Goal: Task Accomplishment & Management: Use online tool/utility

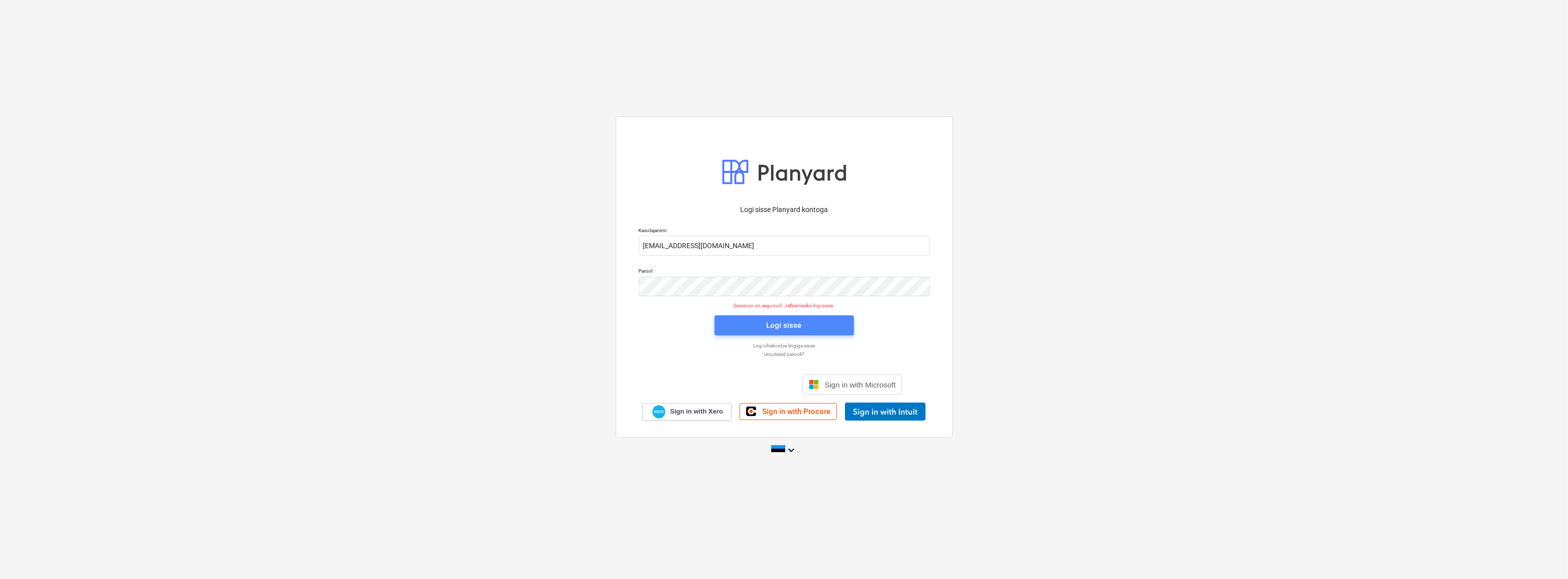
click at [781, 321] on div "Logi sisse" at bounding box center [784, 326] width 36 height 13
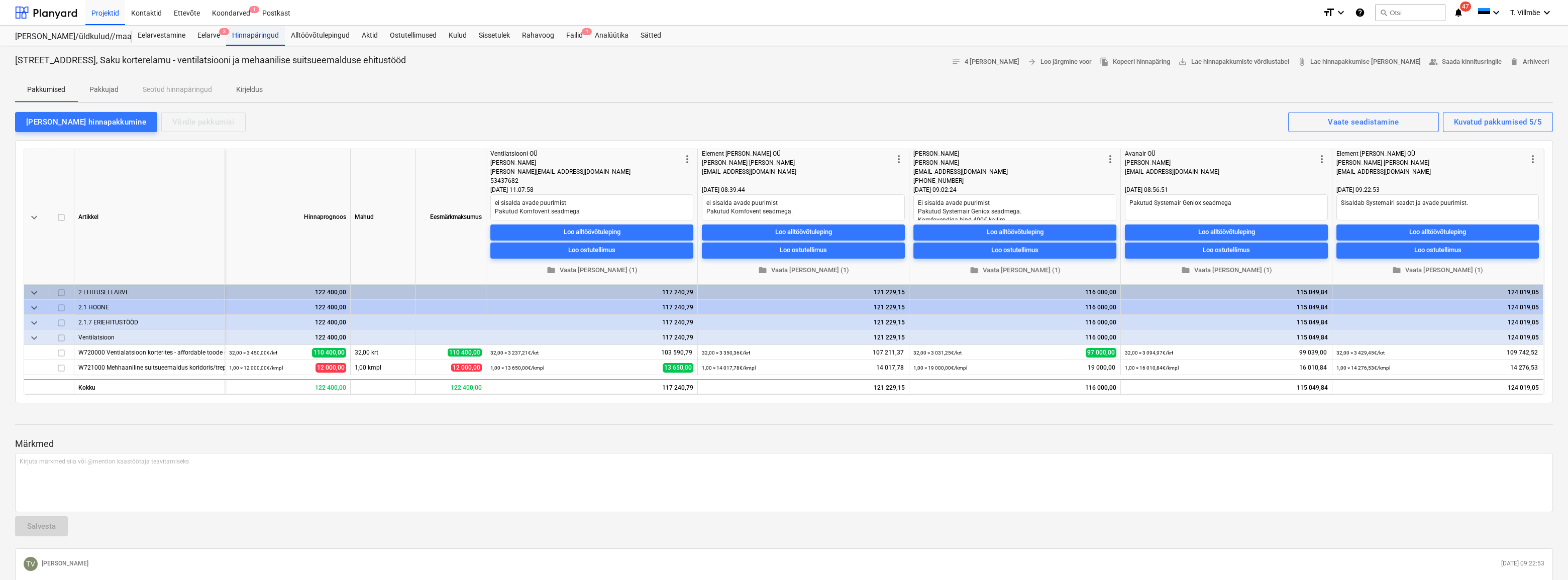
click at [257, 38] on div "Hinnapäringud" at bounding box center [255, 36] width 59 height 20
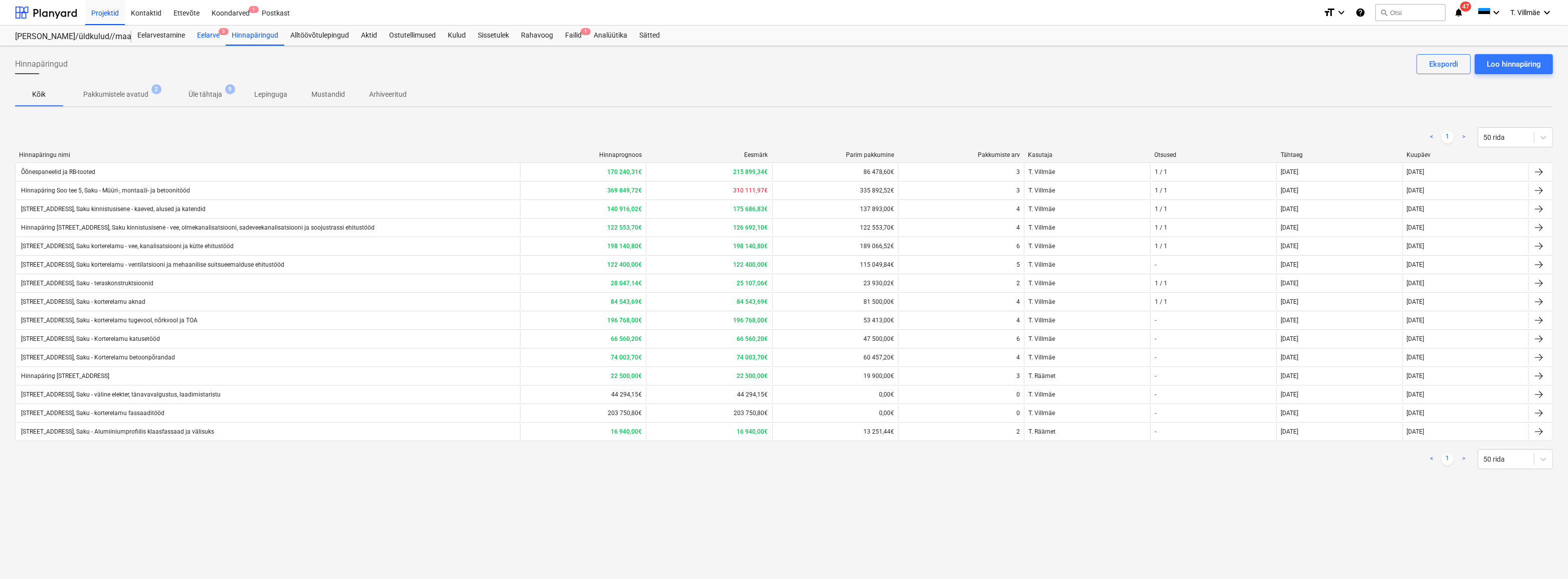
click at [201, 38] on div "Eelarve 3" at bounding box center [208, 36] width 35 height 20
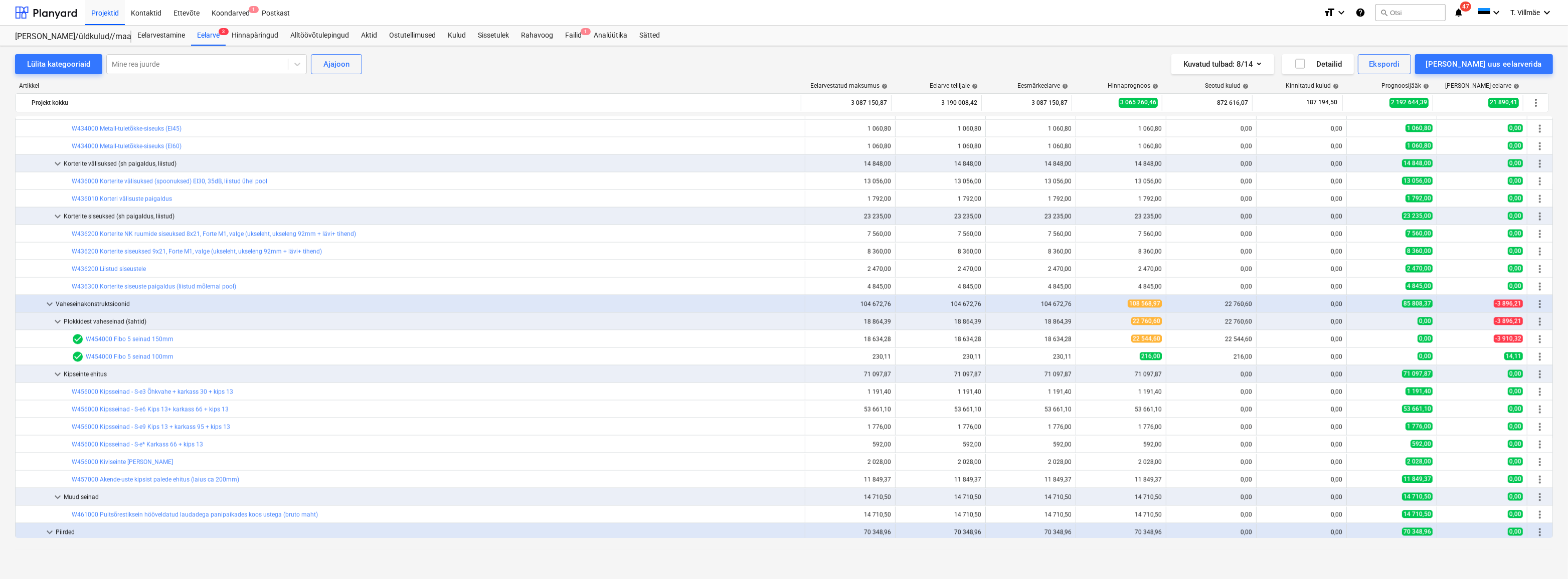
scroll to position [2460, 0]
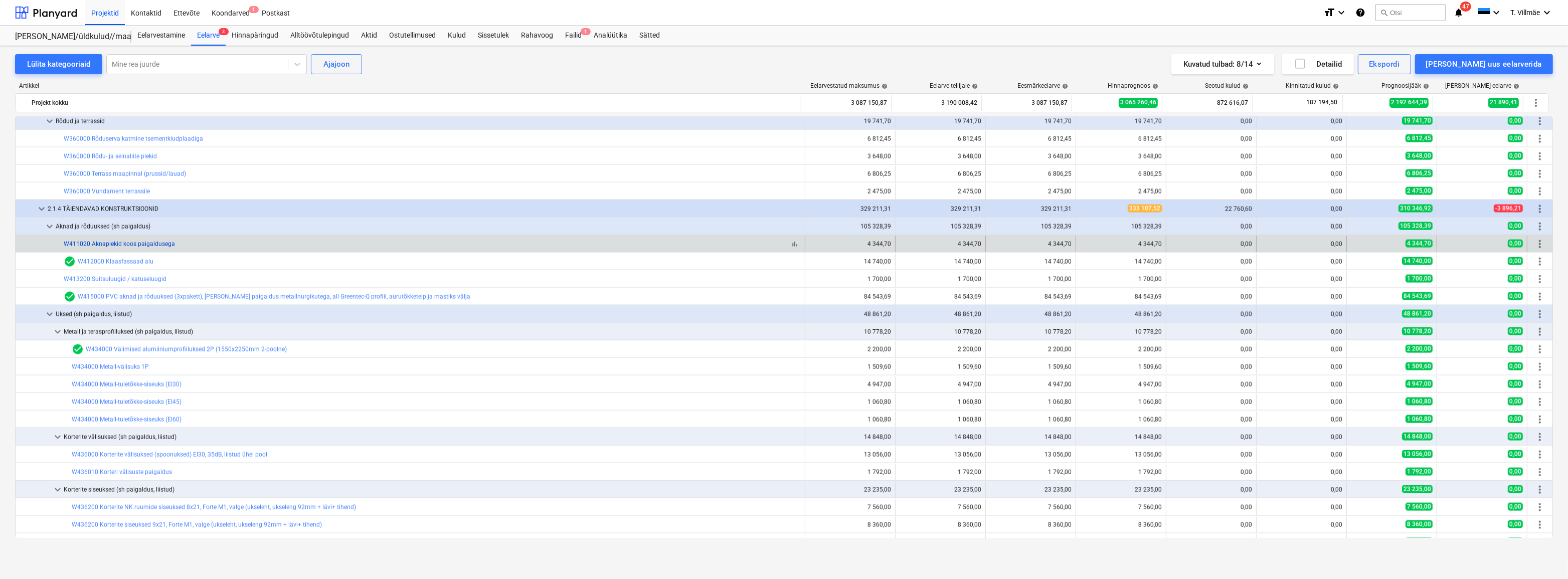
click at [134, 244] on link "W411020 Aknaplekid koos paigaldusega" at bounding box center [119, 243] width 111 height 7
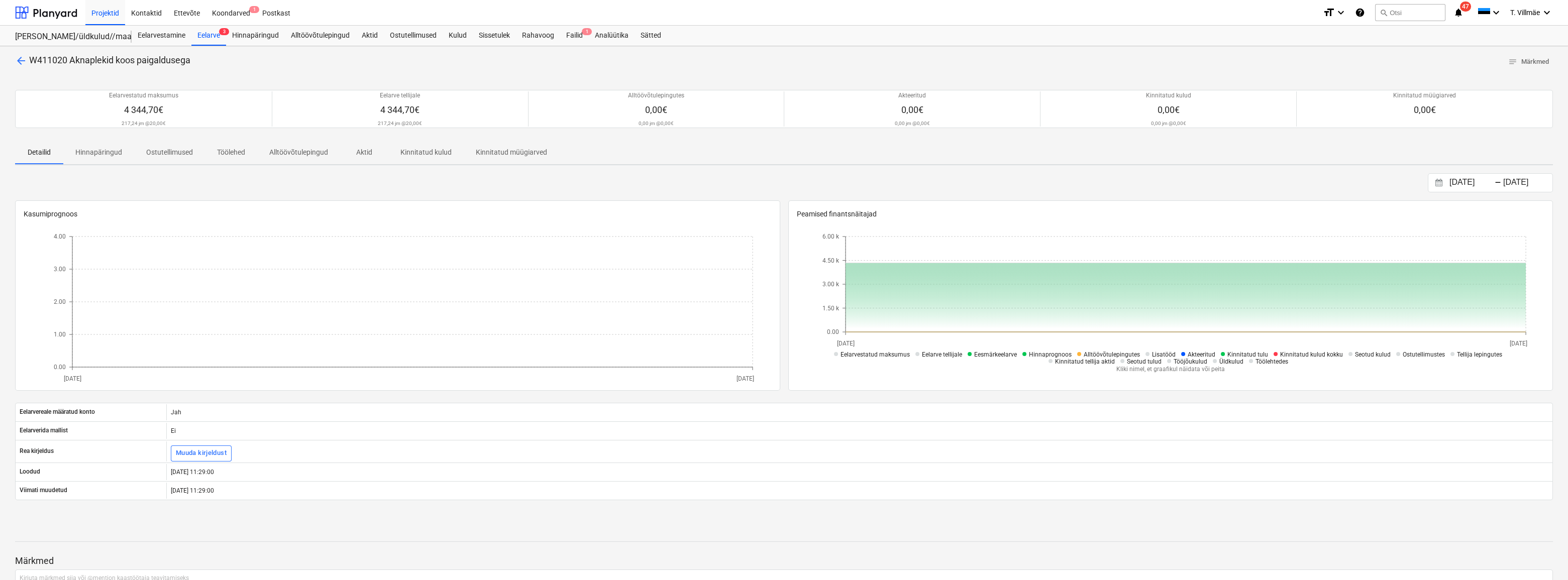
click at [387, 416] on div "arrow_back W411020 Aknaplekid koos paigaldusega notes Märkmed Eelarvestatud mak…" at bounding box center [784, 357] width 1568 height 622
click at [102, 13] on div "Projektid" at bounding box center [105, 12] width 39 height 26
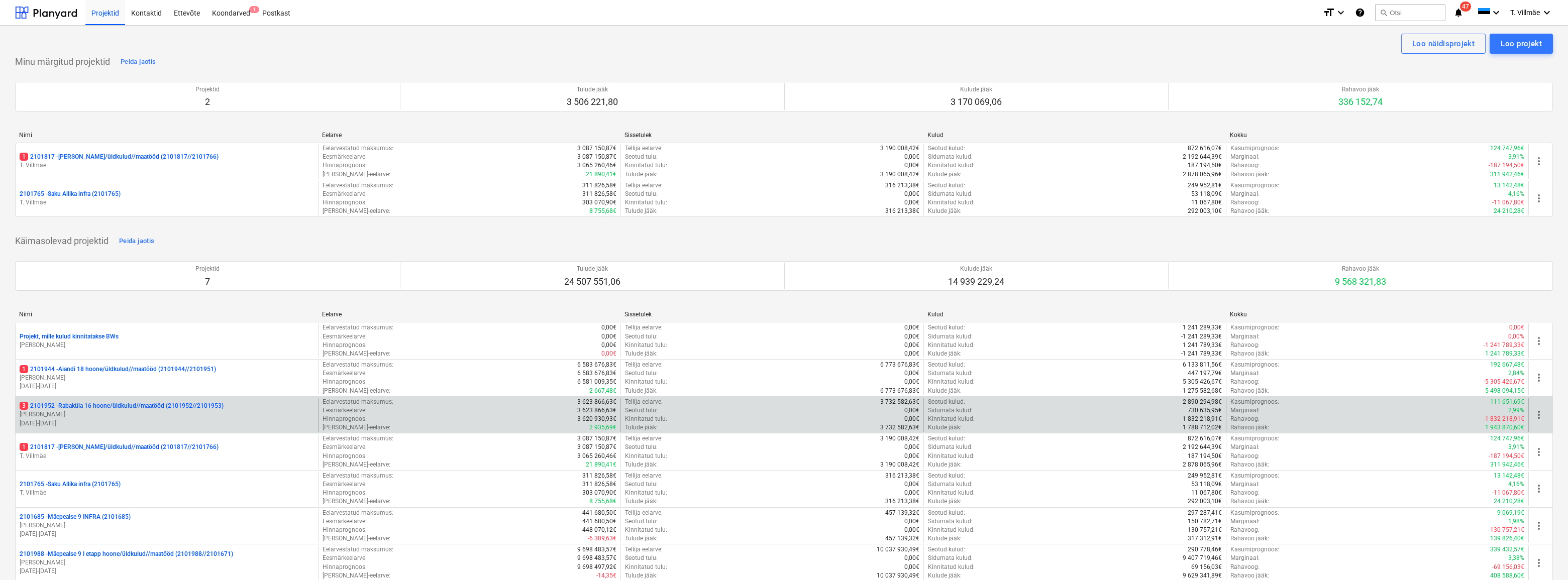
click at [107, 410] on p "3 2101952 - [GEOGRAPHIC_DATA] 16 hoone/üldkulud//maatööd (2101952//2101953)" at bounding box center [121, 405] width 204 height 9
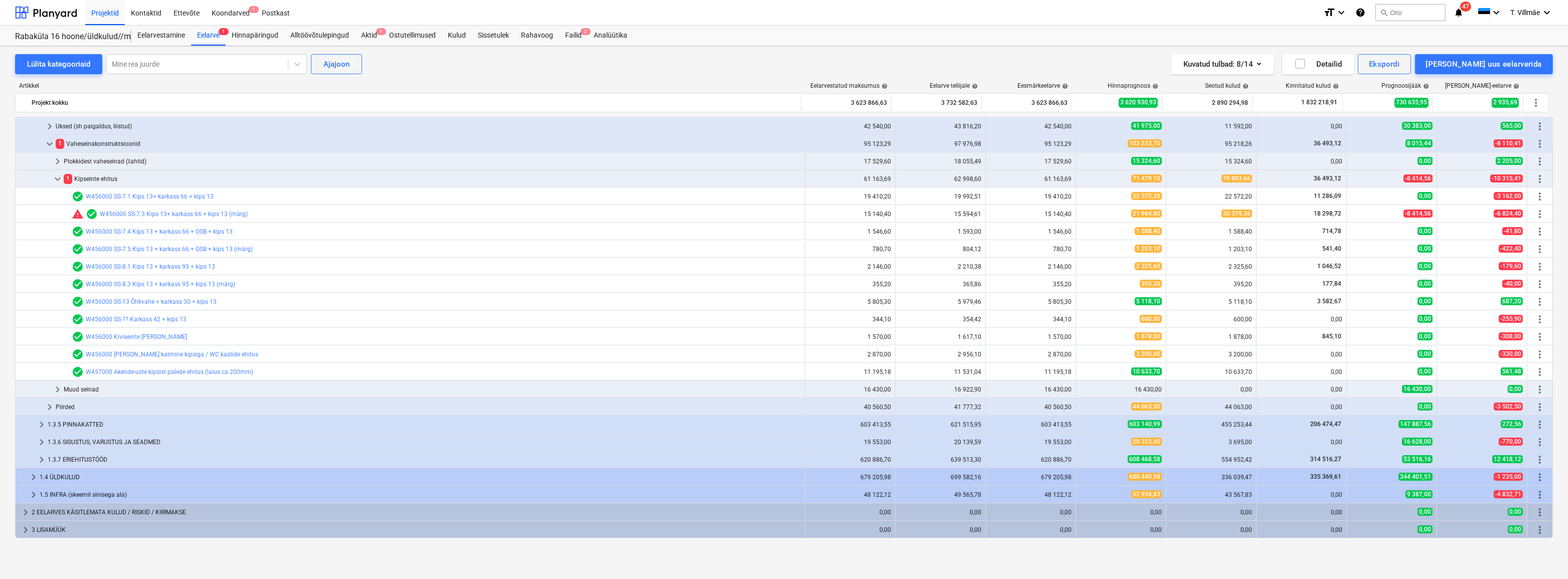
scroll to position [245, 0]
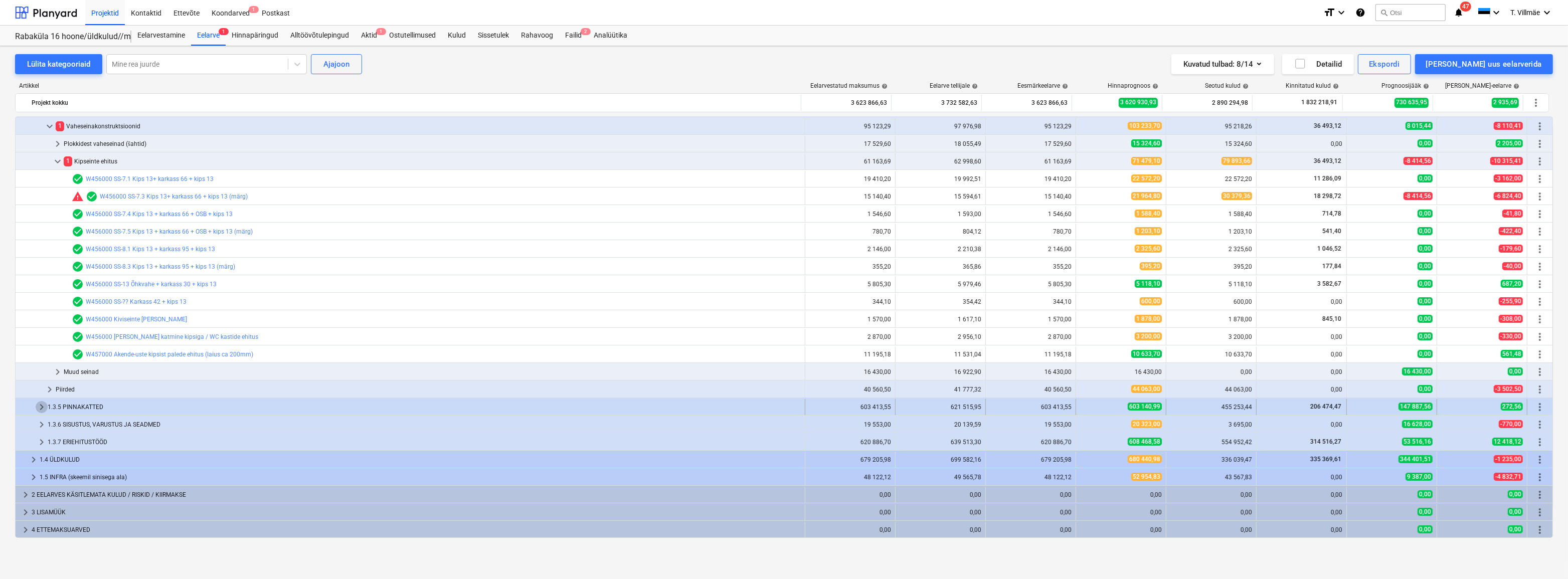
click at [41, 406] on span "keyboard_arrow_right" at bounding box center [41, 406] width 12 height 12
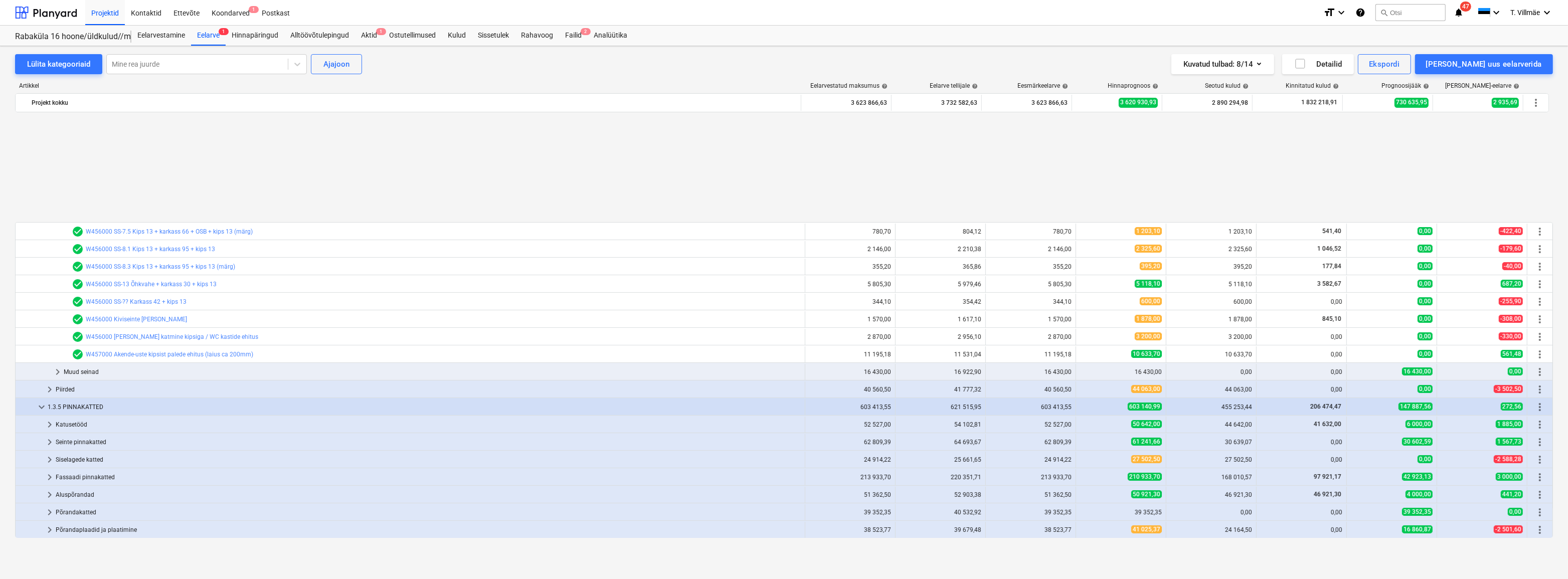
scroll to position [381, 0]
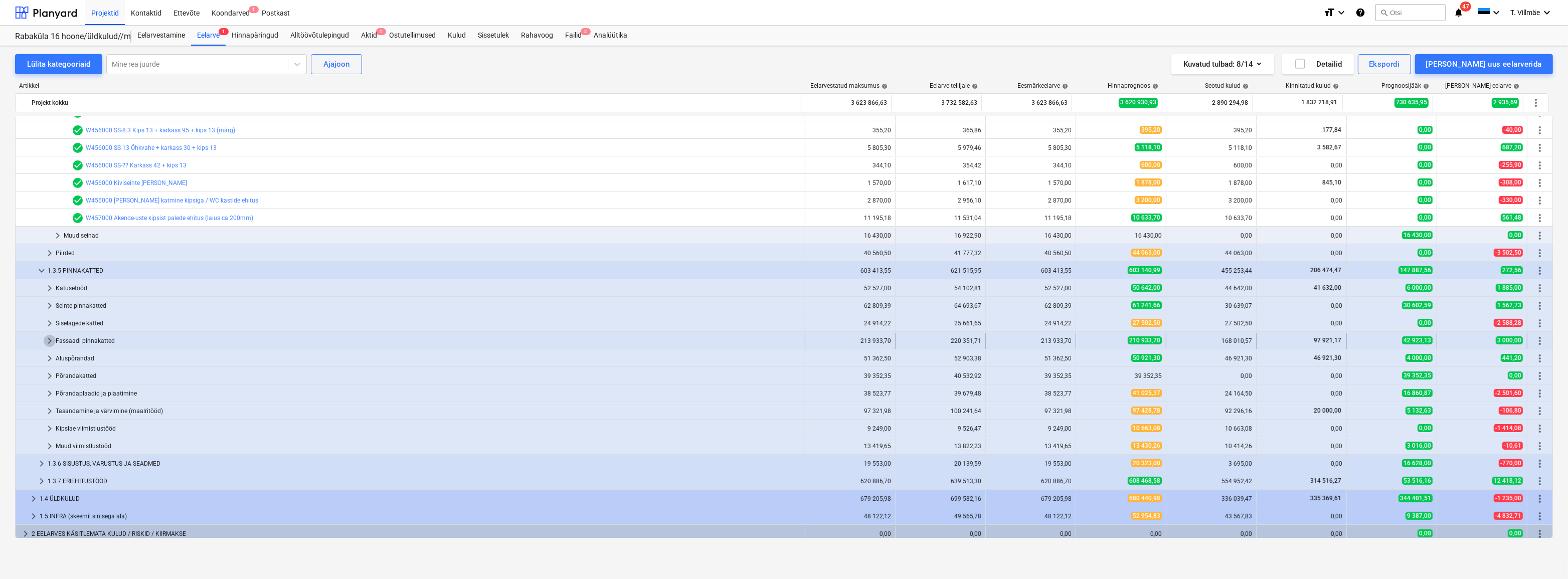
click at [50, 343] on span "keyboard_arrow_right" at bounding box center [49, 341] width 12 height 12
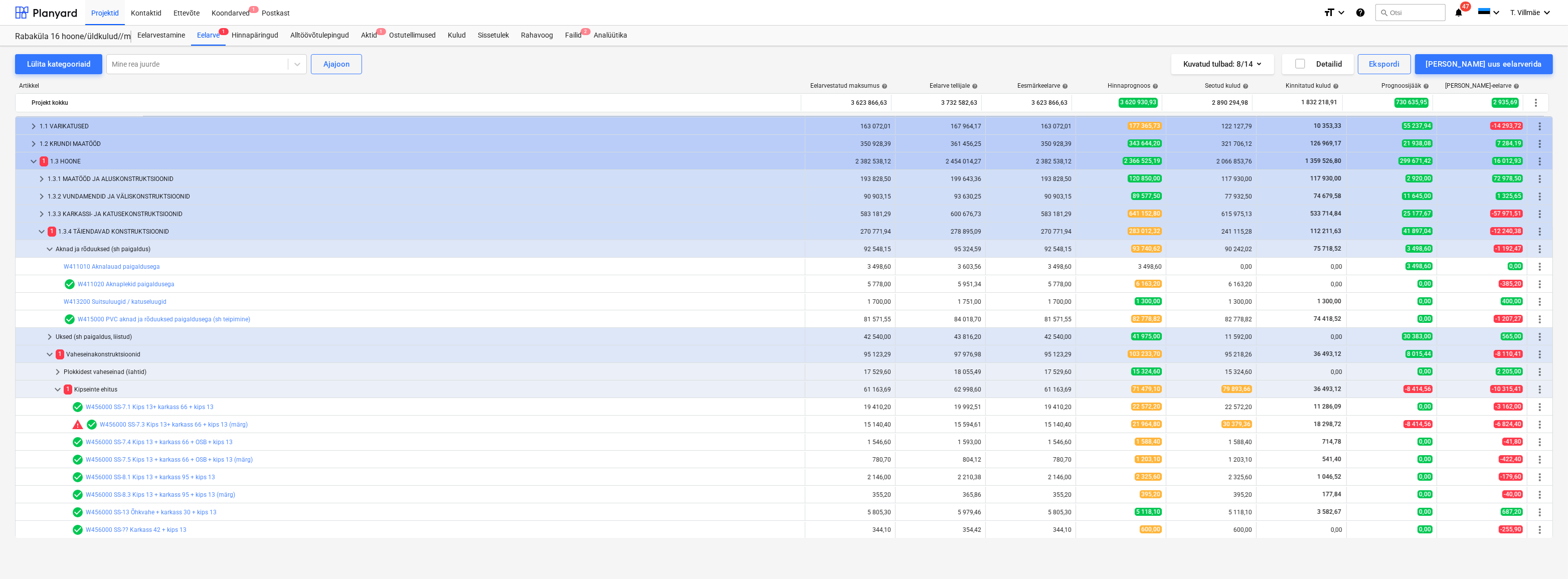
scroll to position [0, 0]
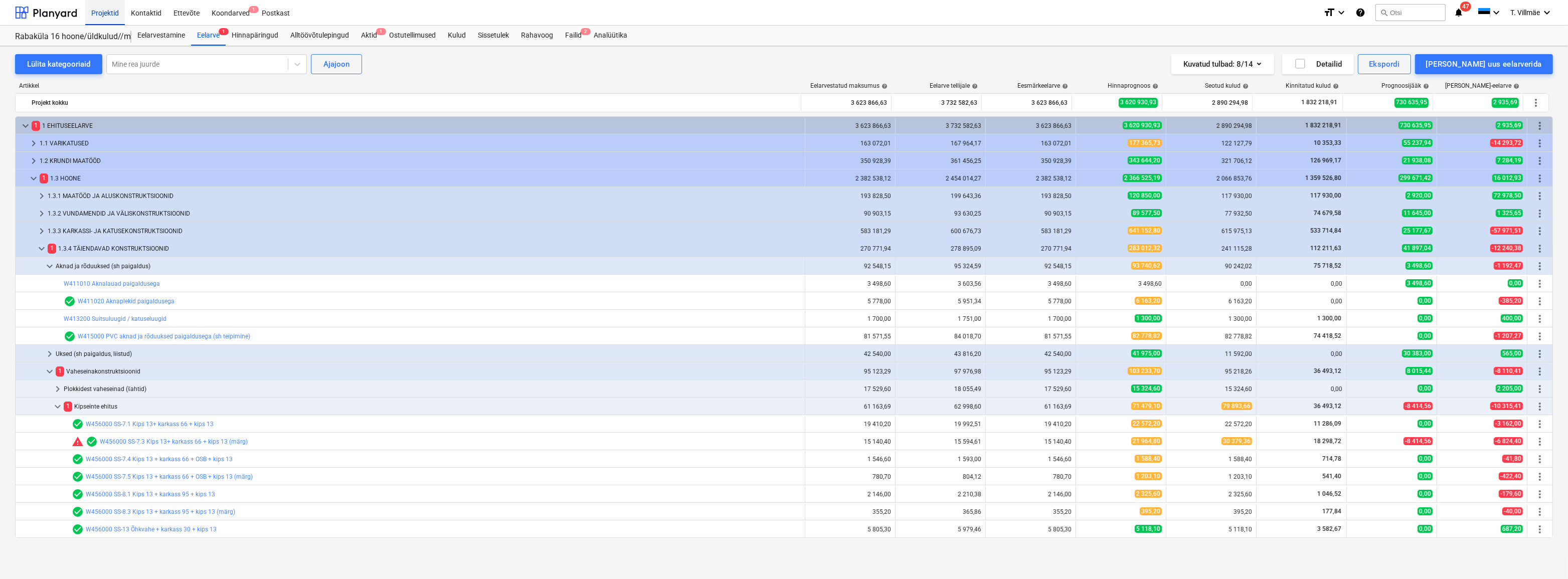
click at [98, 13] on div "Projektid" at bounding box center [105, 12] width 39 height 26
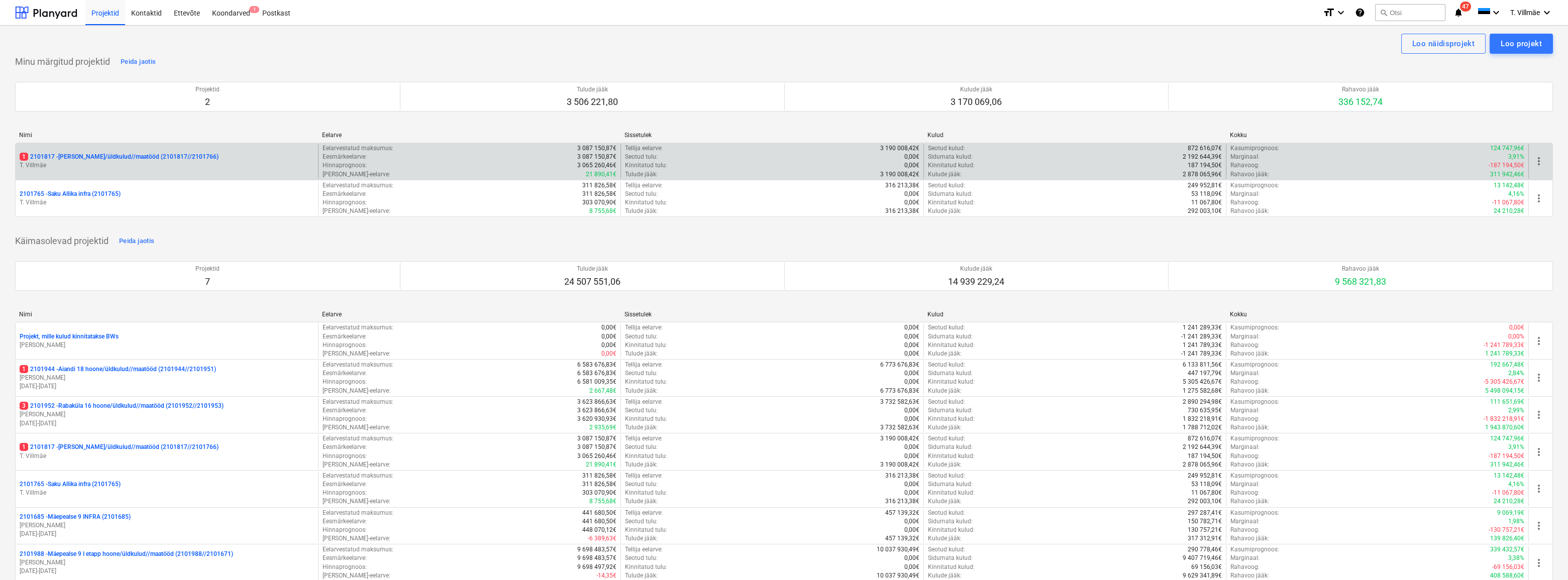
click at [84, 158] on p "1 2101817 - [PERSON_NAME]/üldkulud//maatööd (2101817//2101766)" at bounding box center [118, 157] width 199 height 9
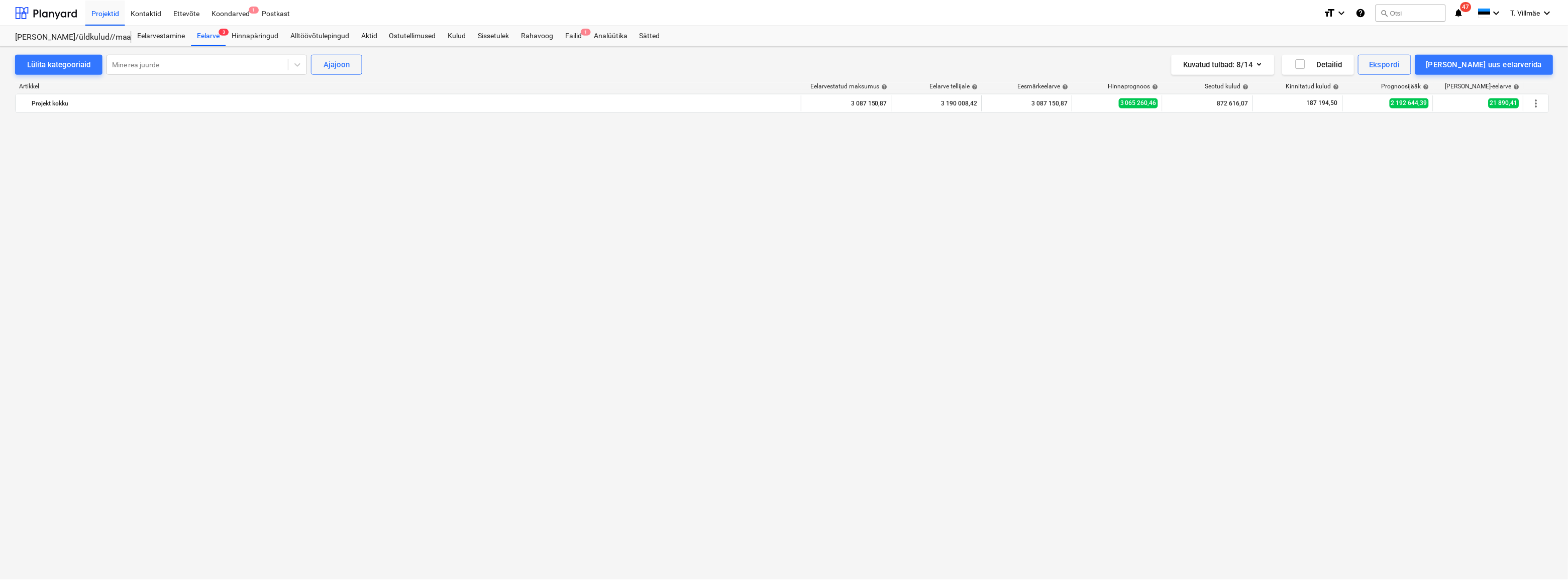
scroll to position [2464, 0]
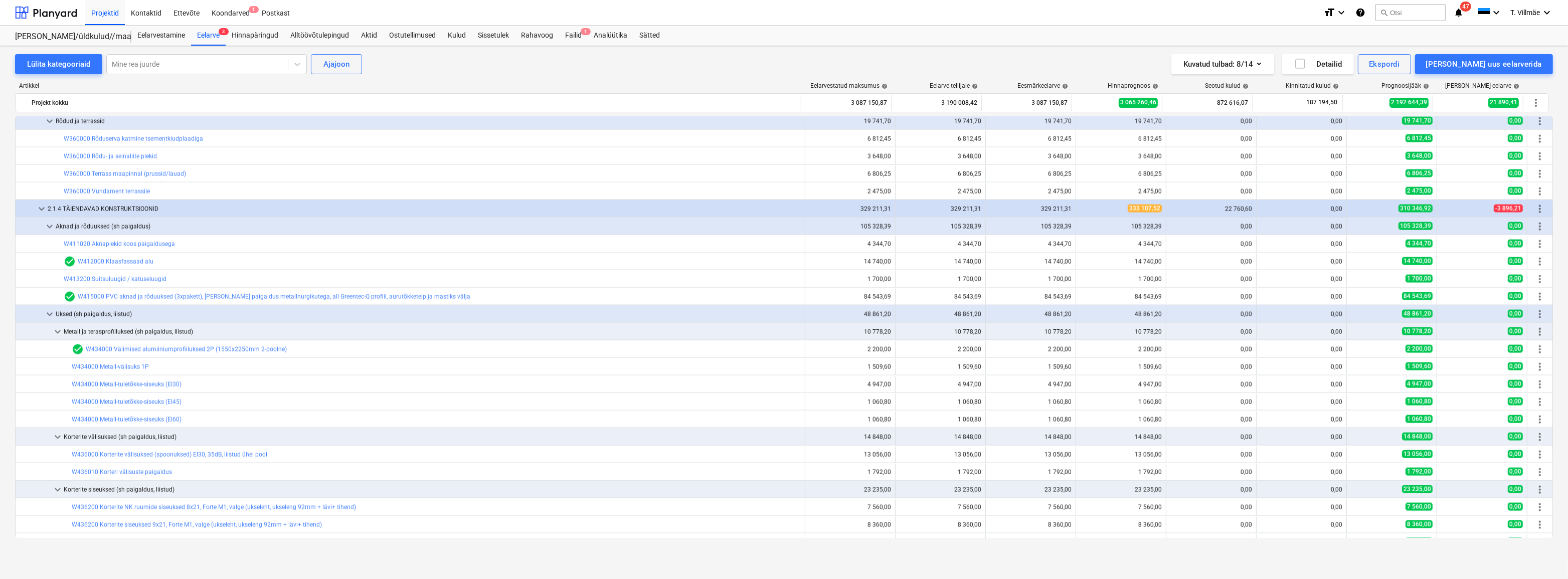
click at [409, 83] on div "Artikkel" at bounding box center [408, 85] width 787 height 7
click at [257, 37] on div "Hinnapäringud" at bounding box center [255, 36] width 59 height 20
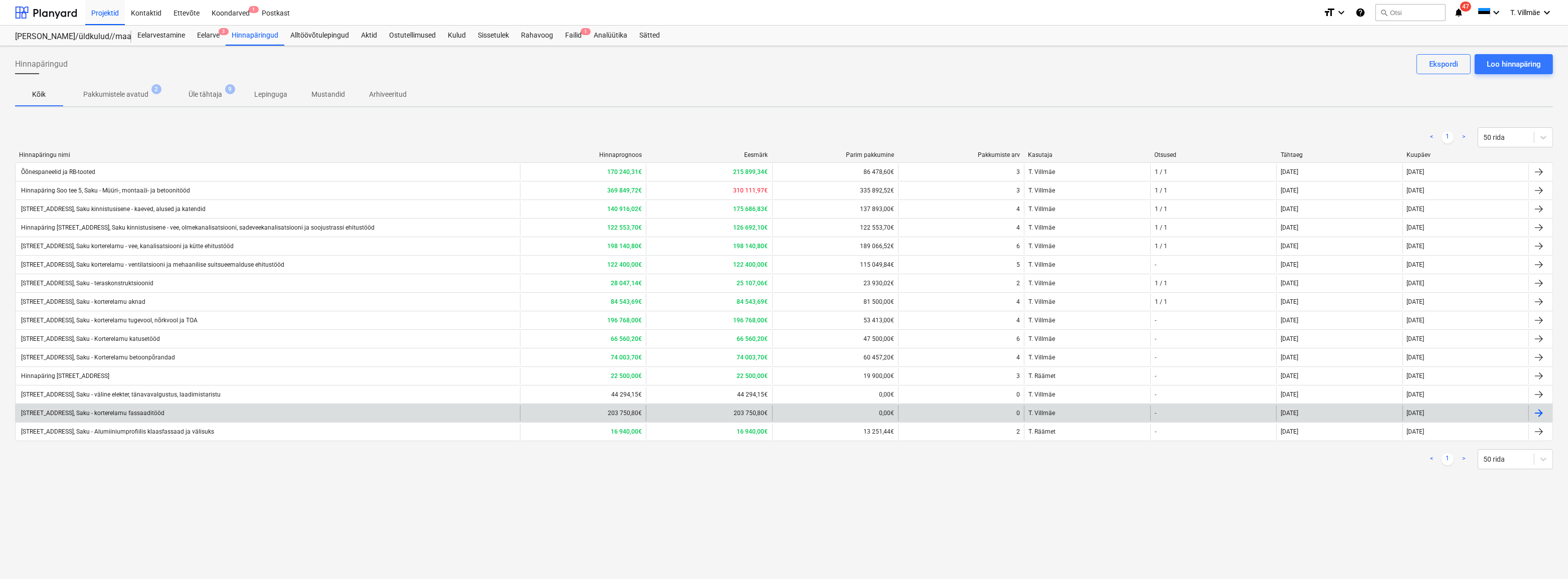
click at [120, 412] on div "[STREET_ADDRESS], Saku - korterelamu fassaaditööd" at bounding box center [91, 412] width 145 height 7
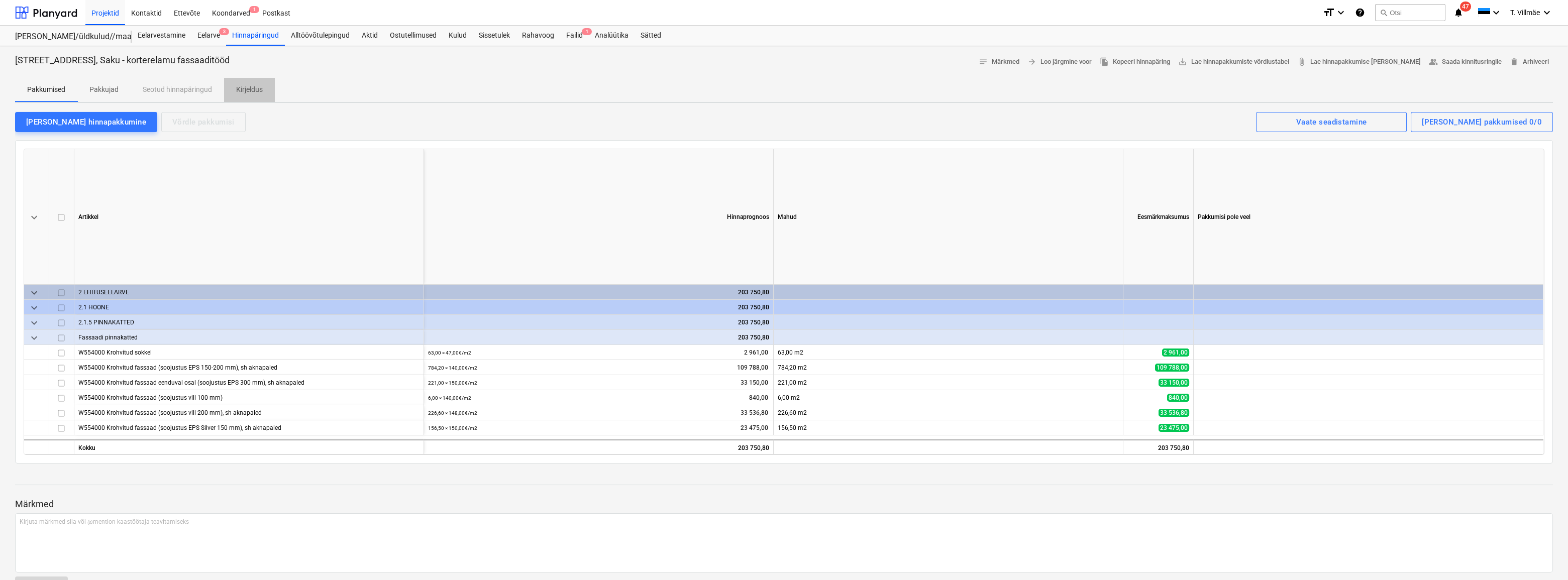
click at [249, 90] on p "Kirjeldus" at bounding box center [249, 89] width 27 height 11
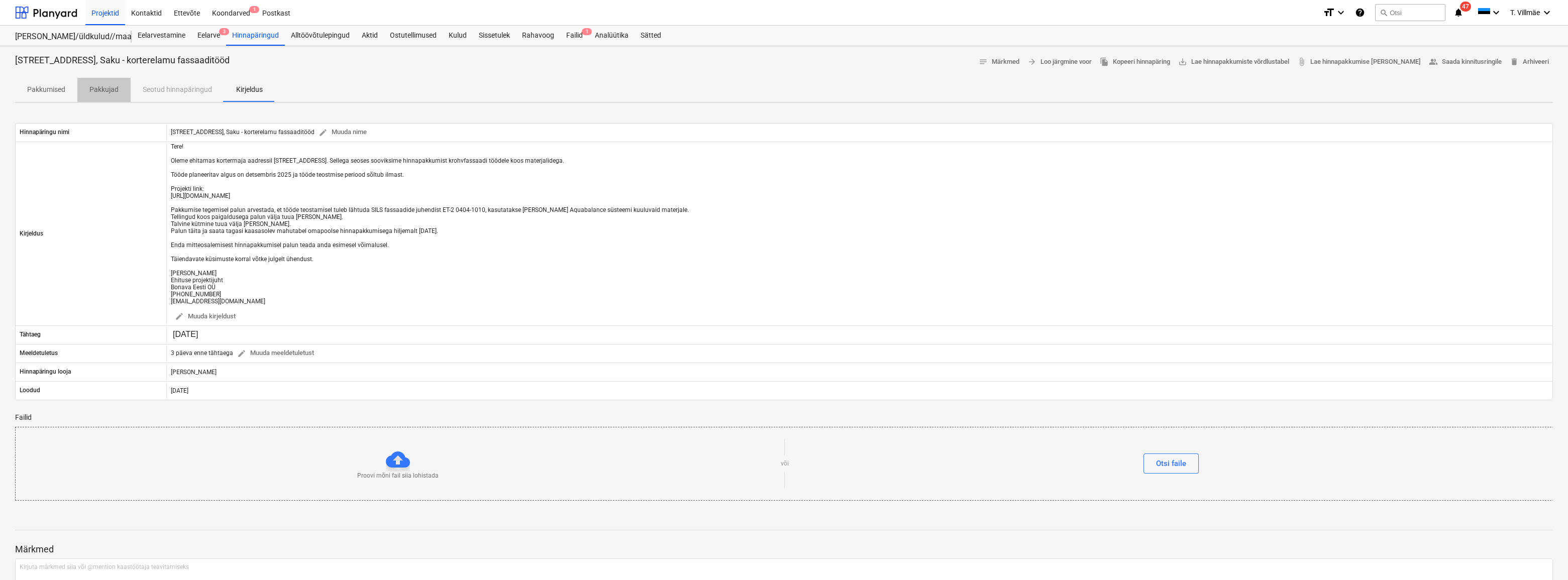
click at [100, 90] on p "Pakkujad" at bounding box center [104, 89] width 29 height 11
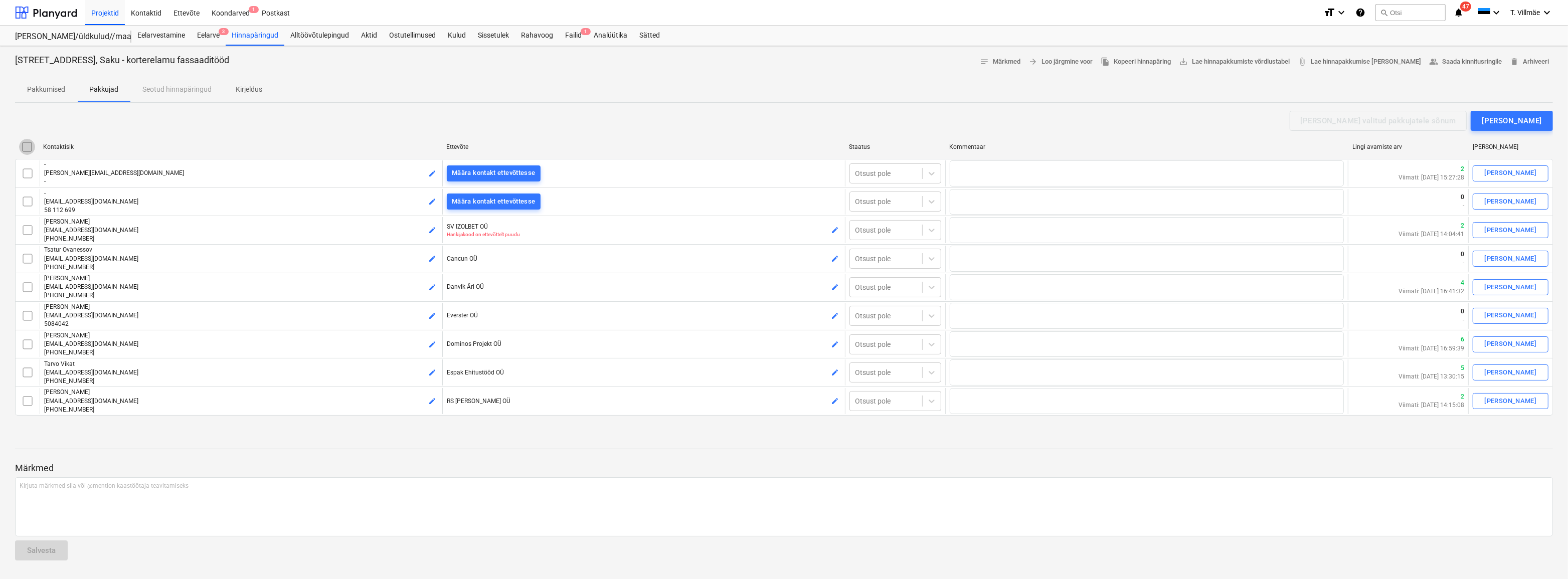
click at [28, 145] on input "checkbox" at bounding box center [27, 147] width 16 height 16
click at [874, 125] on div "[PERSON_NAME] valitud pakkujatele sõnum" at bounding box center [1379, 121] width 156 height 13
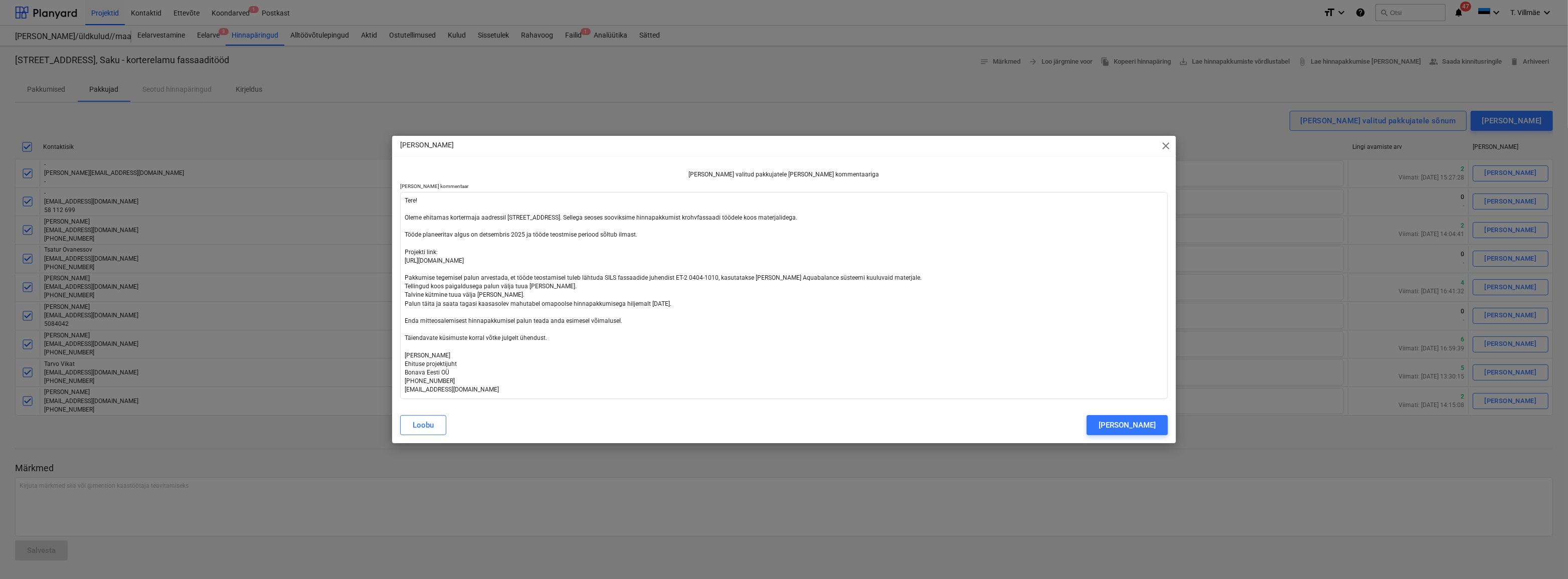
type textarea "x"
drag, startPoint x: 484, startPoint y: 389, endPoint x: 448, endPoint y: 385, distance: 36.2
click at [448, 385] on textarea "Tere! Oleme ehitamas kortermaja aadressil [STREET_ADDRESS]. Sellega seoses soov…" at bounding box center [783, 296] width 768 height 207
click at [576, 357] on textarea "Tere! Oleme ehitamas kortermaja aadressil [STREET_ADDRESS]. Sellega seoses soov…" at bounding box center [783, 296] width 768 height 207
drag, startPoint x: 480, startPoint y: 389, endPoint x: 429, endPoint y: 307, distance: 96.6
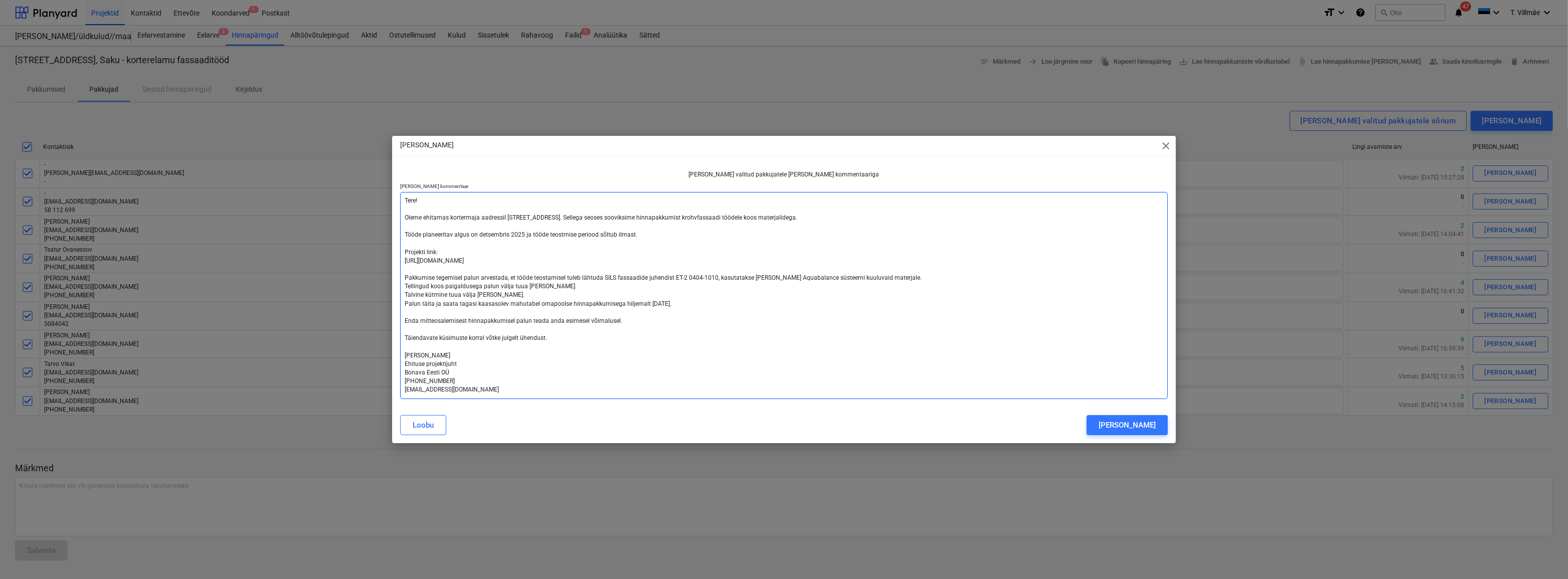
click at [429, 307] on textarea "Tere! Oleme ehitamas kortermaja aadressil [STREET_ADDRESS]. Sellega seoses soov…" at bounding box center [783, 296] width 768 height 207
click at [521, 364] on textarea "Tere! Oleme ehitamas kortermaja aadressil [STREET_ADDRESS]. Sellega seoses soov…" at bounding box center [783, 296] width 768 height 207
drag, startPoint x: 547, startPoint y: 339, endPoint x: 401, endPoint y: 216, distance: 190.9
click at [401, 216] on textarea "Tere! Oleme ehitamas kortermaja aadressil [STREET_ADDRESS]. Sellega seoses soov…" at bounding box center [783, 296] width 768 height 207
type textarea "Tere! [PERSON_NAME] Ehituse projektijuht Bonava Eesti OÜ [PHONE_NUMBER] [EMAIL_…"
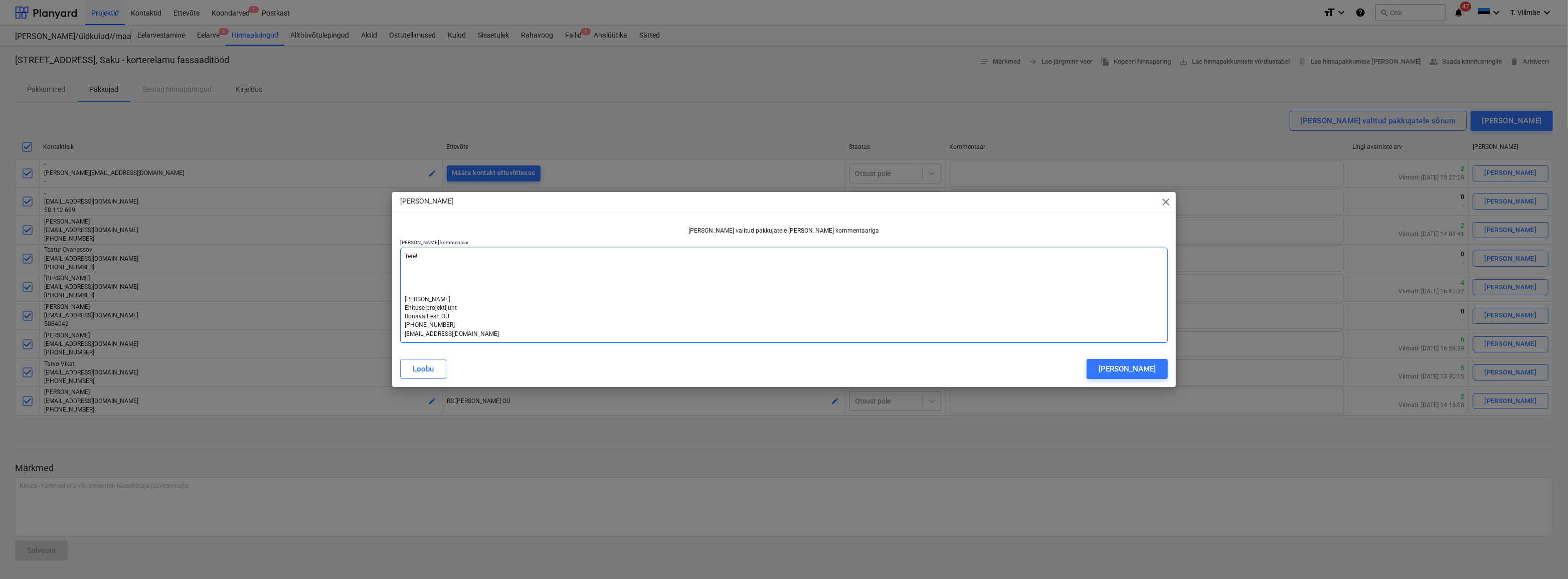
type textarea "x"
type textarea "Tere! O [PERSON_NAME] Ehituse projektijuht Bonava Eesti OÜ [PHONE_NUMBER] [EMAI…"
type textarea "x"
type textarea "Tere! Oo [PERSON_NAME] Ehituse projektijuht Bonava Eesti OÜ [PHONE_NUMBER] [EMA…"
type textarea "x"
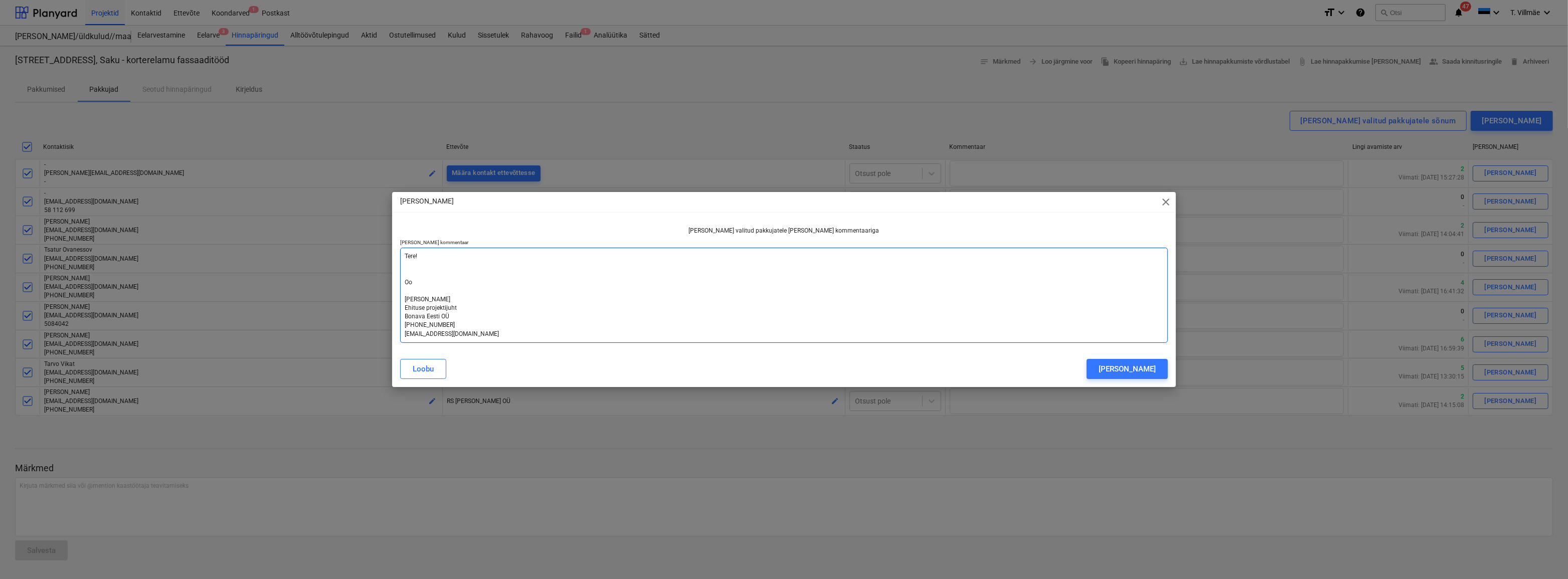
type textarea "Tere! Oot [PERSON_NAME] Ehituse projektijuht Bonava Eesti OÜ [PHONE_NUMBER] [EM…"
type textarea "x"
type textarea "Tere! [GEOGRAPHIC_DATA] [PERSON_NAME] Ehituse projektijuht Bonava Eesti OÜ [PHO…"
type textarea "x"
type textarea "Tere! [GEOGRAPHIC_DATA] [PERSON_NAME] Ehituse projektijuht Bonava Eesti OÜ [PHO…"
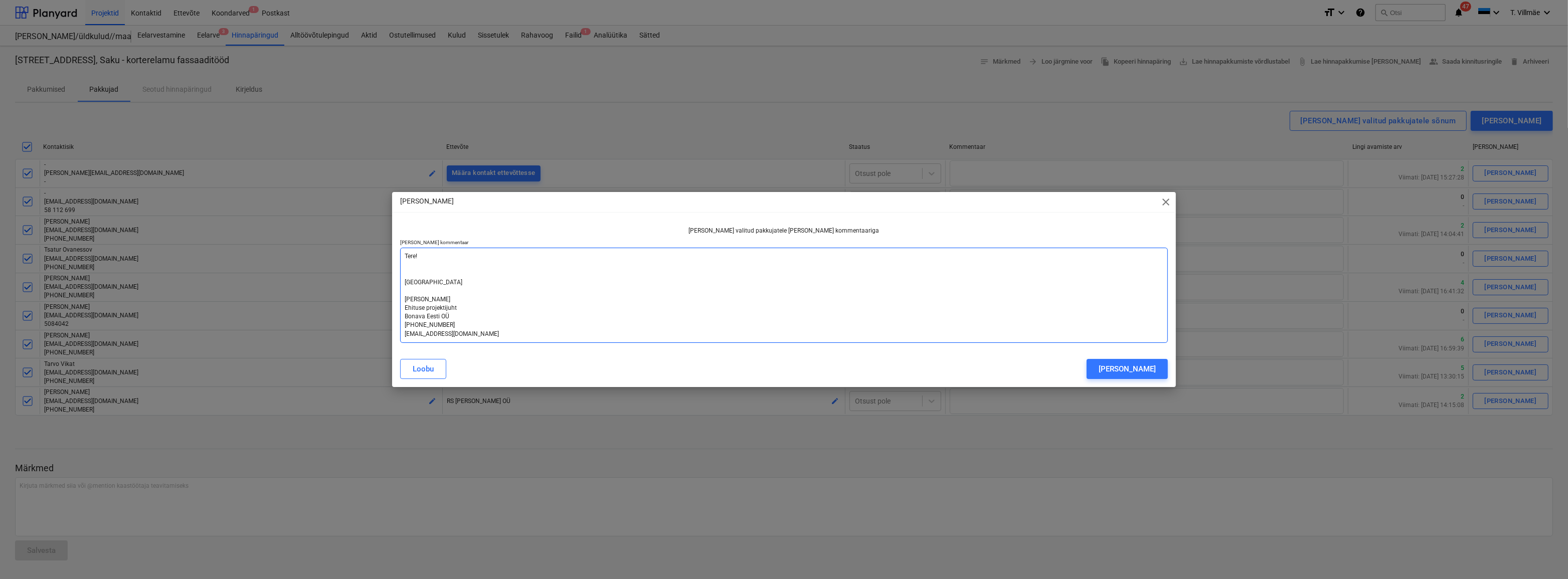
type textarea "x"
type textarea "Tere! [GEOGRAPHIC_DATA] [PERSON_NAME] Ehituse projektijuht Bonava Eesti OÜ [PHO…"
type textarea "x"
type textarea "Tere! Ootan t [PERSON_NAME] Ehituse projektijuht Bonava Eesti OÜ [PHONE_NUMBER]…"
type textarea "x"
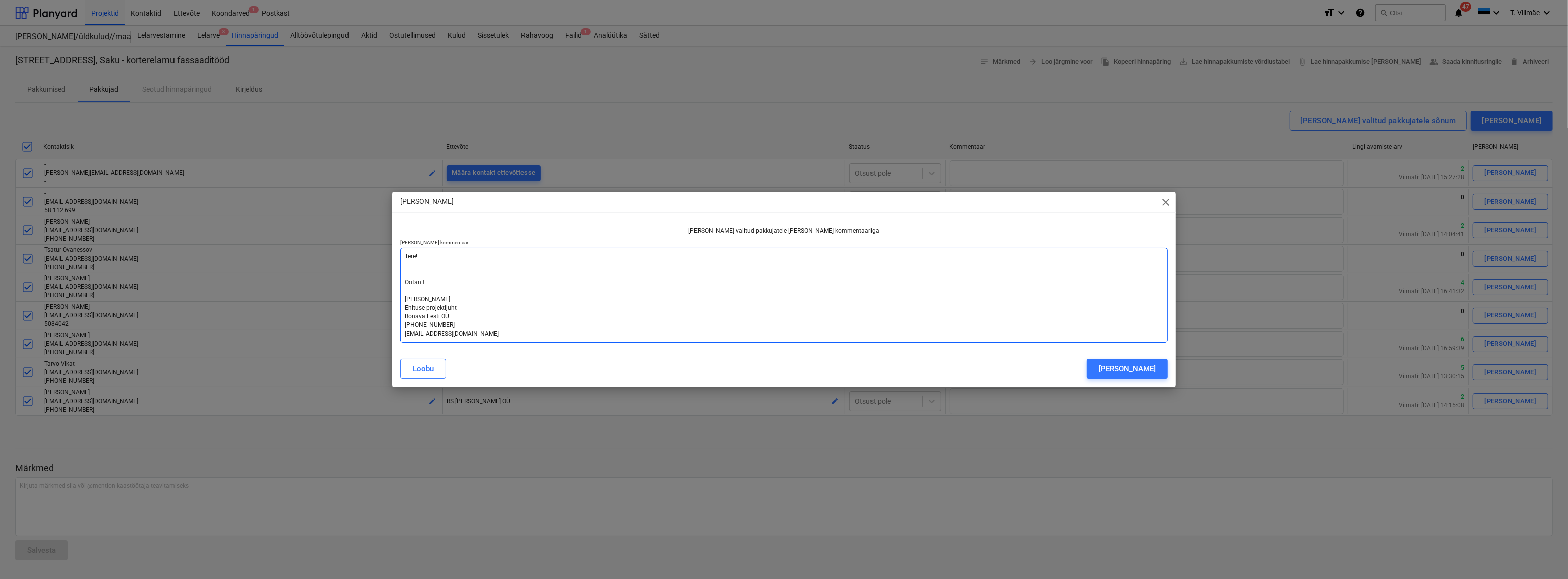
type textarea "Tere! Ootan [PERSON_NAME] Ehituse projektijuht Bonava Eesti OÜ [PHONE_NUMBER] […"
type textarea "x"
type textarea "Tere! Ootan tei [PERSON_NAME] Ehituse projektijuht Bonava Eesti OÜ [PHONE_NUMBE…"
type textarea "x"
type textarea "Tere! Ootan teie [PERSON_NAME] Ehituse projektijuht Bonava Eesti OÜ [PHONE_NUMB…"
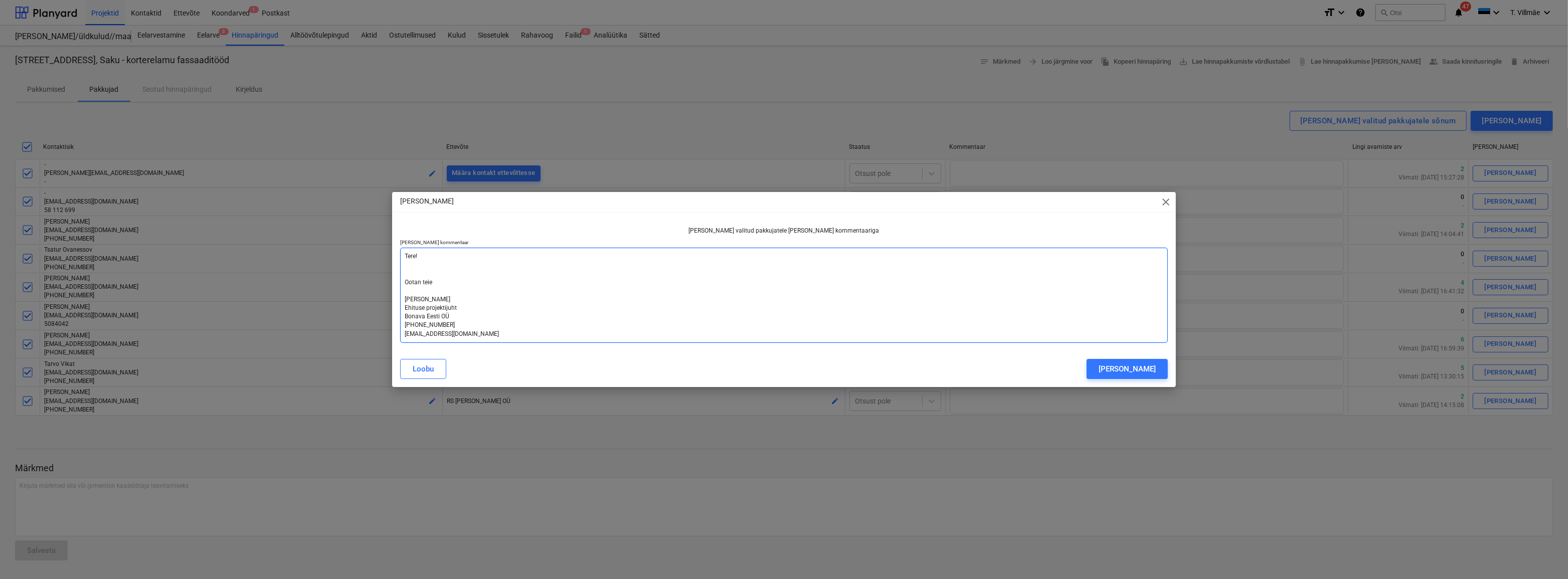
type textarea "x"
type textarea "Tere! Ootan teie [PERSON_NAME] Ehituse projektijuht Bonava Eesti OÜ [PHONE_NUMB…"
type textarea "x"
type textarea "Tere! Ootan teie p [PERSON_NAME] Ehituse projektijuht Bonava Eesti OÜ [PHONE_NU…"
type textarea "x"
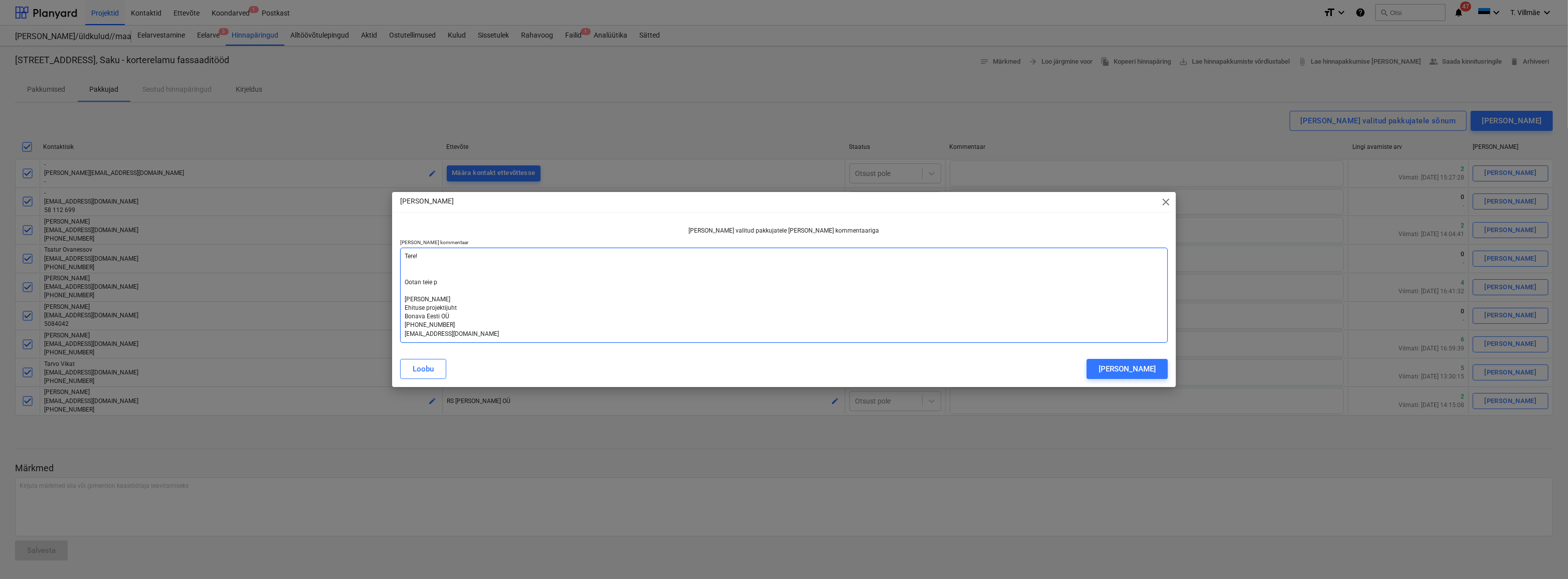
type textarea "Tere! Ootan teie pa [PERSON_NAME] Ehituse projektijuht Bonava Eesti OÜ [PHONE_N…"
type textarea "x"
type textarea "Tere! Ootan teie pak [PERSON_NAME] Ehituse projektijuht Bonava Eesti OÜ [PHONE_…"
type textarea "x"
type textarea "Tere! Ootan teie pakk [PERSON_NAME] Ehituse projektijuht Bonava Eesti OÜ [PHONE…"
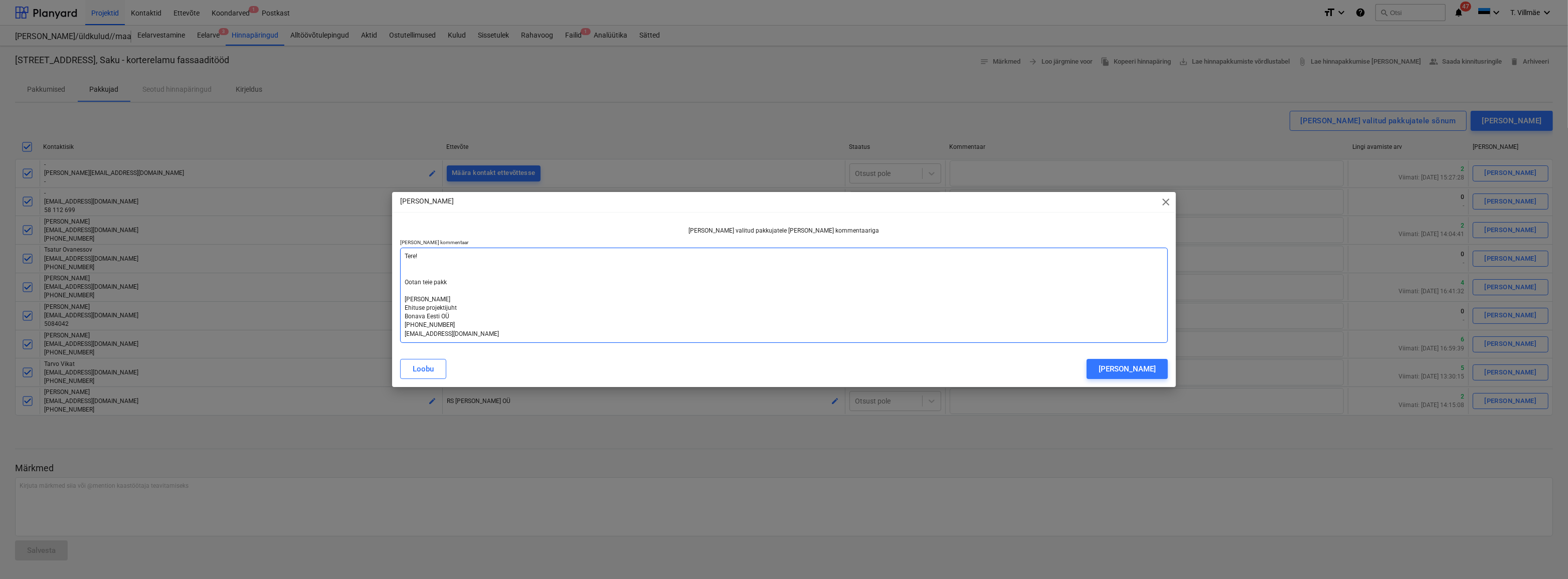
type textarea "x"
type textarea "Tere! Ootan teie pakku [PERSON_NAME] Ehituse projektijuht Bonava Eesti OÜ [PHON…"
type textarea "x"
type textarea "Tere! Ootan teie pakkum [PERSON_NAME] Ehituse projektijuht Bonava Eesti OÜ [PHO…"
type textarea "x"
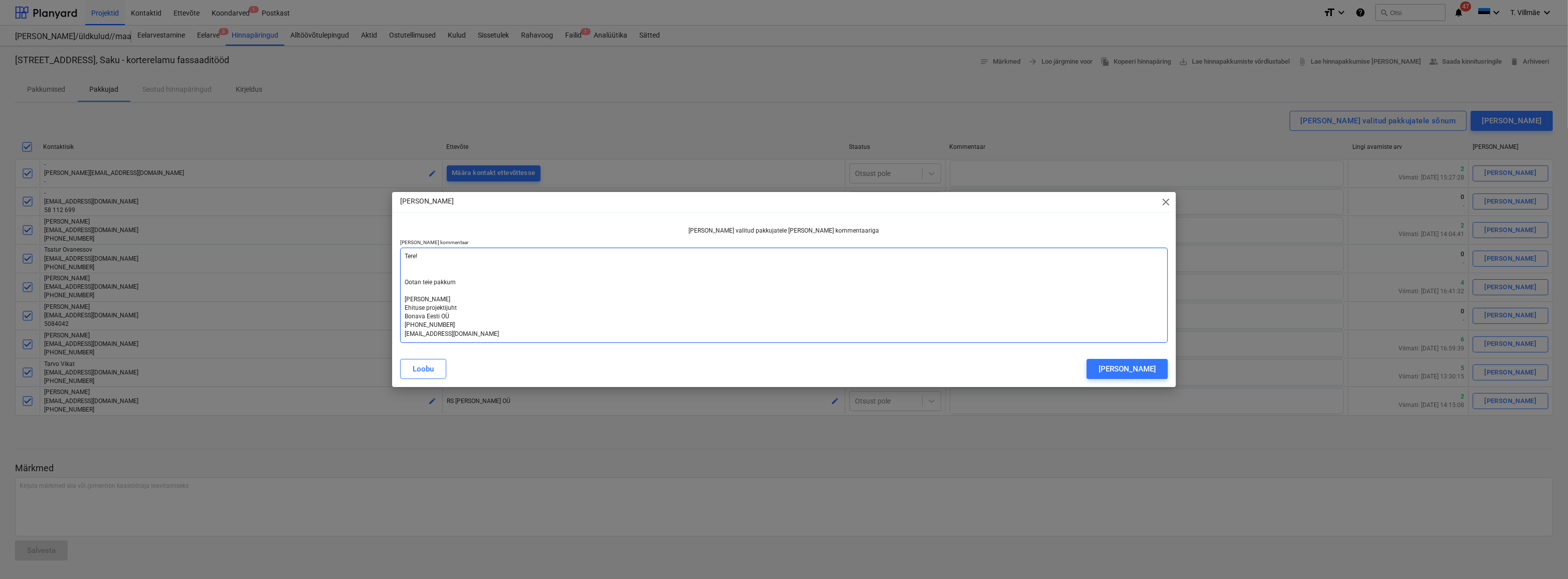
type textarea "Tere! Ootan teie pakkumi [PERSON_NAME] Ehituse projektijuht Bonava Eesti OÜ [PH…"
type textarea "x"
type textarea "Tere! Ootan teie pakkumis [PERSON_NAME] Ehituse projektijuht Bonava Eesti OÜ [P…"
type textarea "x"
type textarea "Tere! Ootan teie pakkumise [PERSON_NAME] Ehituse projektijuht Bonava Eesti OÜ […"
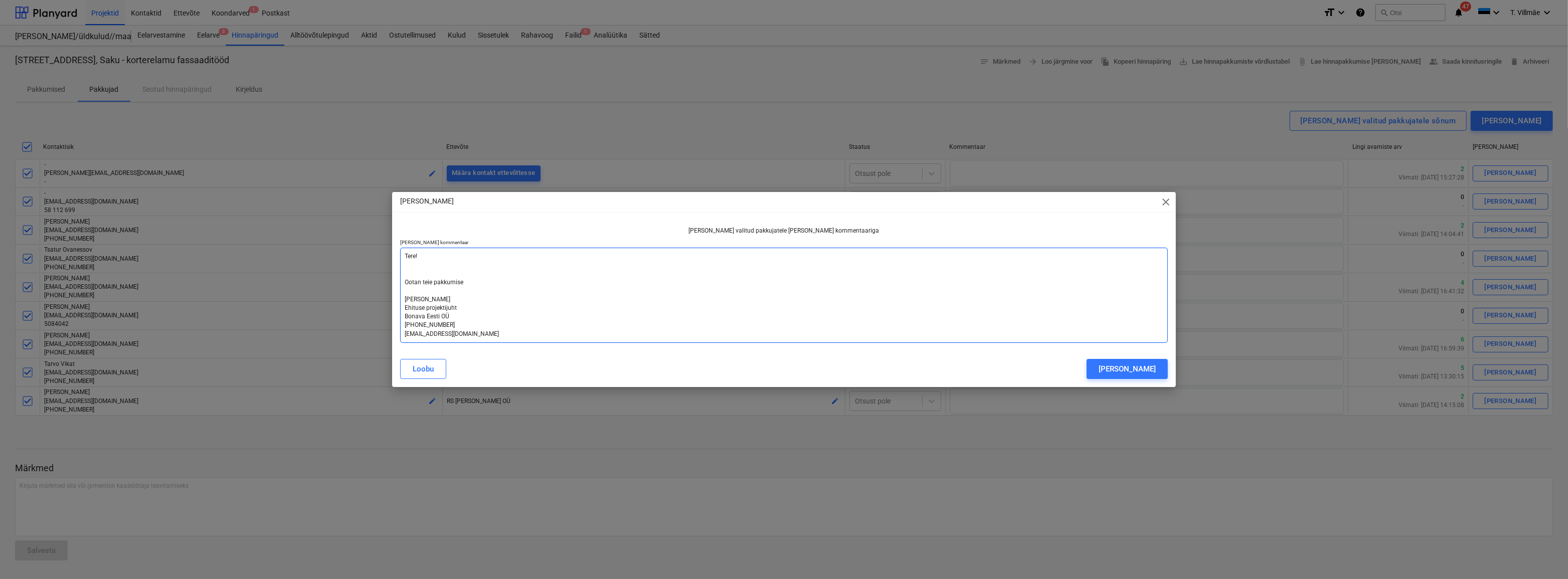
type textarea "x"
type textarea "Tere! Ootan teie pakkumis [PERSON_NAME] Ehituse projektijuht Bonava Eesti OÜ [P…"
type textarea "x"
type textarea "Tere! Ootan teie pakkumisi [PERSON_NAME] Ehituse projektijuht Bonava Eesti OÜ […"
type textarea "x"
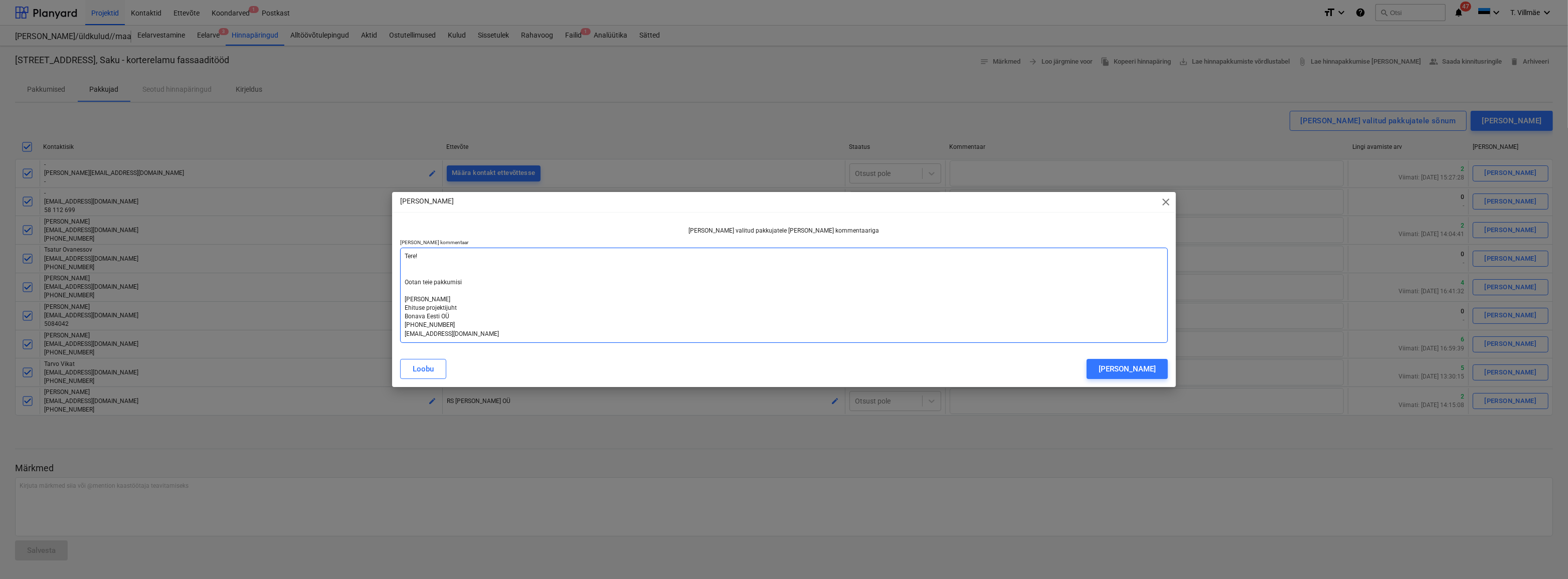
type textarea "Tere! Ootan teie pakkumisi [PERSON_NAME] Ehituse projektijuht Bonava Eesti OÜ […"
type textarea "x"
type textarea "Tere! Ootan teie pakkumisi S [PERSON_NAME] Ehituse projektijuht Bonava Eesti OÜ…"
type textarea "x"
type textarea "Tere! Ootan teie pakkumisi So [PERSON_NAME] Ehituse projektijuht Bonava Eesti O…"
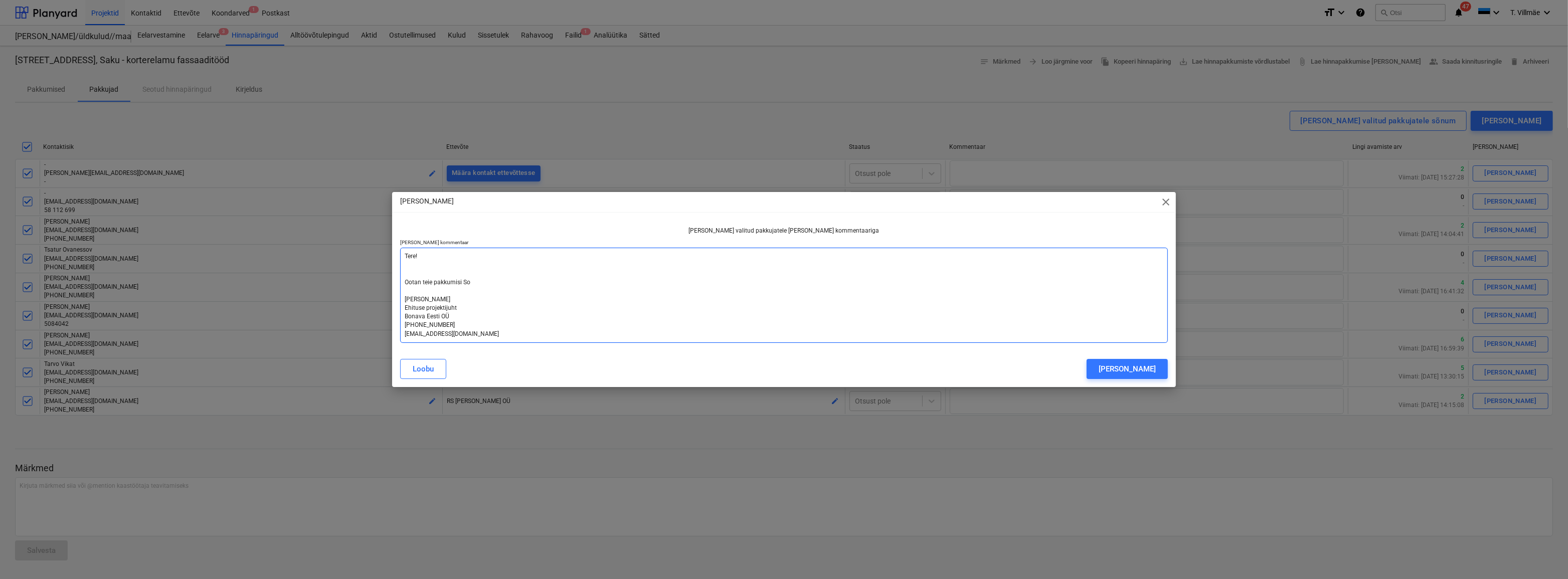
type textarea "x"
type textarea "Tere! Ootan teie pakkumisi [PERSON_NAME] Ehituse projektijuht Bonava Eesti OÜ […"
type textarea "x"
type textarea "Tere! Ootan teie pakkumisi [PERSON_NAME] Ehituse projektijuht Bonava Eesti OÜ […"
type textarea "x"
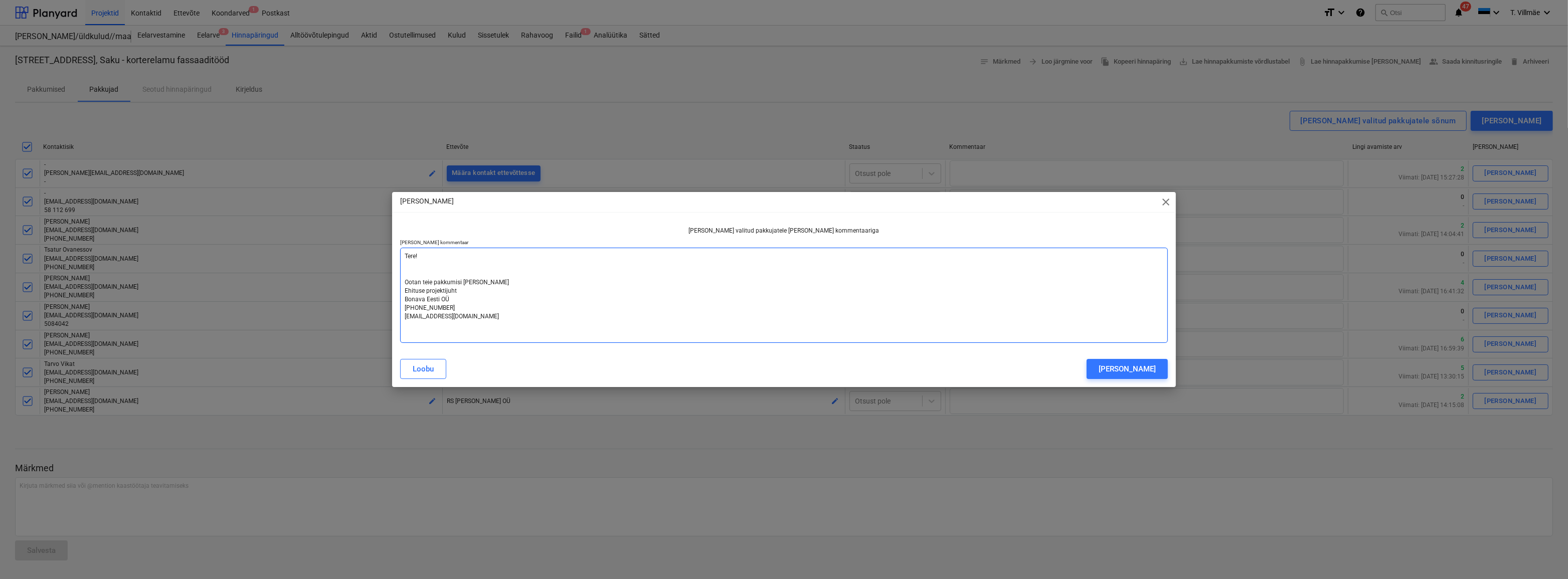
type textarea "Tere! Ootan teie pakkumisi [PERSON_NAME] Ehituse projektijuht Bonava Eesti OÜ […"
type textarea "x"
type textarea "Tere! Ootan teie pakkumisi Soo [PERSON_NAME] Ehituse projektijuht Bonava Eesti …"
type textarea "x"
type textarea "Tere! Ootan teie pakkumisi Soo tee [PERSON_NAME] Ehituse projektijuht Bonava Ee…"
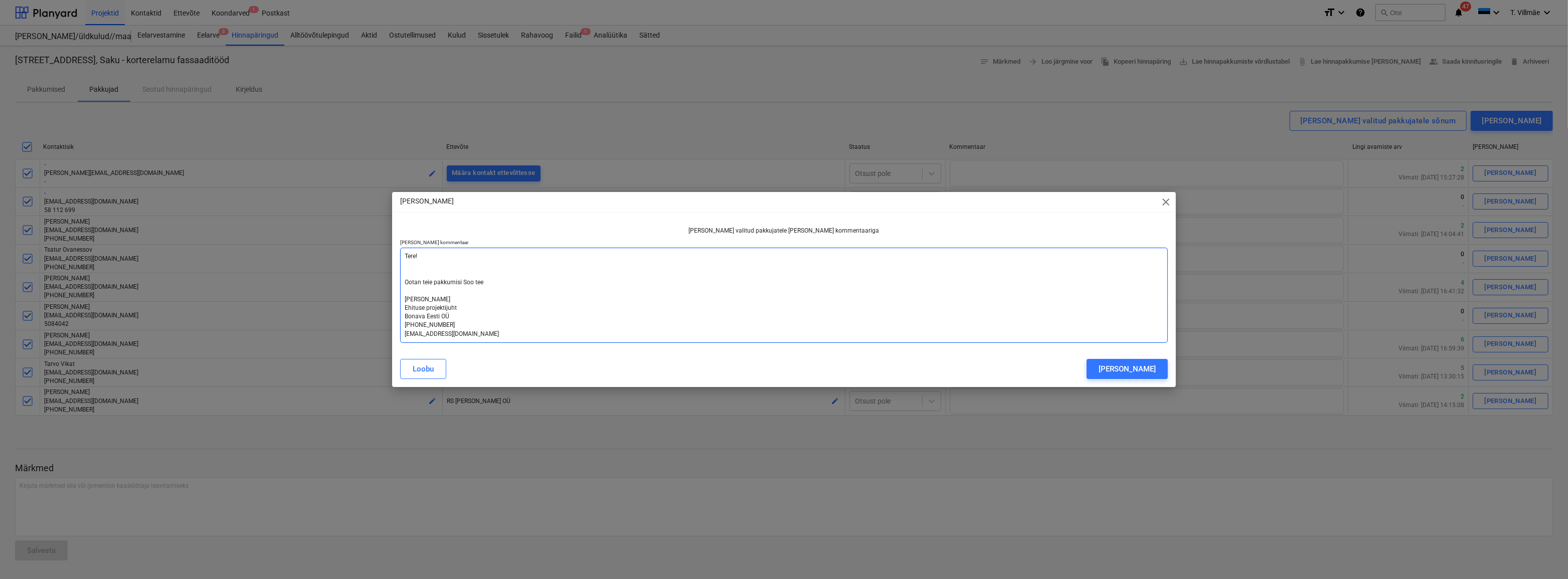
type textarea "x"
type textarea "Tere! Ootan teie pakkumisi Soo tee [PERSON_NAME] Ehituse projektijuht Bonava Ee…"
type textarea "x"
type textarea "Tere! Ootan teie pakkumisi Soo tee 5 [PERSON_NAME] Ehituse projektijuht Bonava …"
type textarea "x"
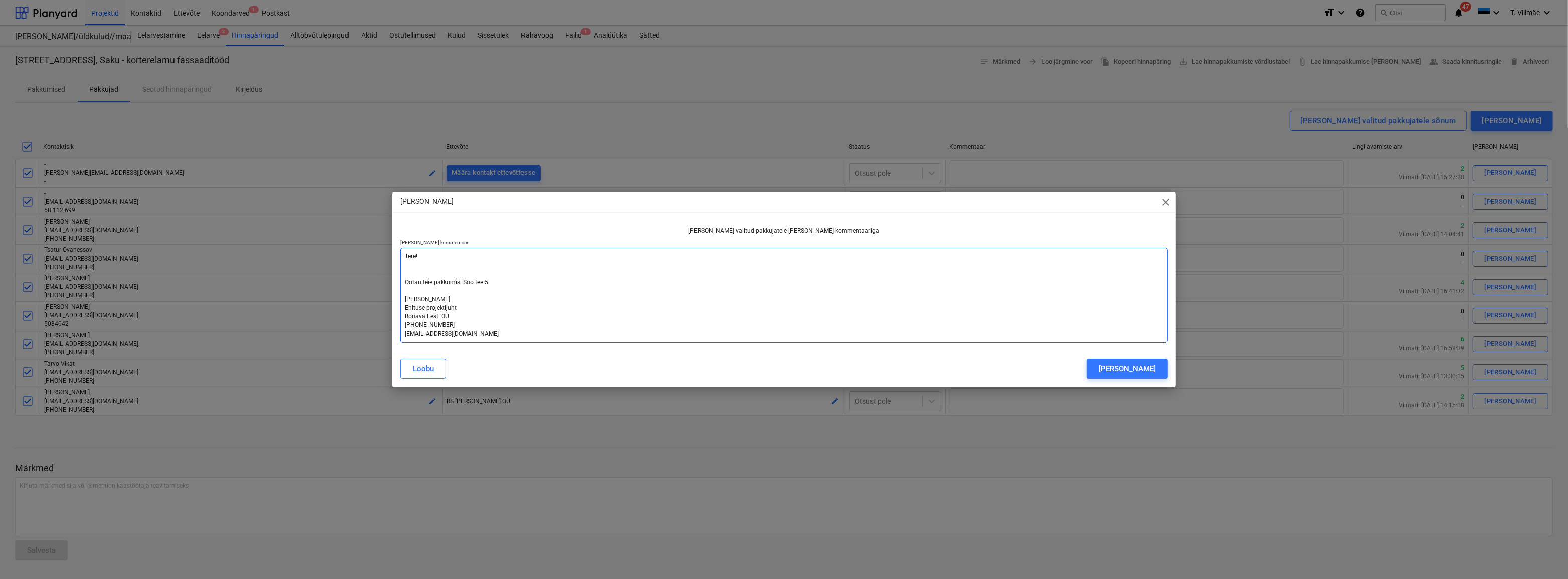
type textarea "Tere! Ootan teie pakkumisi Soo tee 5 [PERSON_NAME] Ehituse projektijuht Bonava …"
type textarea "x"
type textarea "Tere! Ootan teie pakkumisi Soo tee 5 k [PERSON_NAME] Ehituse projektijuht Bonav…"
type textarea "x"
type textarea "Tere! Ootan teie pakkumisi Soo tee 5 ko [PERSON_NAME] Ehituse projektijuht Bona…"
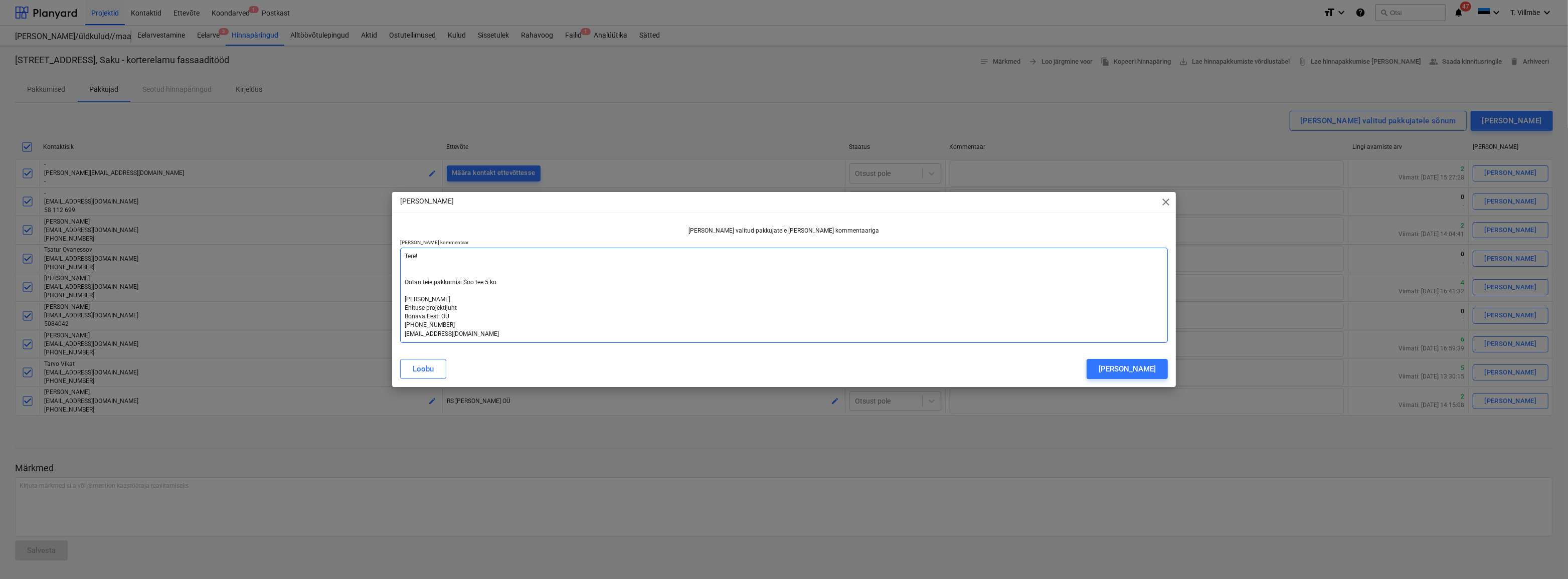
type textarea "x"
type textarea "Tere! Ootan teie pakkumisi Soo tee 5 kor [PERSON_NAME] Ehituse projektijuht Bon…"
type textarea "x"
type textarea "Tere! Ootan teie pakkumisi Soo tee 5 [PERSON_NAME] Ehituse projektijuht Bonava …"
type textarea "x"
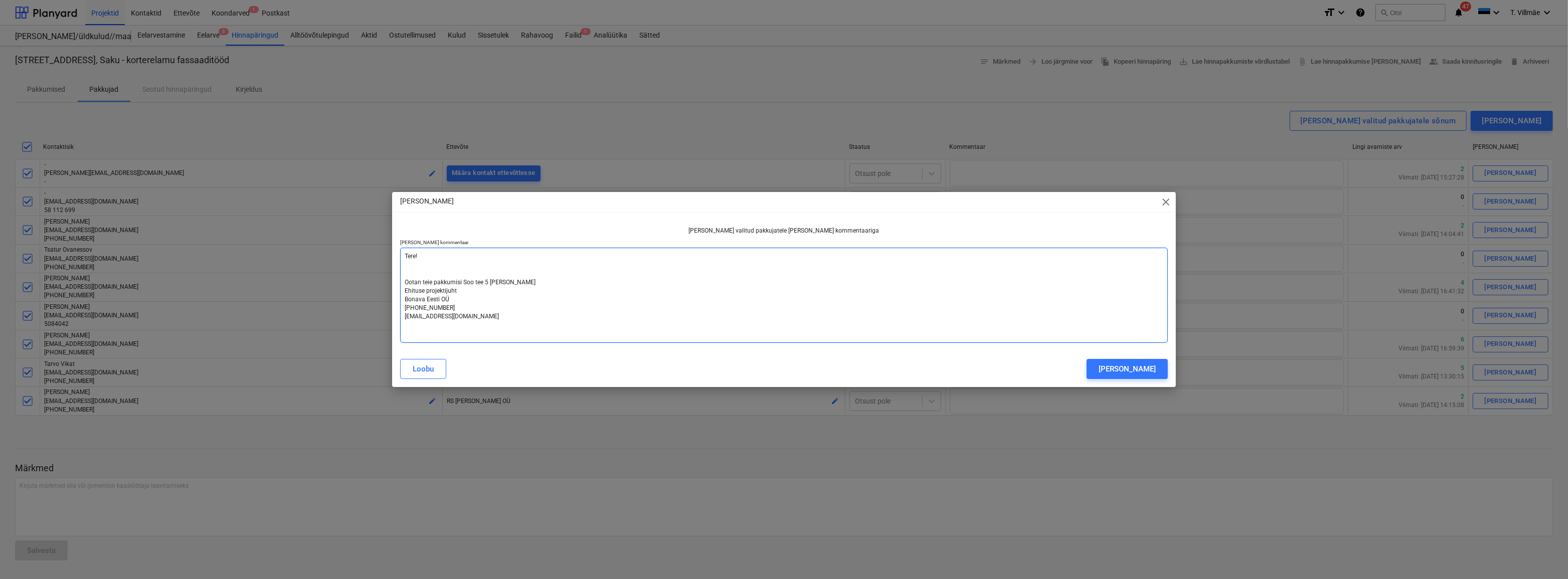
type textarea "Tere! Ootan teie pakkumisi Soo tee 5 [PERSON_NAME] [PERSON_NAME] Ehituse projek…"
type textarea "x"
type textarea "Tere! Ootan teie pakkumisi Soo tee 5 korter [PERSON_NAME] Ehituse projektijuht …"
type textarea "x"
type textarea "Tere! Ootan teie pakkumisi Soo tee 5 kortere [PERSON_NAME] Ehituse projektijuht…"
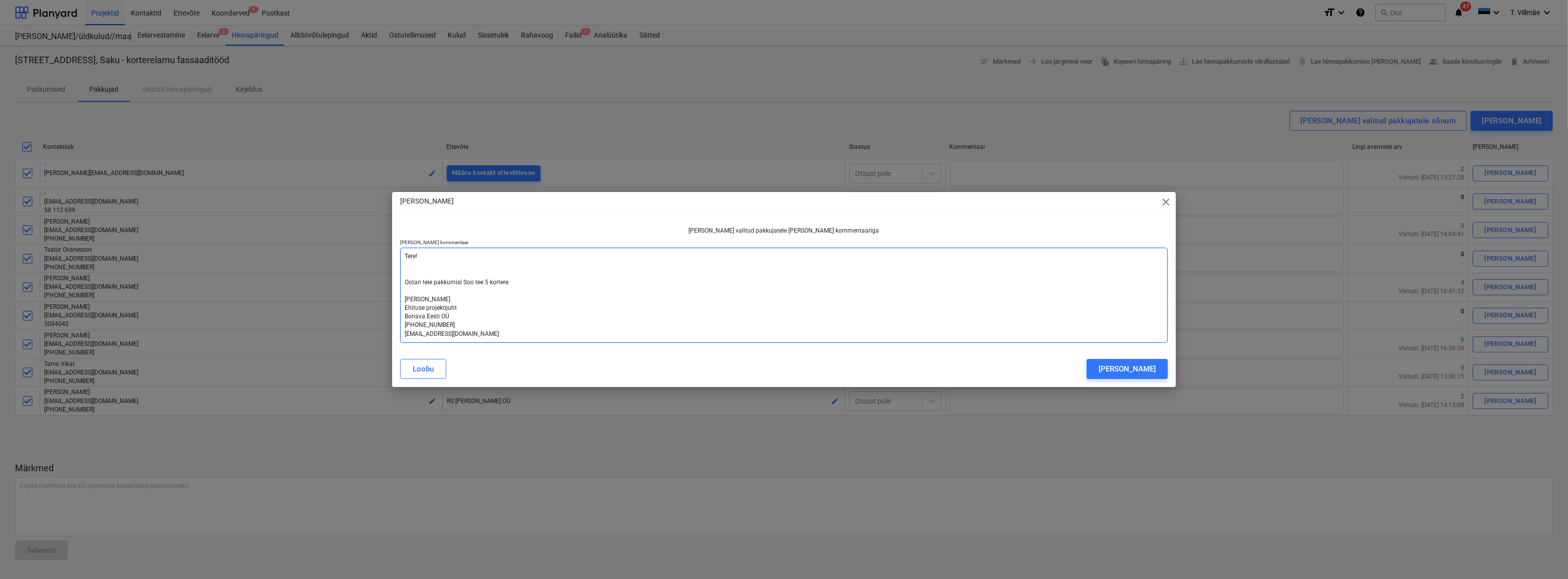
type textarea "x"
type textarea "Tere! Ootan teie pakkumisi Soo tee 5 korterel [PERSON_NAME] Ehituse projektijuh…"
type textarea "x"
type textarea "Tere! Ootan teie pakkumisi Soo tee 5 korterela [PERSON_NAME] Ehituse projektiju…"
type textarea "x"
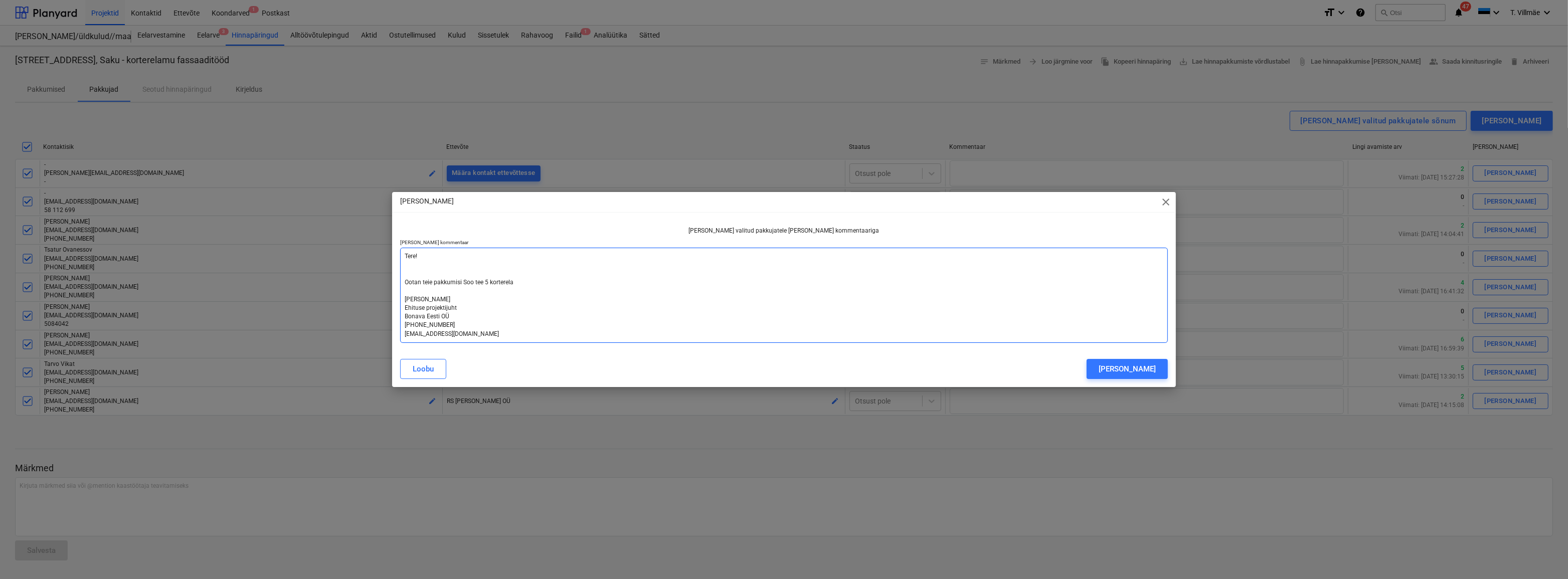
type textarea "Tere! Ootan teie pakkumisi Soo tee 5 korterelam [PERSON_NAME] Ehituse projektij…"
type textarea "x"
type textarea "Tere! Ootan teie pakkumisi [STREET_ADDRESS] korterelamu [PERSON_NAME] Ehituse p…"
type textarea "x"
type textarea "Tere! Ootan teie pakkumisi [STREET_ADDRESS] korterelamu [PERSON_NAME] Ehituse p…"
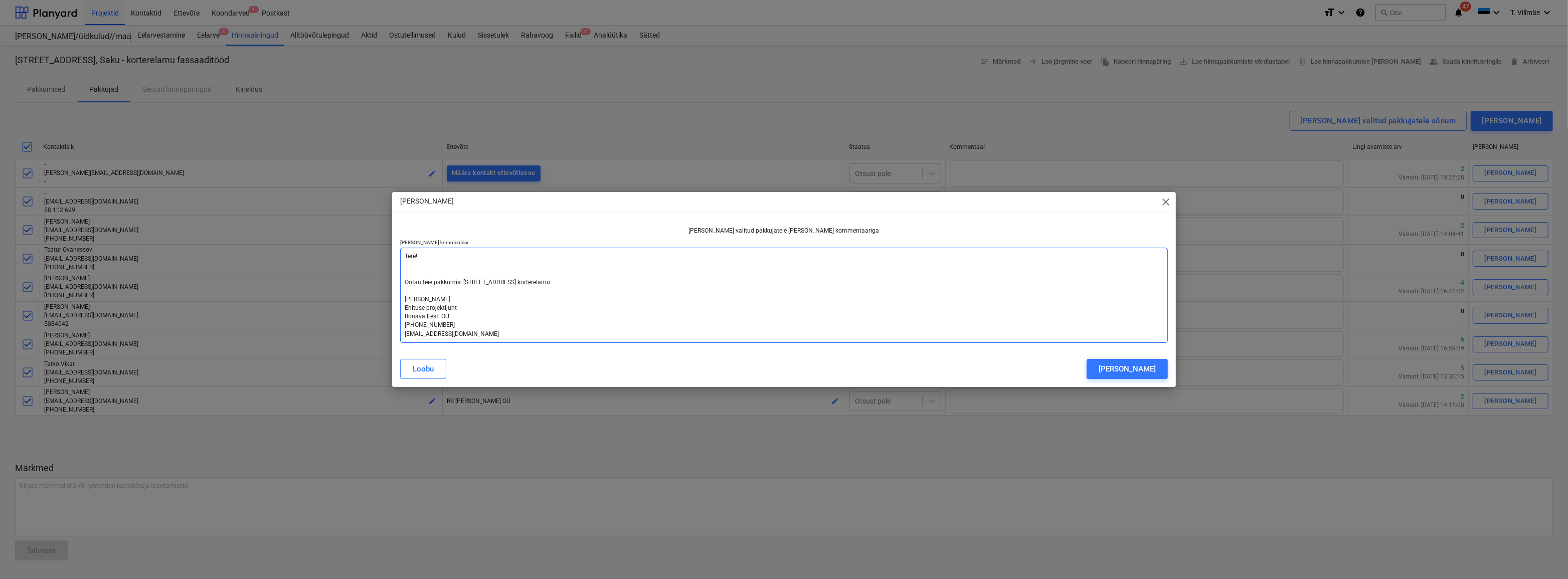
type textarea "x"
type textarea "Tere! Ootan teie pakkumisi [STREET_ADDRESS] korterelamu f [PERSON_NAME] Ehituse…"
type textarea "x"
type textarea "Tere! Ootan teie pakkumisi Soo tee 5 korterelamu [PERSON_NAME] Ehituse projekti…"
type textarea "x"
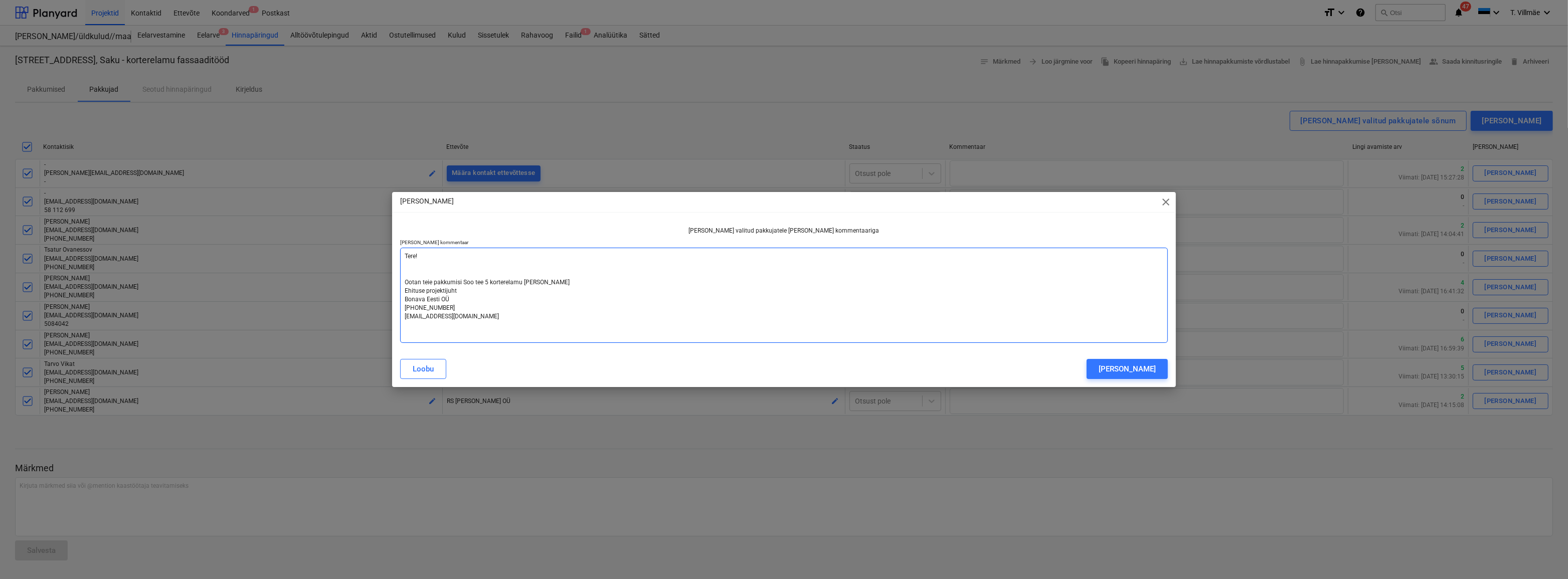
type textarea "Tere! Ootan teie pakkumisi Soo tee 5 korterelamu fas [PERSON_NAME] Ehituse proj…"
type textarea "x"
type textarea "Tere! Ootan teie pakkumisi Soo tee 5 korterelamu [PERSON_NAME] Ehituse projekti…"
type textarea "x"
type textarea "Tere! Ootan teie pakkumisi Soo tee 5 korterelamu fas [PERSON_NAME] Ehituse proj…"
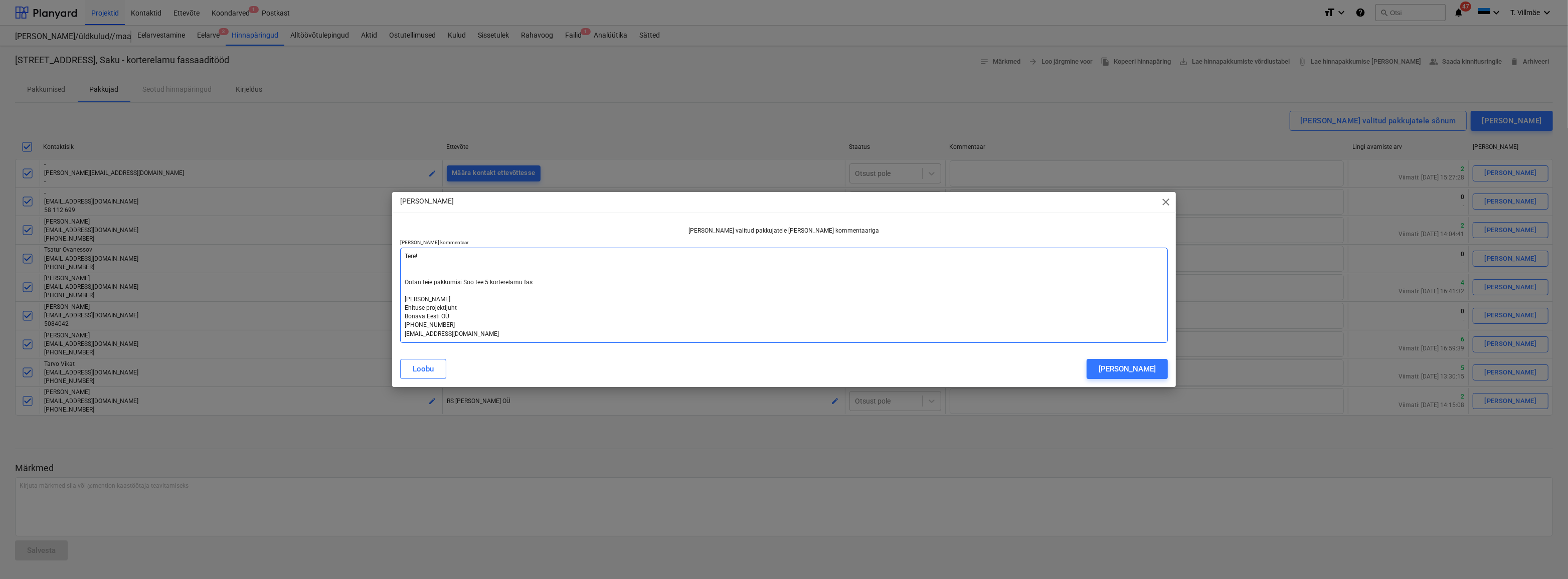
type textarea "x"
type textarea "Tere! Ootan teie pakkumisi Soo tee 5 korterelamu fass [PERSON_NAME] Ehituse pro…"
type textarea "x"
type textarea "Tere! Ootan teie pakkumisi Soo tee 5 korterelamu fassa [PERSON_NAME] Ehituse pr…"
type textarea "x"
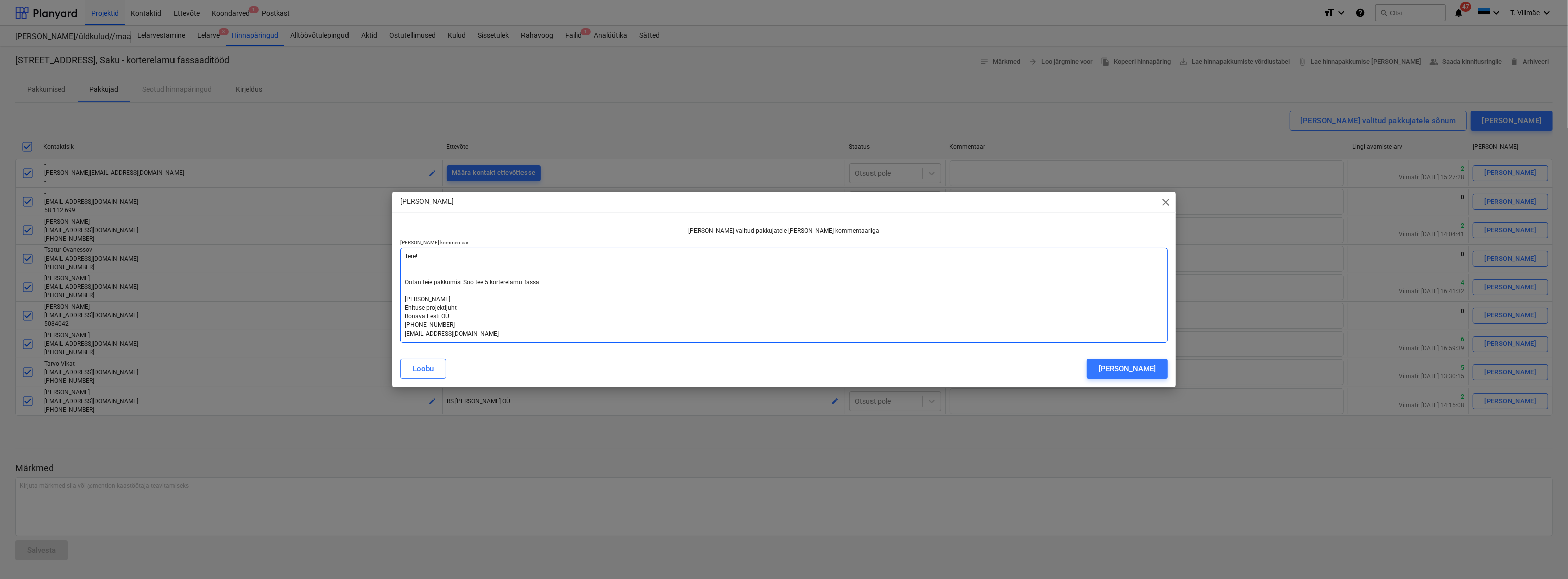
type textarea "Tere! Ootan teie pakkumisi Soo tee 5 korterelamu fassaa [PERSON_NAME] Ehituse p…"
type textarea "x"
type textarea "Tere! Ootan teie pakkumisi Soo tee 5 korterelamu fassaad [PERSON_NAME] Ehituse …"
type textarea "x"
type textarea "Tere! Ootan teie pakkumisi [STREET_ADDRESS] korterelamu fassaadi [PERSON_NAME] …"
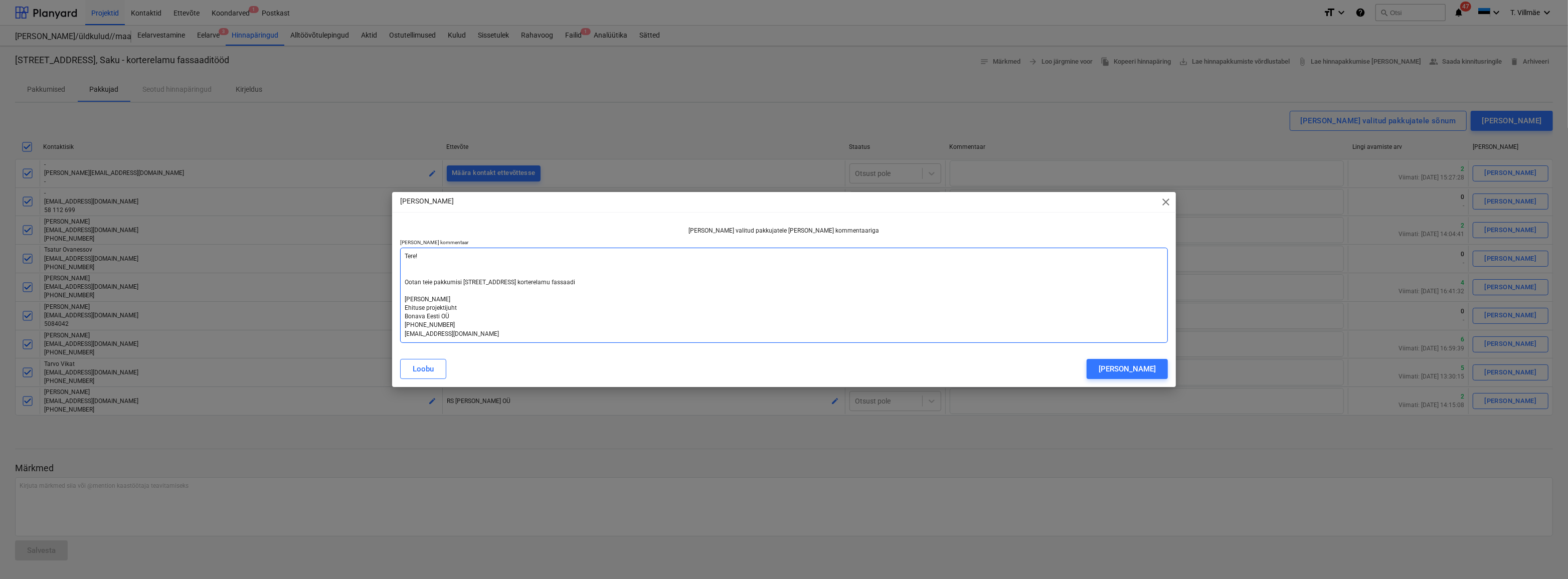
type textarea "x"
type textarea "Tere! Ootan teie pakkumisi [STREET_ADDRESS] korterelamu fassaadit [PERSON_NAME]…"
type textarea "x"
type textarea "Tere! Ootan teie pakkumisi [STREET_ADDRESS] korterelamu fassaaditö [PERSON_NAME…"
type textarea "x"
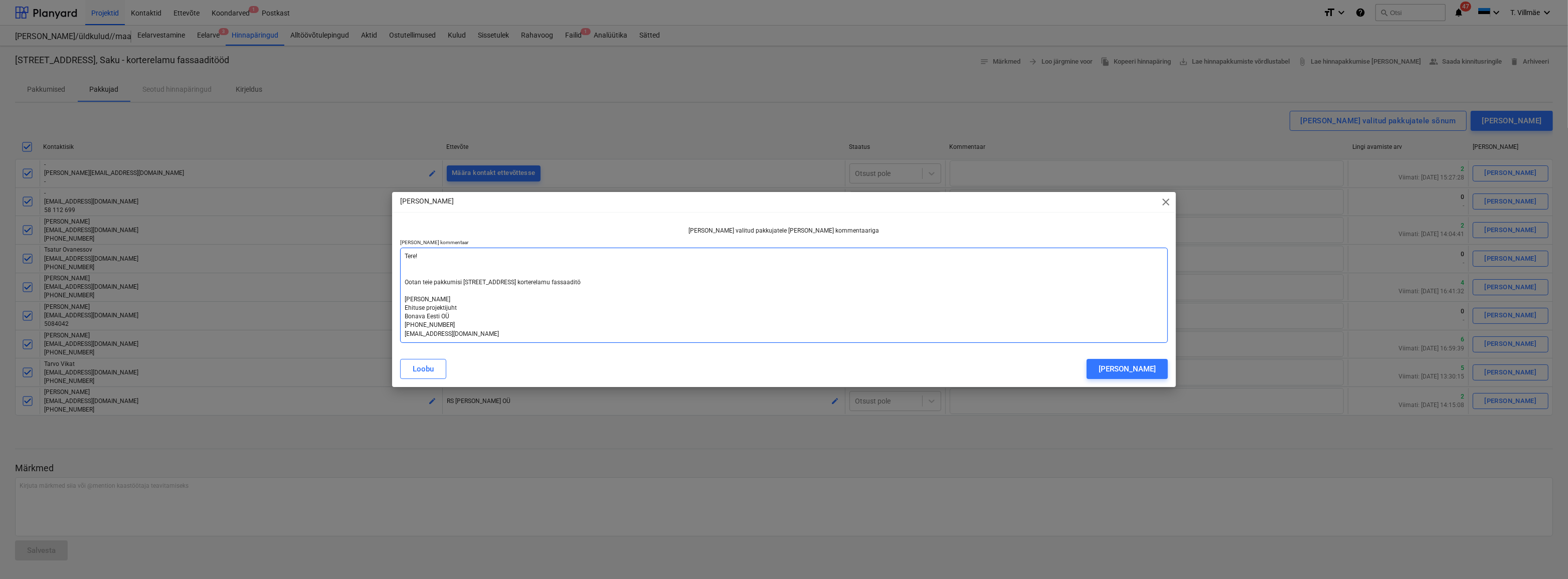
type textarea "Tere! Ootan teie pakkumisi [STREET_ADDRESS] korterelamu fassaaditöö [PERSON_NAM…"
type textarea "x"
type textarea "Tere! Ootan teie pakkumisi [STREET_ADDRESS] korterelamu fassaaditööde [PERSON_N…"
type textarea "x"
type textarea "Tere! Ootan teie pakkumisi [STREET_ADDRESS] korterelamu fassaaditöödel [PERSON_…"
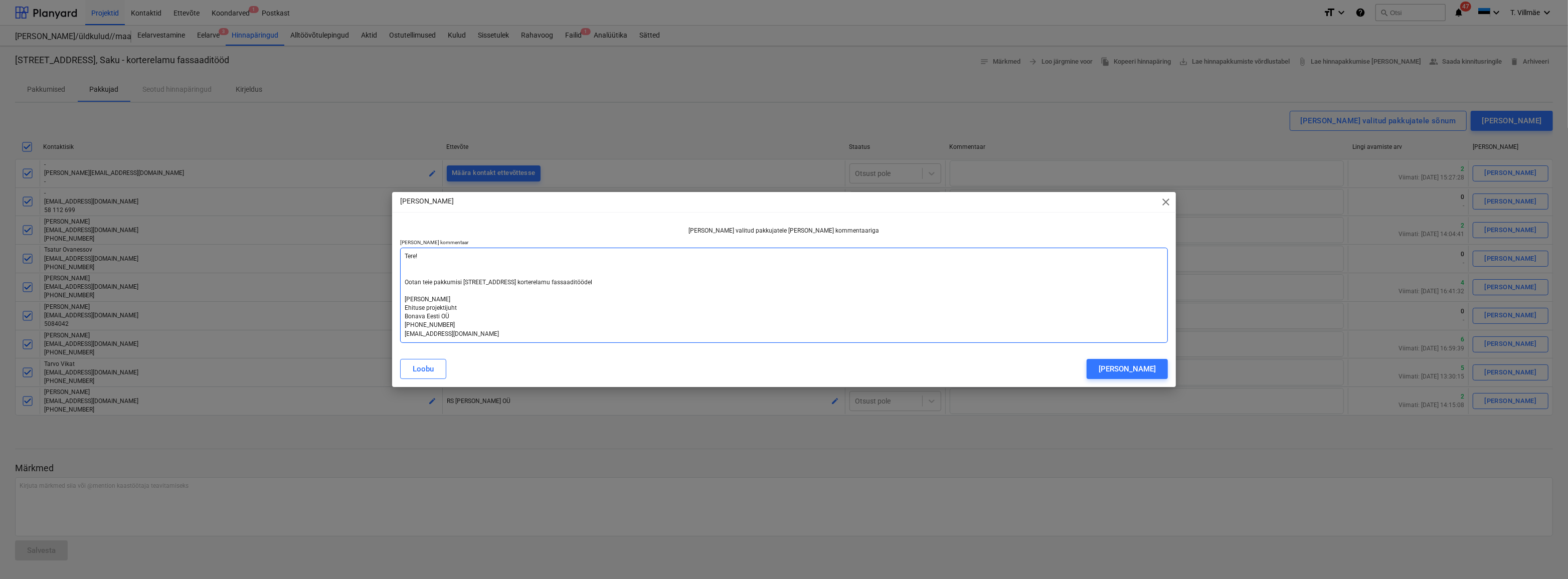
type textarea "x"
type textarea "Tere! Ootan teie pakkumisi [STREET_ADDRESS] korterelamu fassaaditöödele [PERSON…"
type textarea "x"
type textarea "Tere! Ootan teie pakkumisi [STREET_ADDRESS] korterelamu fassaaditöödele [PERSON…"
type textarea "x"
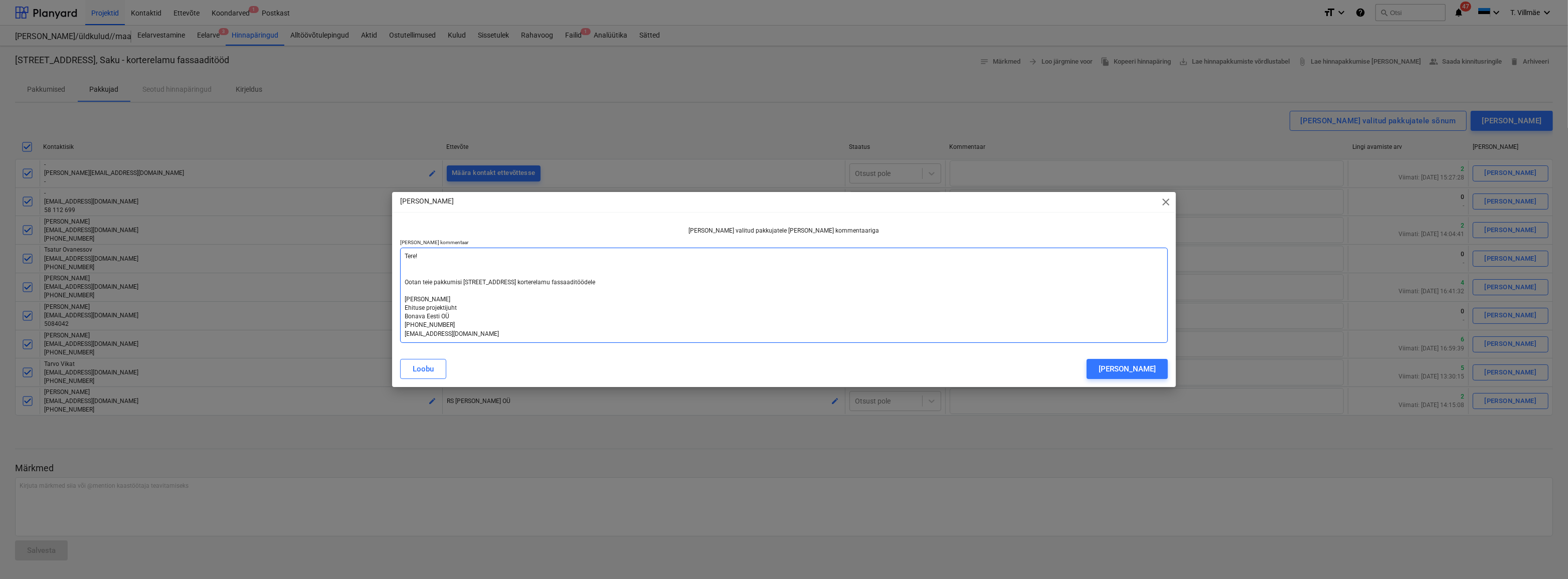
type textarea "Tere! Ootan teie pakkumisi [STREET_ADDRESS] korterelamu fassaaditöödele h [PERS…"
type textarea "x"
type textarea "Tere! Ootan teie pakkumisi Soo tee 5 korterelamu fassaaditöödele hi [PERSON_NAM…"
type textarea "x"
type textarea "Tere! Ootan teie pakkumisi Soo tee 5 korterelamu fassaaditöödele hil [PERSON_NA…"
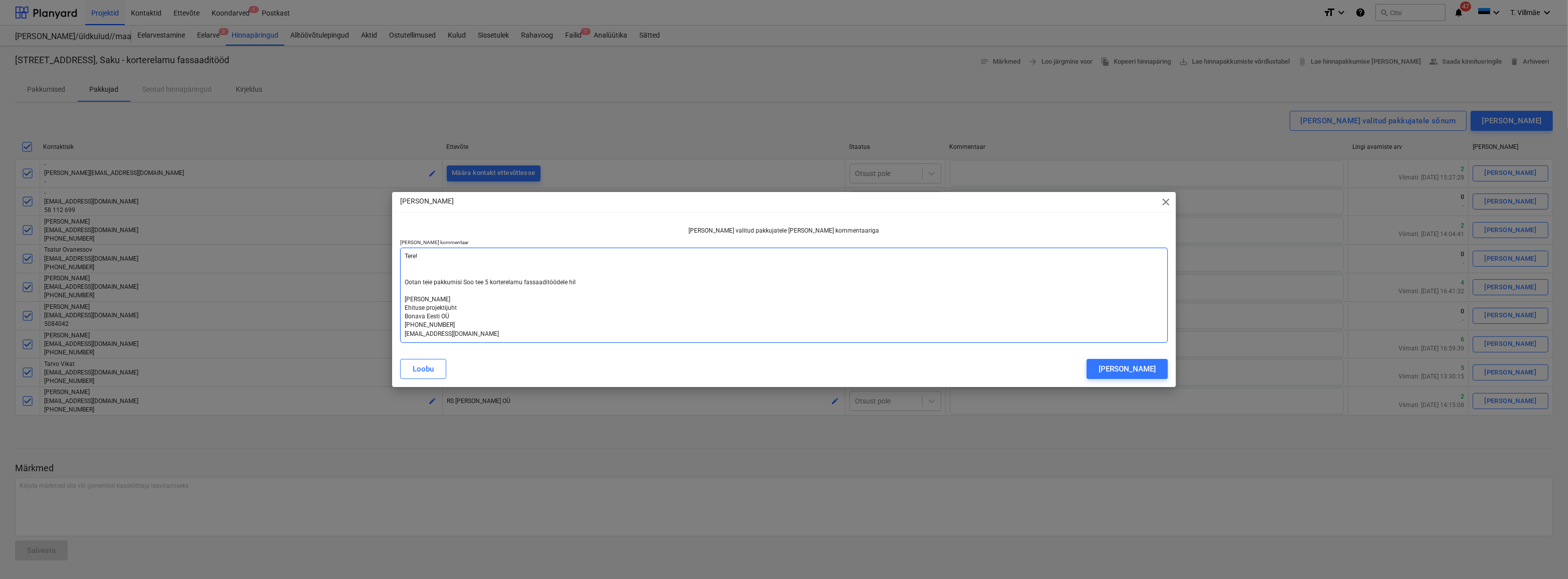
type textarea "x"
type textarea "Tere! Ootan teie pakkumisi Soo tee 5 korterelamu fassaaditöödele hilj [PERSON_N…"
type textarea "x"
type textarea "Tere! Ootan teie pakkumisi Soo tee 5 korterelamu fassaaditöödele hilje [PERSON_…"
type textarea "x"
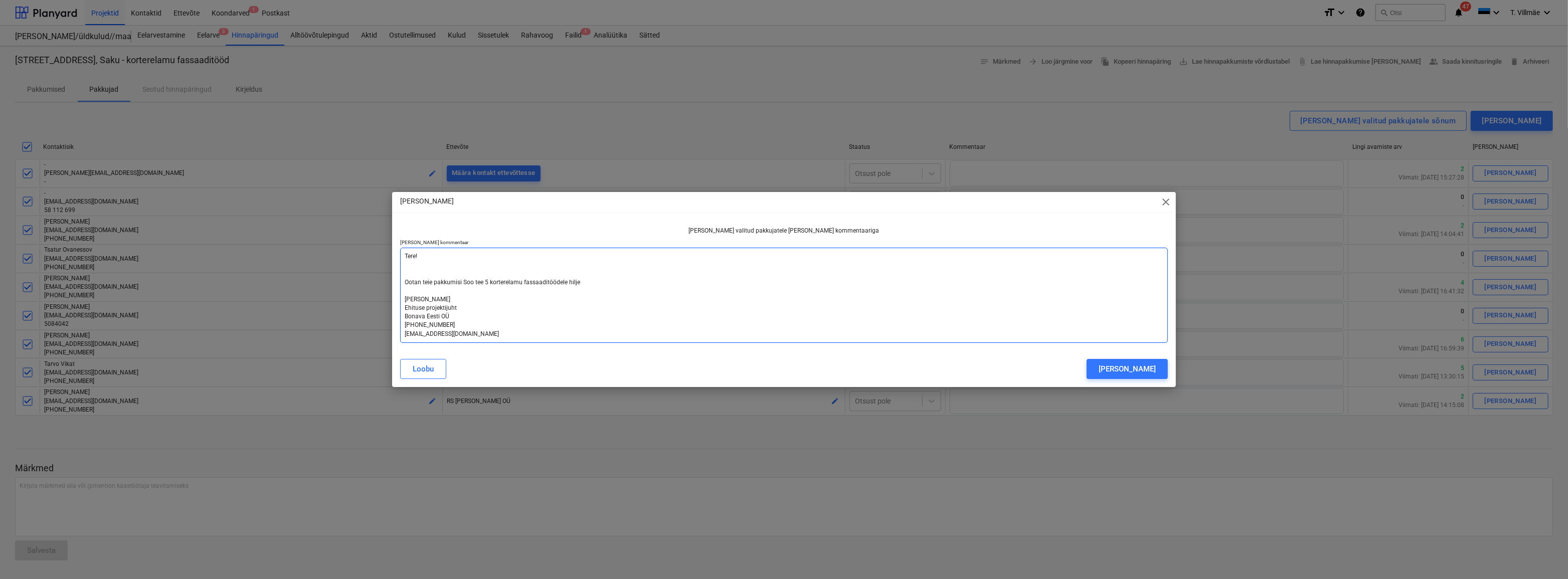
type textarea "Tere! Ootan teie pakkumisi Soo tee 5 korterelamu fassaaditöödele hiljem [PERSON…"
type textarea "x"
type textarea "Tere! Ootan teie pakkumisi [STREET_ADDRESS] korterelamu fassaaditöödele hiljema…"
type textarea "x"
type textarea "Tere! Ootan teie pakkumisi [STREET_ADDRESS] korterelamu fassaaditöödele hiljema…"
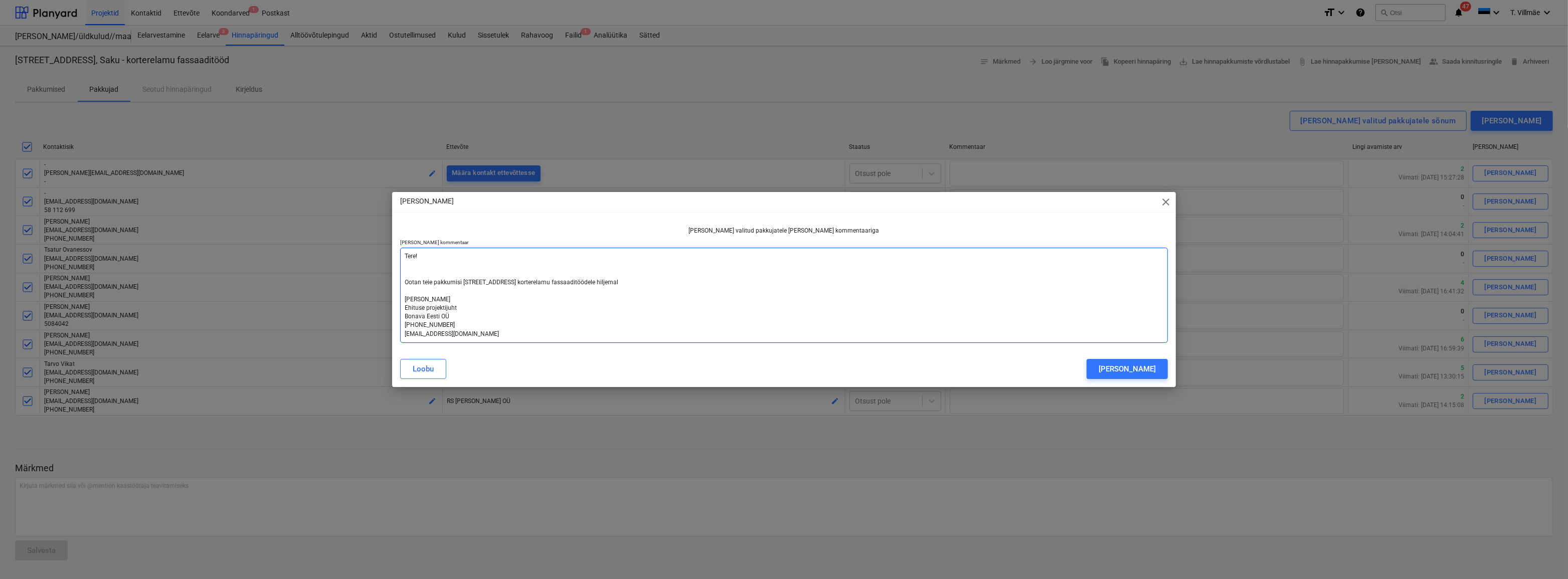
type textarea "x"
type textarea "Tere! Ootan teie pakkumisi Soo tee 5 korterelamu fassaaditöödele hiljemalt [PER…"
type textarea "x"
type textarea "Tere! Ootan teie pakkumisi Soo tee 5 korterelamu fassaaditöödele hiljemalt [PER…"
type textarea "x"
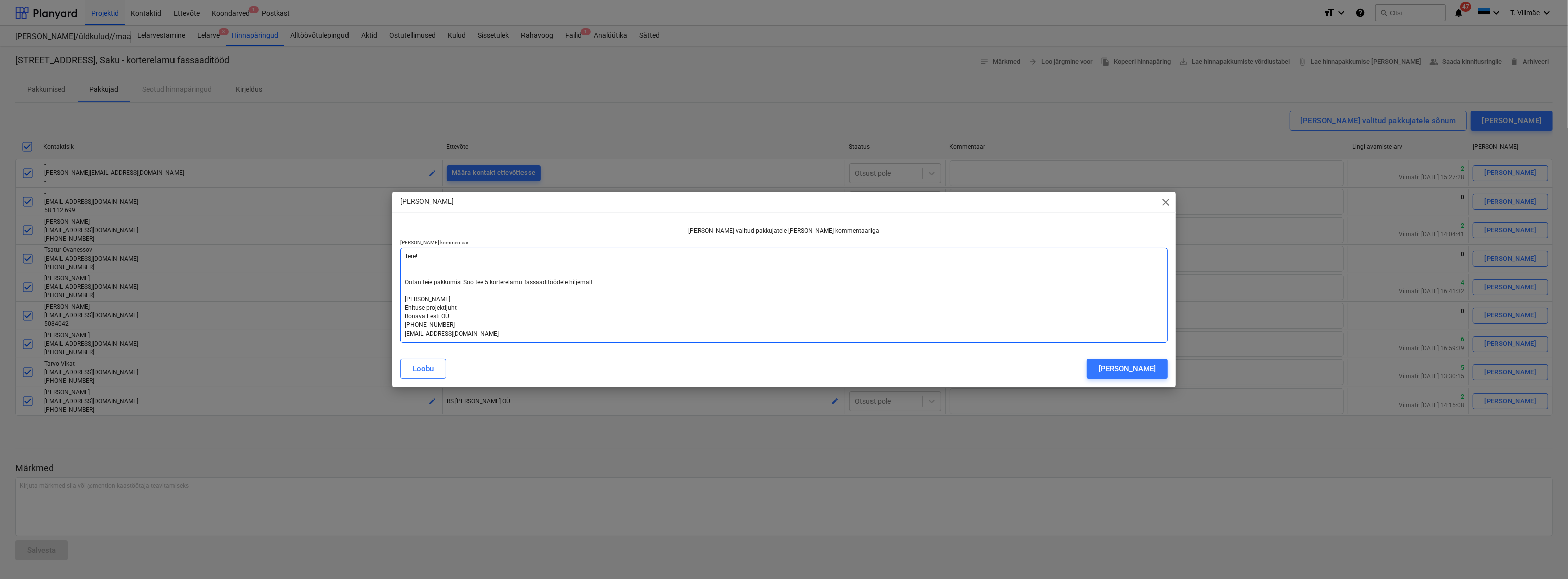
type textarea "Tere! Ootan teie pakkumisi Soo tee 5 korterelamu fassaaditöödele hiljemalt 0 [P…"
type textarea "x"
type textarea "Tere! Ootan teie pakkumisi Soo tee 5 korterelamu fassaaditöödele hiljemalt 02 […"
type textarea "x"
type textarea "Tere! Ootan teie pakkumisi Soo tee 5 korterelamu fassaaditöödele hiljemalt 02. …"
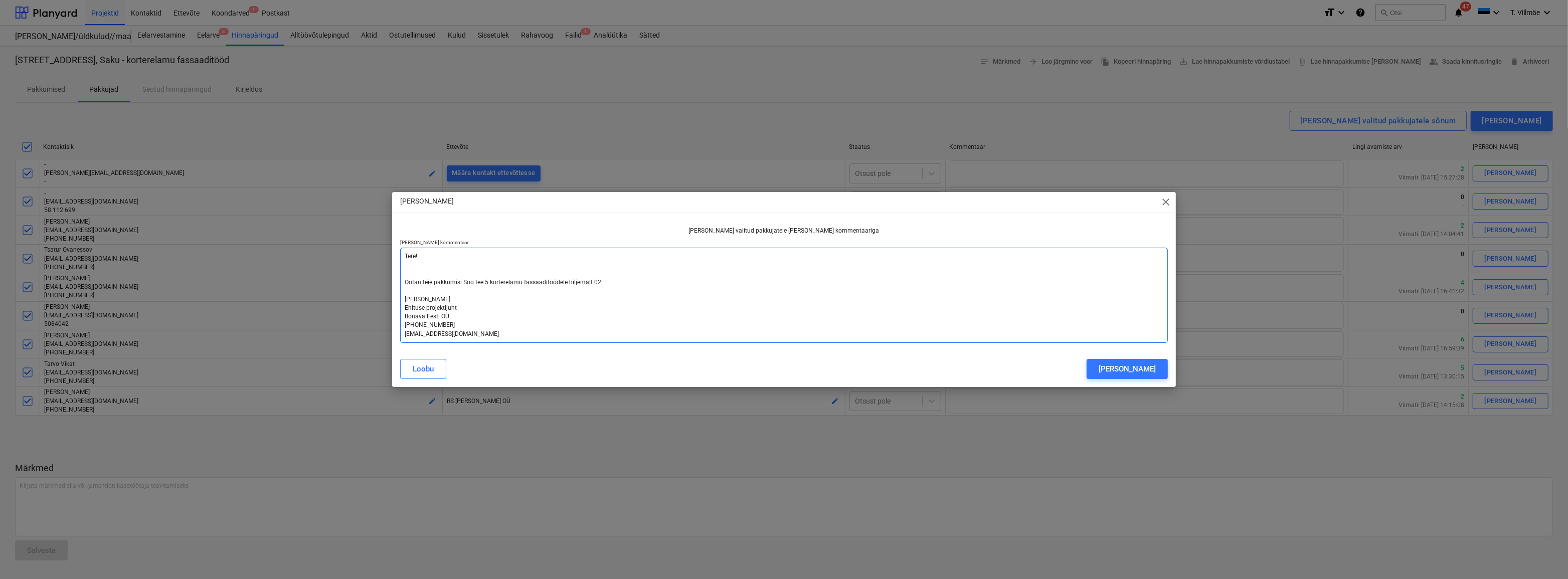
type textarea "x"
type textarea "Tere! Ootan teie pakkumisi Soo tee 5 korterelamu fassaaditöödele hiljemalt 02.1…"
type textarea "x"
type textarea "Tere! Ootan teie pakkumisi Soo tee 5 korterelamu fassaaditöödele hiljemalt 02.1…"
type textarea "x"
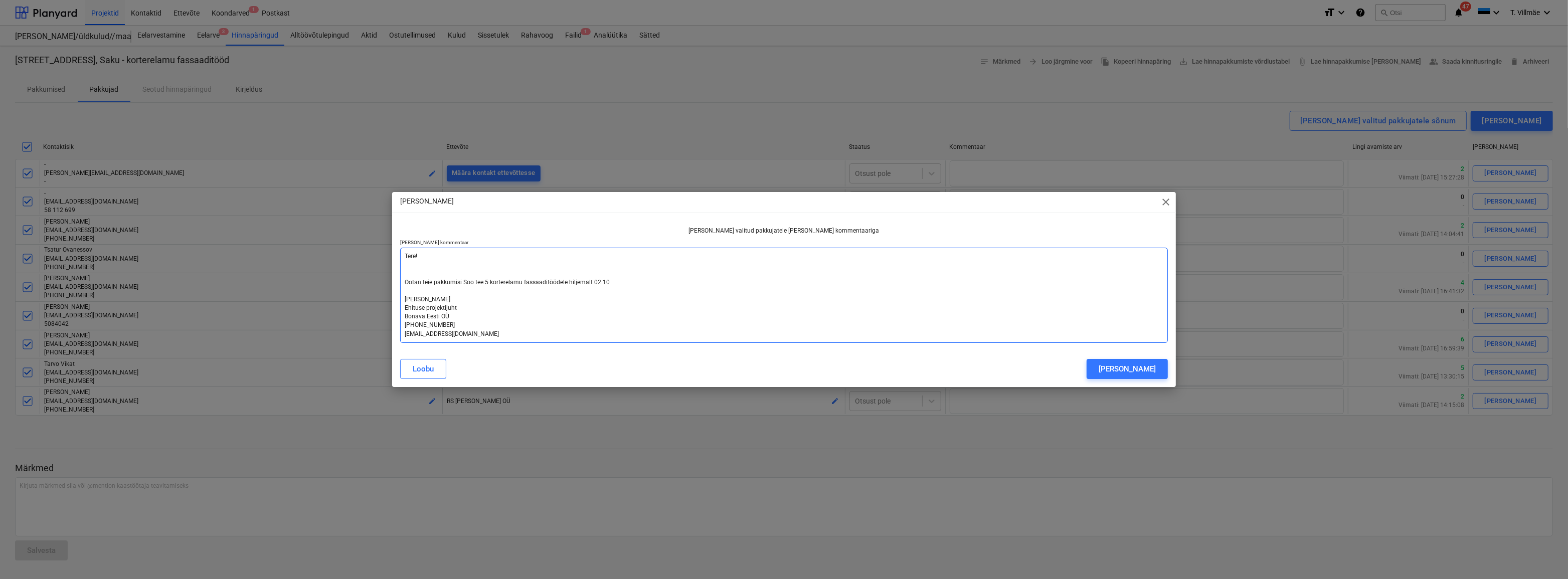
type textarea "Tere! Ootan teie pakkumisi Soo tee 5 korterelamu fassaaditöödele hiljemalt 02.1…"
type textarea "x"
type textarea "Tere! Ootan teie pakkumisi Soo tee 5 korterelamu fassaaditöödele hiljemalt 02.1…"
type textarea "x"
type textarea "Tere! Ootan teie pakkumisi Soo tee 5 korterelamu fassaaditöödele hiljemalt [DAT…"
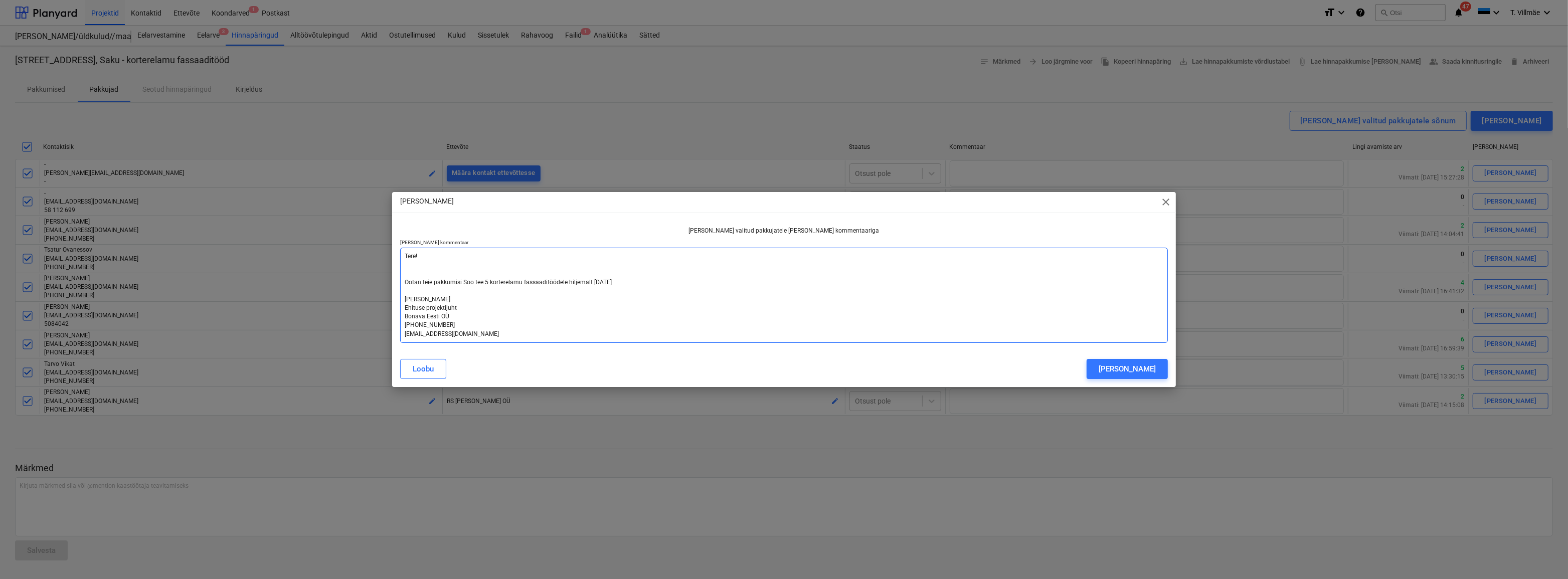
type textarea "x"
type textarea "Tere! Ootan teie pakkumisi Soo tee 5 korterelamu fassaaditöödele hiljemalt 02.1…"
type textarea "x"
type textarea "Tere! Ootan teie pakkumisi Soo tee 5 korterelamu fassaaditöödele hiljemalt [DAT…"
type textarea "x"
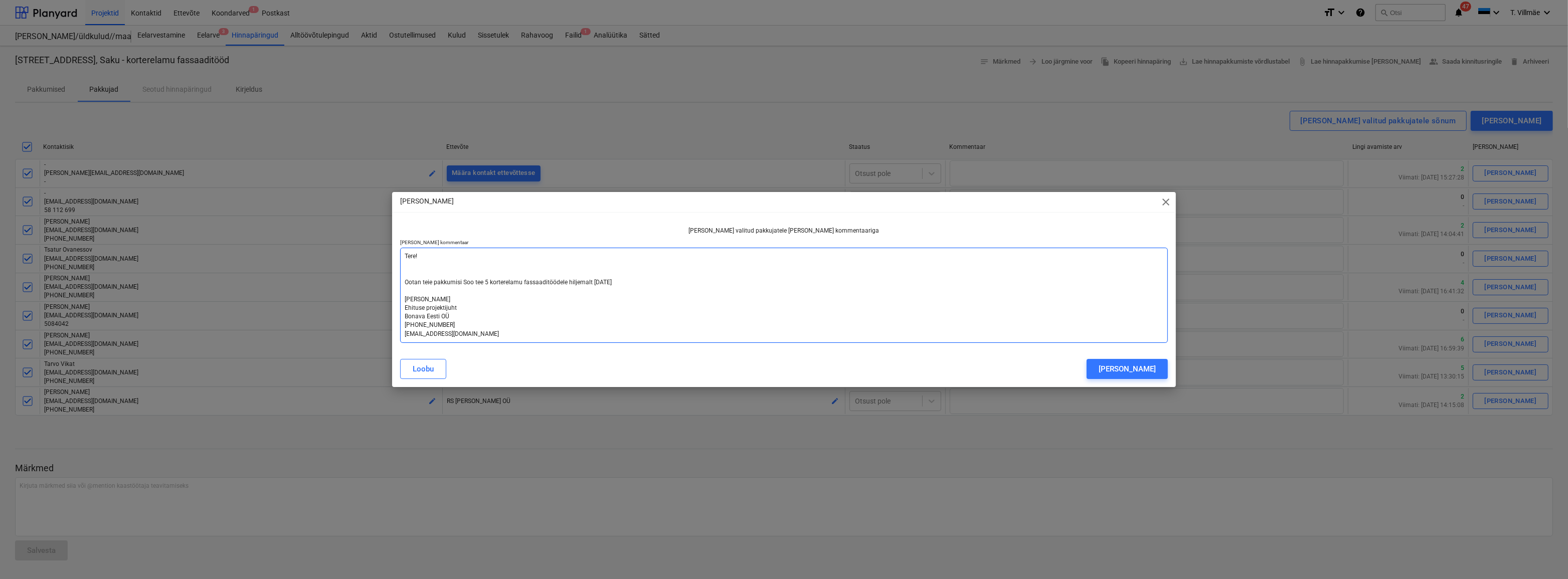
type textarea "Tere! Ootan teie pakkumisi Soo tee 5 korterelamu fassaaditöödele hiljemalt [DAT…"
type textarea "x"
type textarea "Tere! Ootan teie pakkumisi Soo tee 5 korterelamu fassaaditöödele hiljemalt [DAT…"
type textarea "x"
type textarea "Tere! Ootan teie pakkumisi Soo tee 5 korterelamu fassaaditöödele hiljemalt [DAT…"
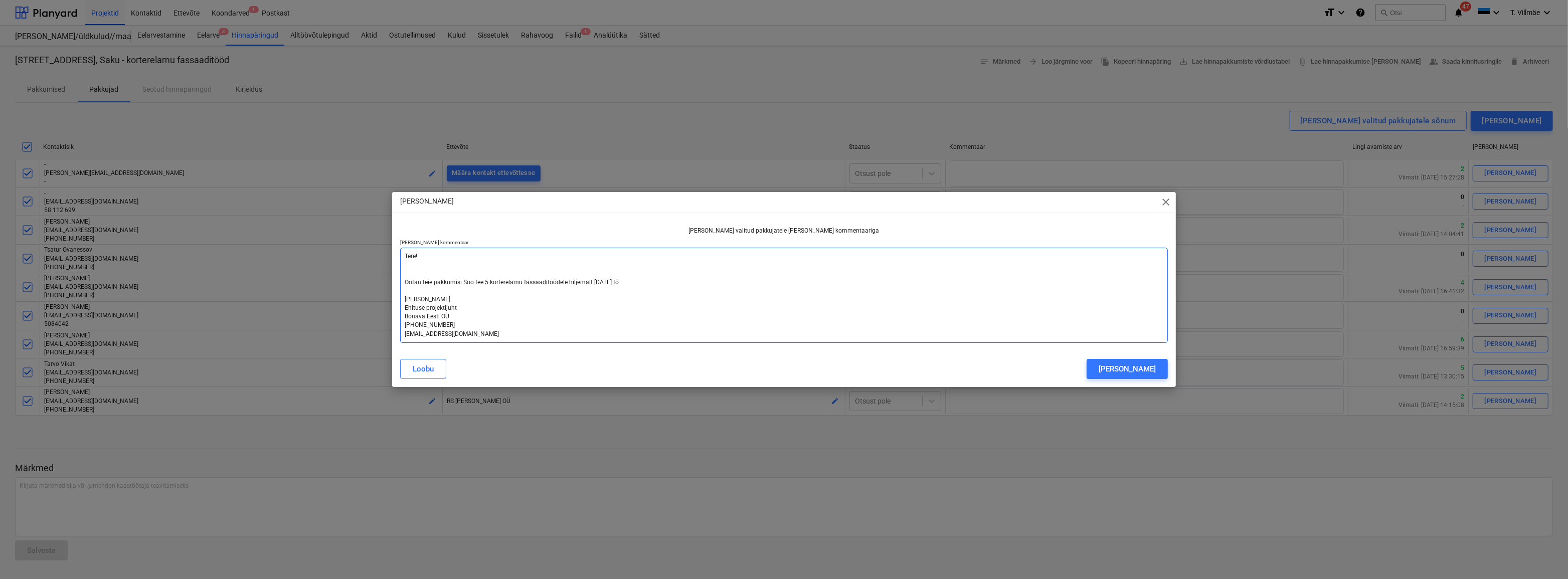
type textarea "x"
type textarea "Tere! Ootan teie pakkumisi Soo tee 5 korterelamu fassaaditöödele hiljemalt [DAT…"
type textarea "x"
type textarea "Tere! Ootan teie pakkumisi Soo tee 5 korterelamu fassaaditöödele hiljemalt [DAT…"
type textarea "x"
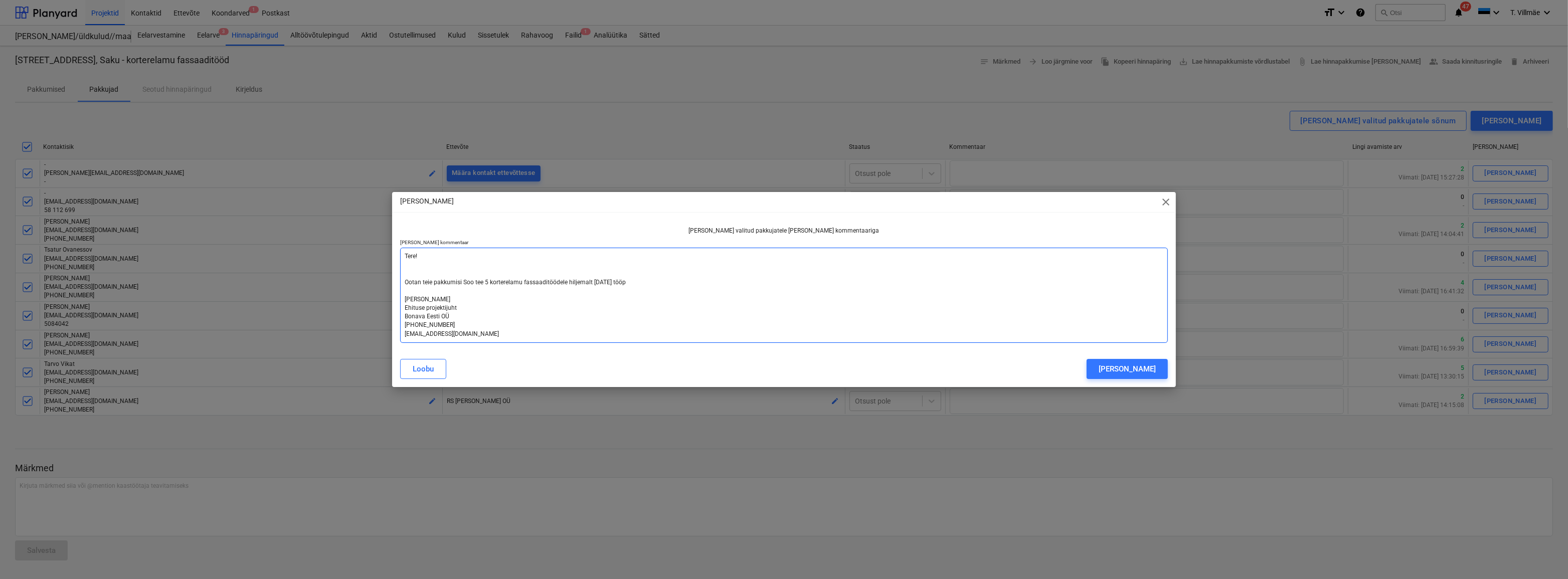
type textarea "Tere! Ootan teie pakkumisi Soo tee 5 korterelamu fassaaditöödele hiljemalt [DAT…"
type textarea "x"
type textarea "Tere! Ootan teie pakkumisi Soo tee 5 korterelamu fassaaditöödele hiljemalt [DAT…"
type textarea "x"
type textarea "Tere! Ootan teie pakkumisi Soo tee 5 korterelamu fassaaditöödele hiljemalt [DAT…"
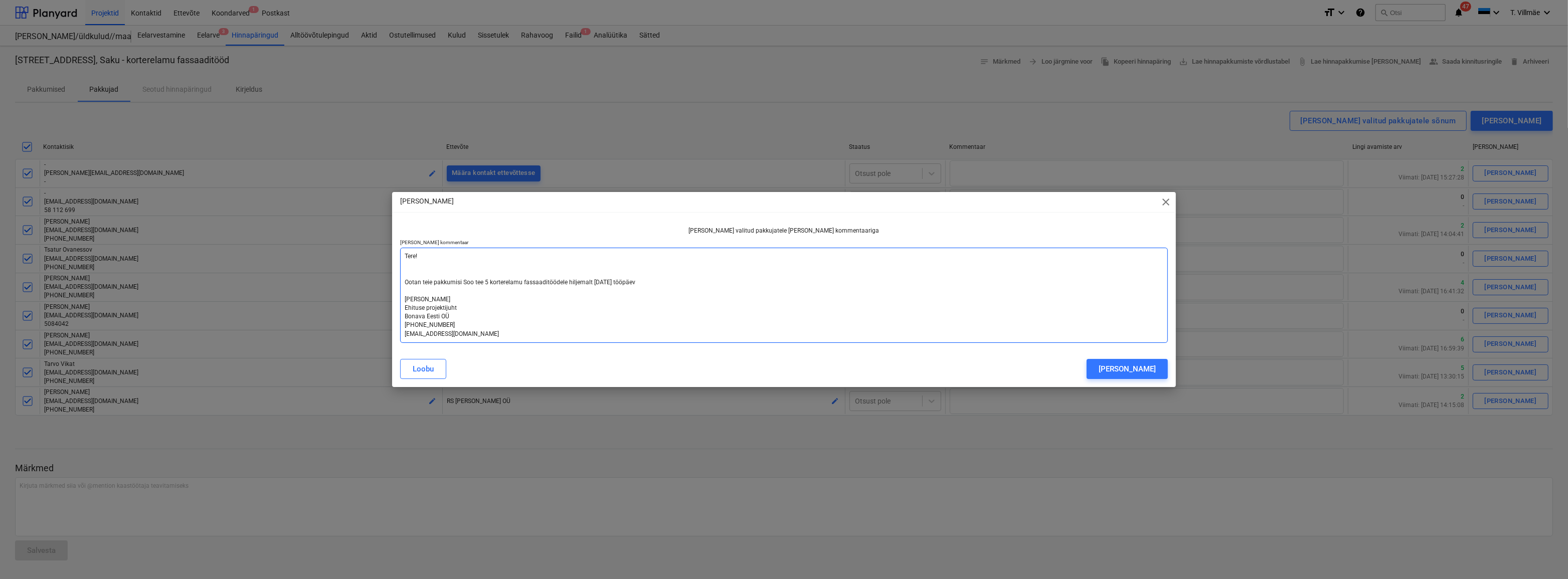
type textarea "x"
type textarea "Tere! Ootan teie pakkumisi Soo tee 5 korterelamu fassaaditöödele hiljemalt [DAT…"
type textarea "x"
type textarea "Tere! Ootan teie pakkumisi Soo tee 5 korterelamu fassaaditöödele hiljemalt [DAT…"
type textarea "x"
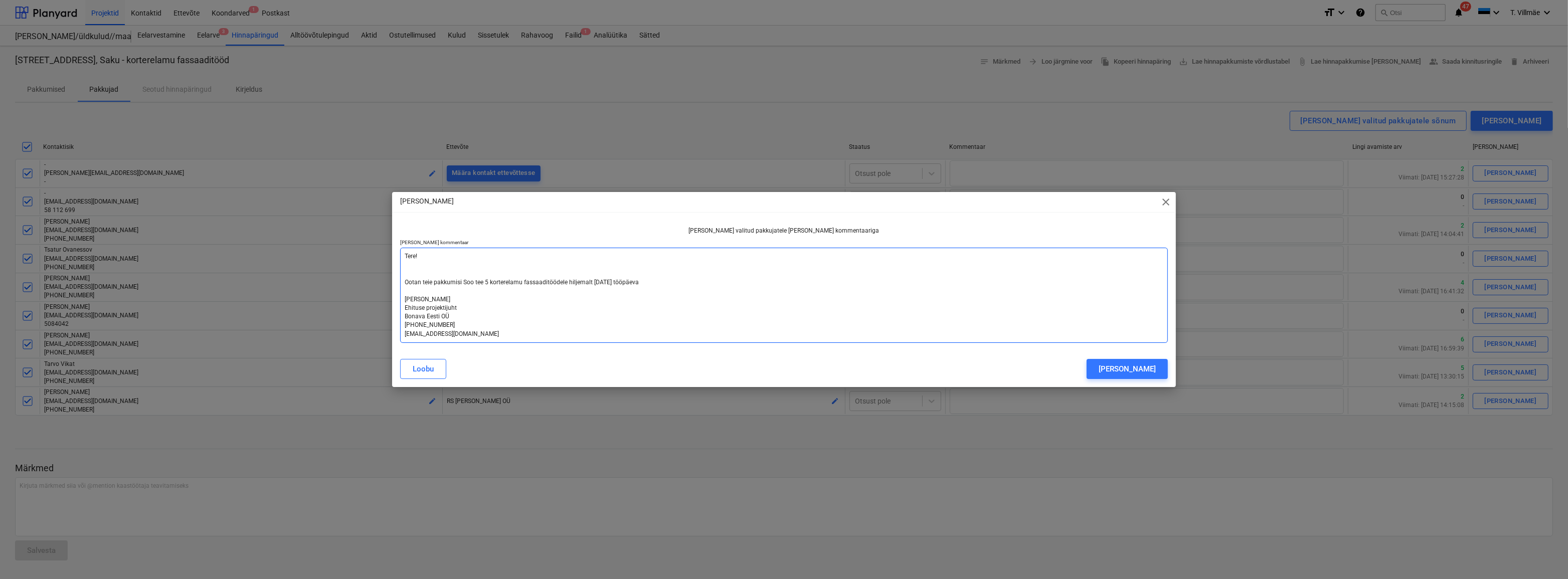
type textarea "Tere! Ootan teie pakkumisi Soo tee 5 korterelamu fassaaditöödele hiljemalt [DAT…"
type textarea "x"
type textarea "Tere! Ootan teie pakkumisi Soo tee 5 korterelamu fassaaditöödele hiljemalt [DAT…"
type textarea "x"
type textarea "Tere! Ootan teie pakkumisi Soo tee 5 korterelamu fassaaditöödele hiljemalt [DAT…"
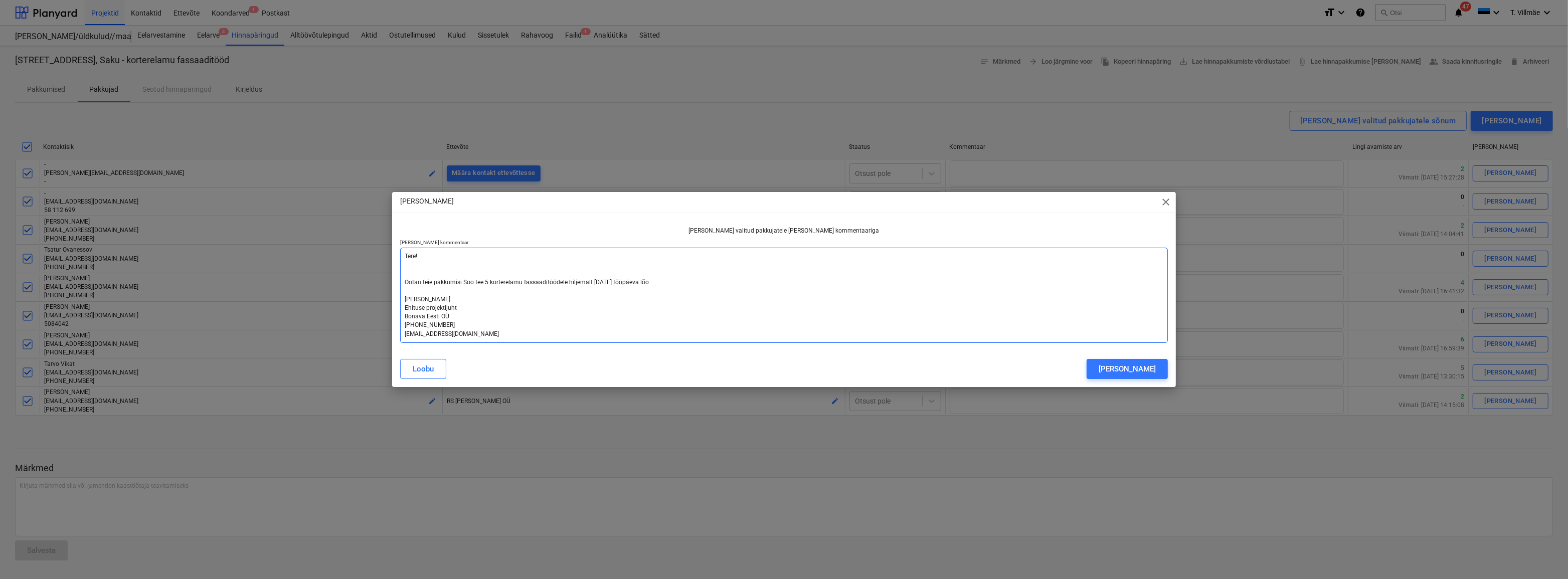
type textarea "x"
type textarea "Tere! Ootan teie pakkumisi Soo tee 5 korterelamu fassaaditöödele hiljemalt [DAT…"
type textarea "x"
type textarea "Tere! Ootan teie pakkumisi Soo tee 5 korterelamu fassaaditöödele hiljemalt [DAT…"
type textarea "x"
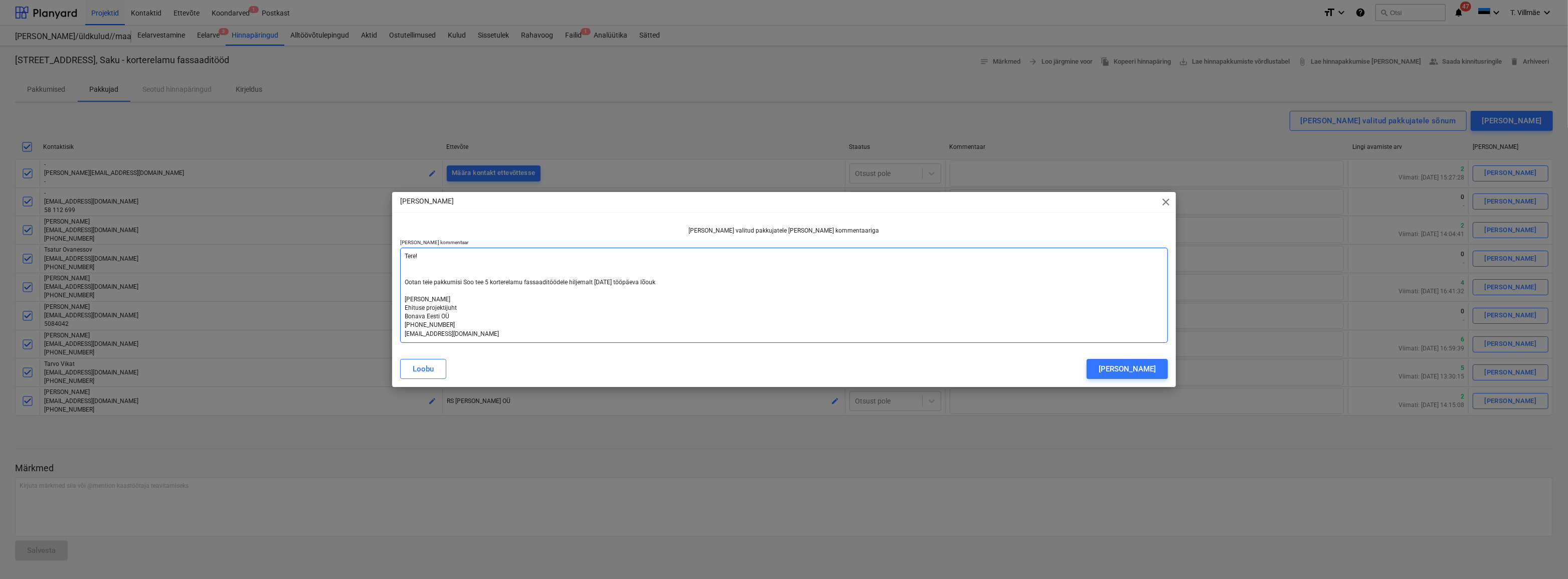
type textarea "Tere! Ootan teie pakkumisi Soo tee 5 korterelamu fassaaditöödele hiljemalt [DAT…"
type textarea "x"
type textarea "Tere! Ootan teie pakkumisi Soo tee 5 korterelamu fassaaditöödele hiljemalt [DAT…"
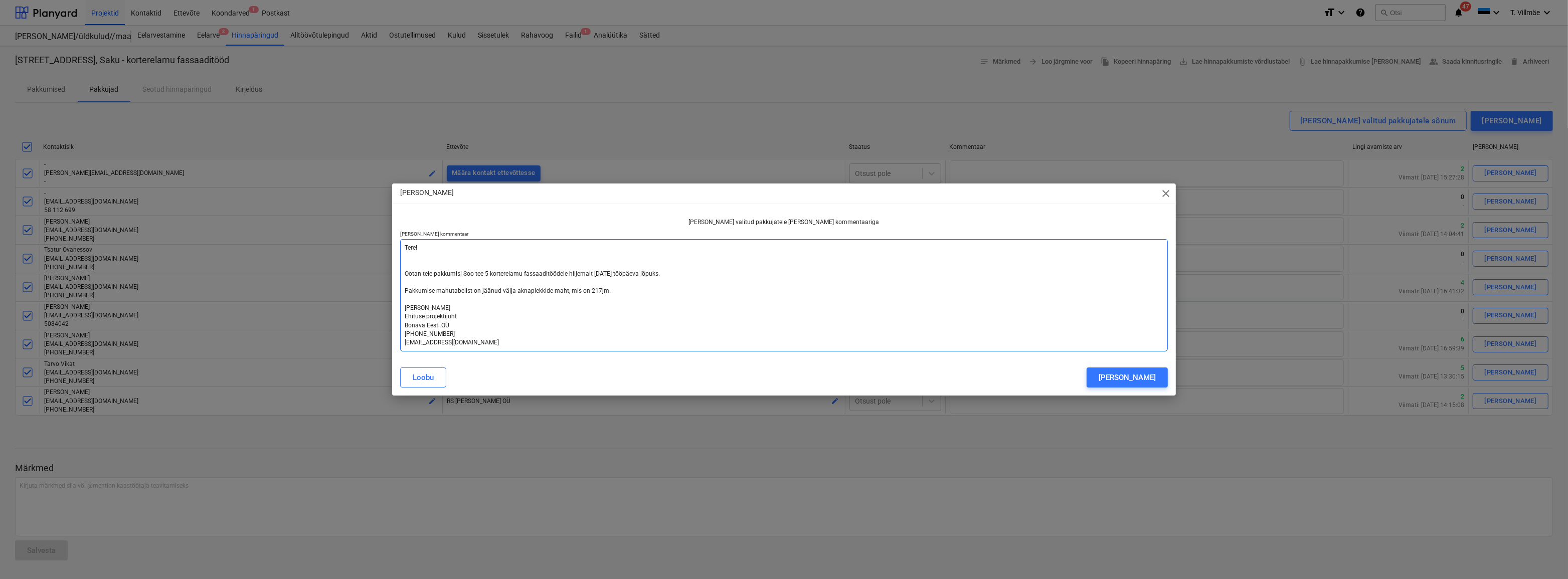
click at [419, 250] on textarea "Tere! Ootan teie pakkumisi Soo tee 5 korterelamu fassaaditöödele hiljemalt [DAT…" at bounding box center [783, 295] width 768 height 112
click at [402, 272] on textarea "Tere Ootan teie pakkumisi Soo tee 5 korterelamu fassaaditöödele hiljemalt [DATE…" at bounding box center [783, 295] width 768 height 112
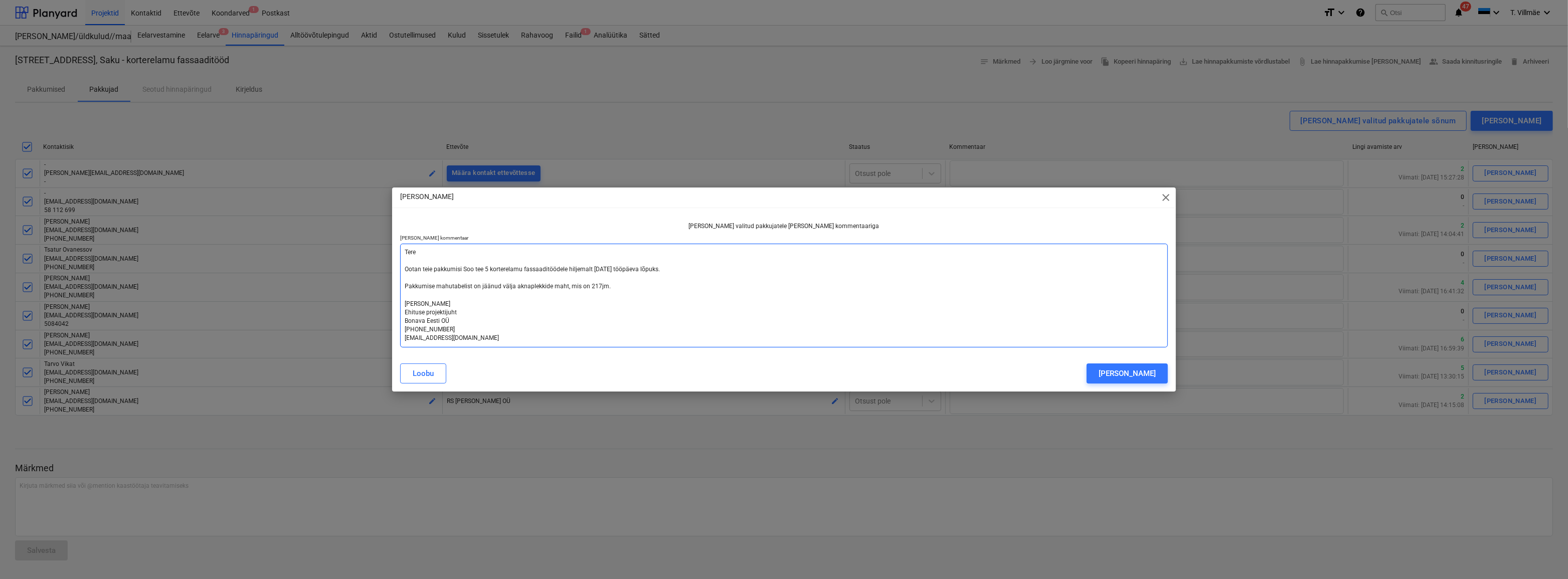
click at [402, 286] on textarea "Tere Ootan teie pakkumisi Soo tee 5 korterelamu fassaaditöödele hiljemalt [DATE…" at bounding box center [783, 296] width 768 height 104
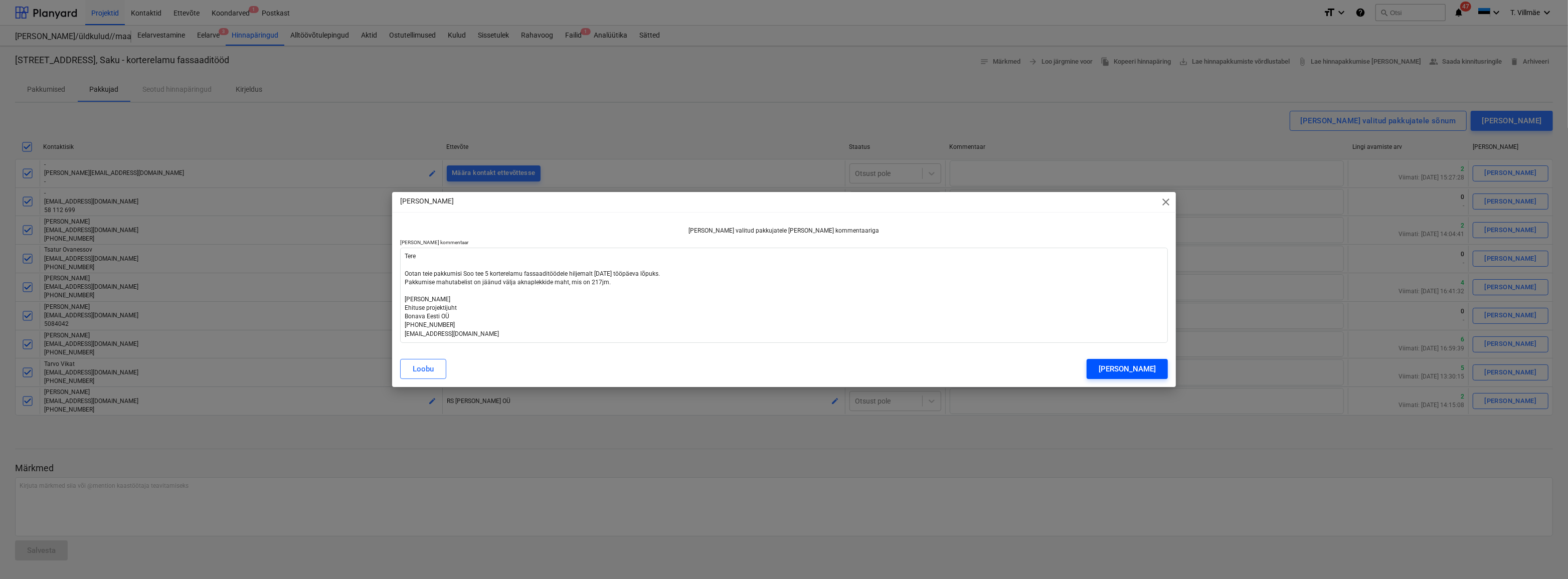
click at [874, 369] on div "[PERSON_NAME]" at bounding box center [1126, 369] width 57 height 13
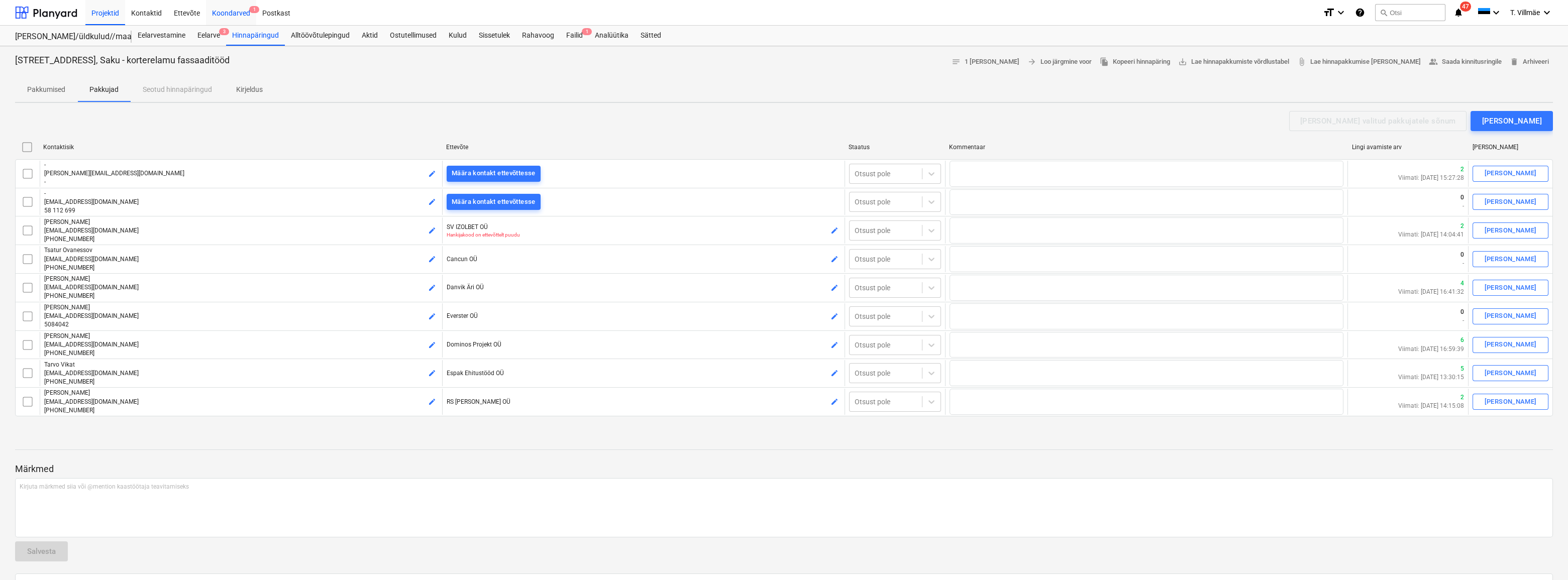
click at [236, 11] on div "Koondarved 1" at bounding box center [231, 12] width 50 height 26
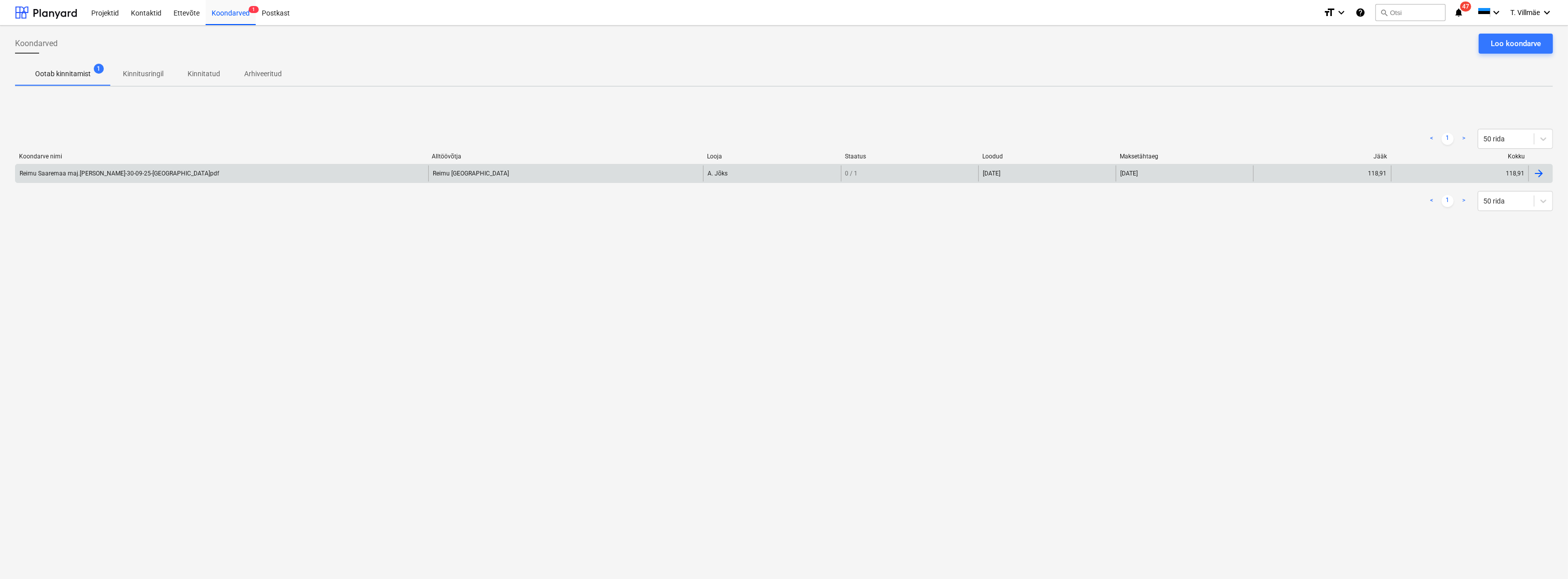
click at [111, 176] on div "Reimu Saaremaa maj.[PERSON_NAME]-30-09-25-[GEOGRAPHIC_DATA]pdf" at bounding box center [119, 173] width 200 height 7
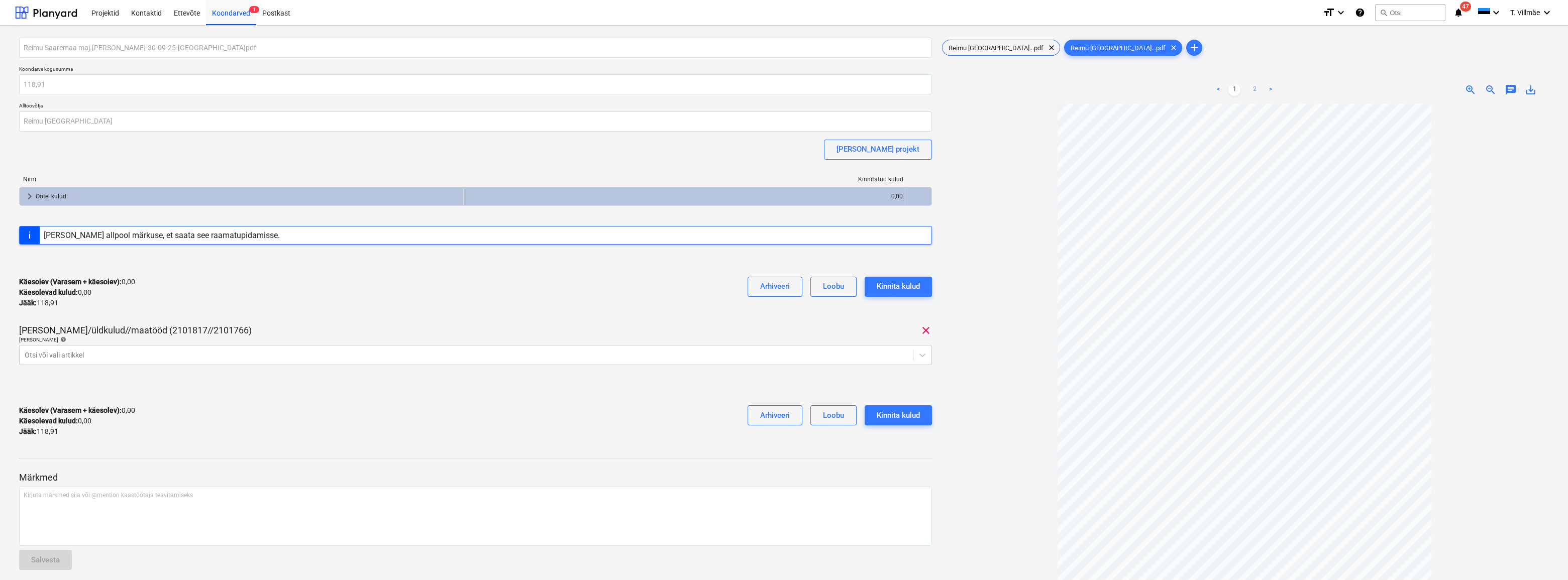
click at [876, 91] on link "2" at bounding box center [1254, 89] width 13 height 13
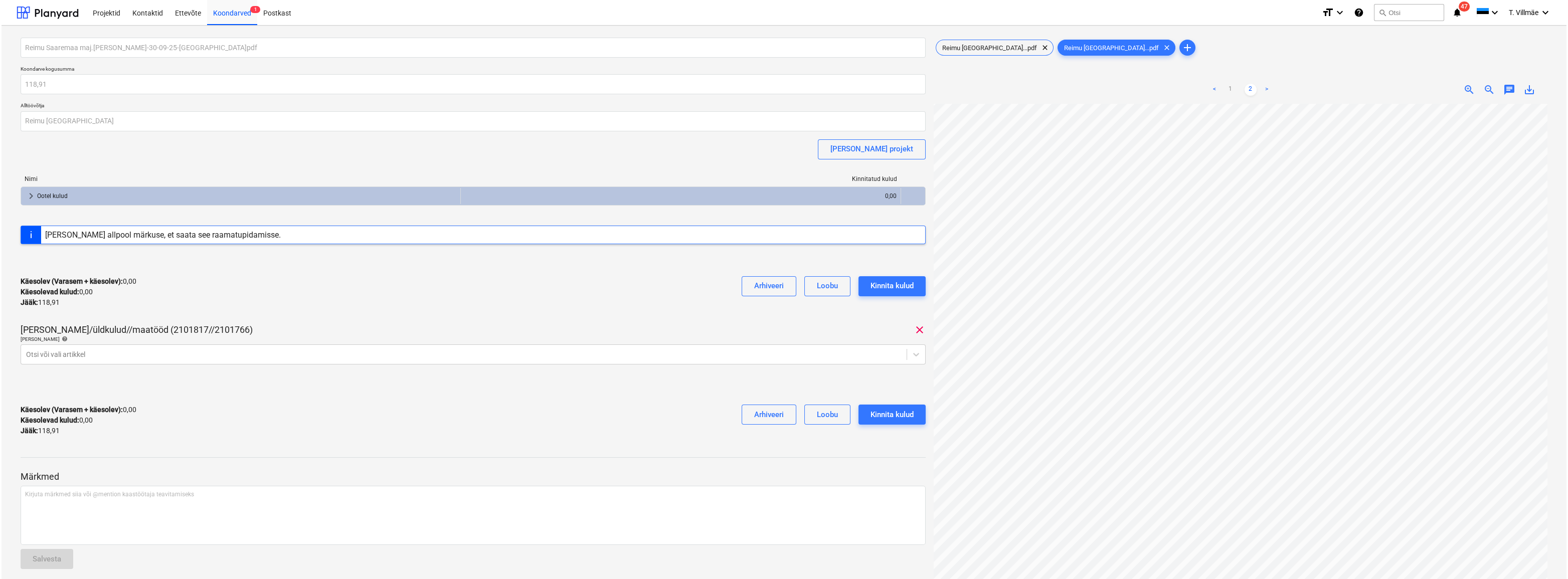
scroll to position [865, 654]
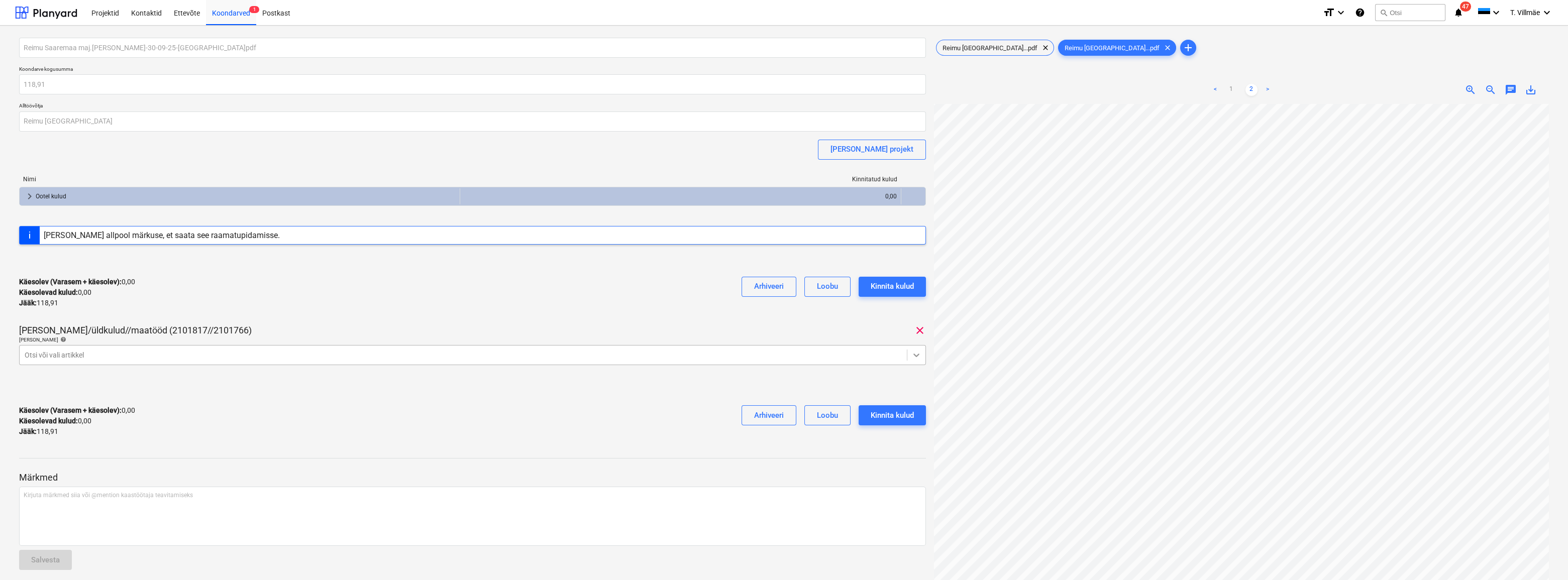
click at [876, 354] on icon at bounding box center [916, 355] width 6 height 4
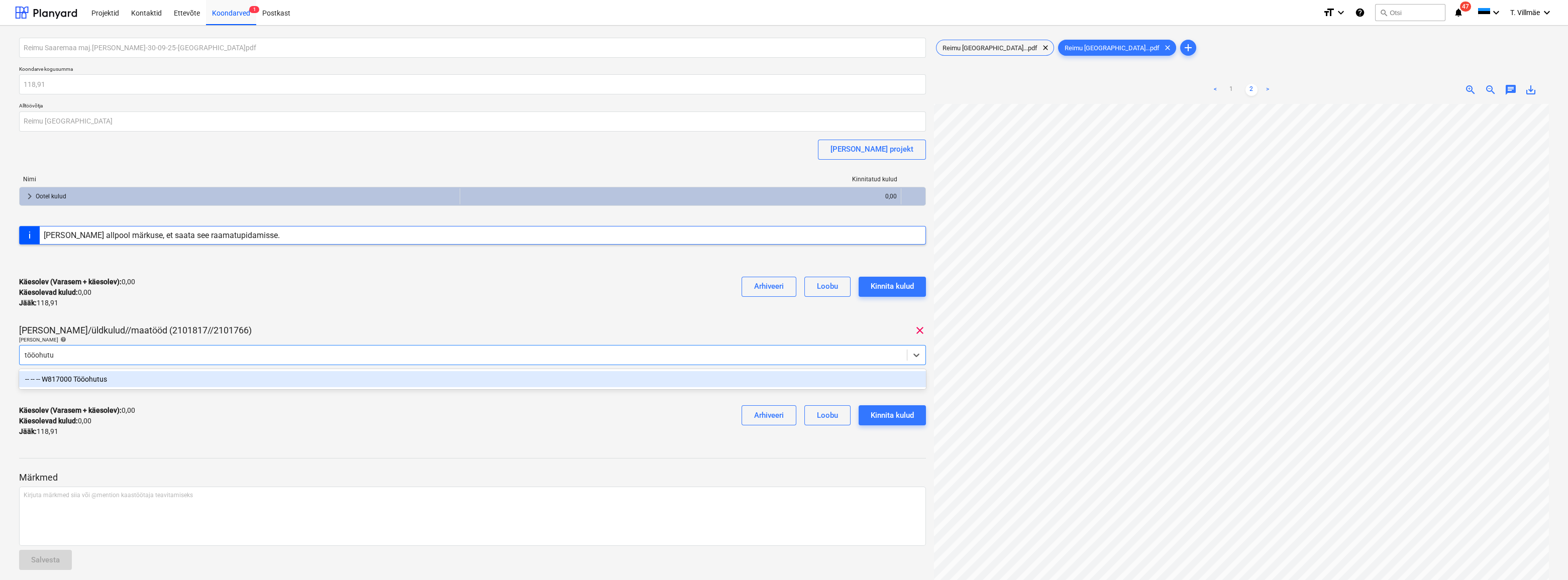
click at [78, 379] on div "-- -- -- W817000 Tööohutus" at bounding box center [473, 379] width 907 height 16
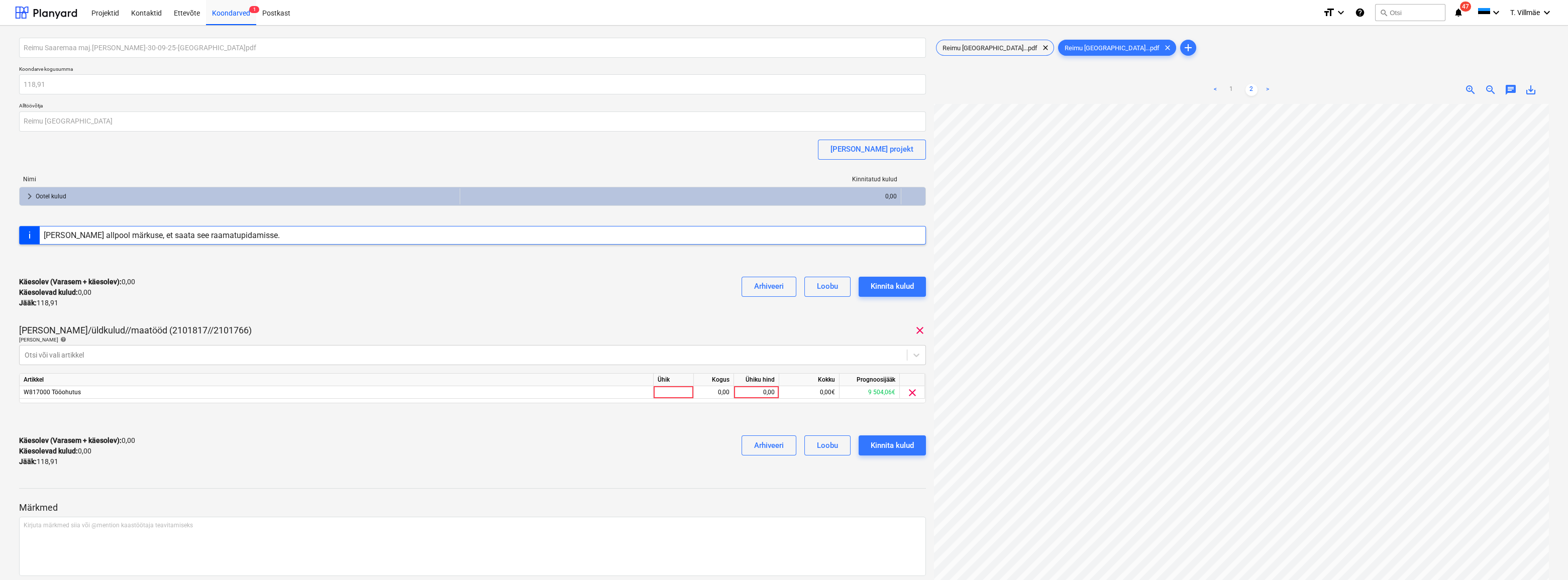
click at [410, 316] on div "Reimu Saaremaa maj.[PERSON_NAME]-30-09-25-[GEOGRAPHIC_DATA]pdf Koondarve kogusu…" at bounding box center [473, 256] width 907 height 437
click at [661, 396] on div at bounding box center [674, 391] width 40 height 13
click at [718, 393] on div "0,00" at bounding box center [713, 391] width 32 height 13
click at [753, 393] on div "0,00" at bounding box center [757, 391] width 37 height 13
click at [659, 416] on div "Käesolev (Varasem + käesolev) : 0,00 Käesolevad kulud : 0,00 Jääk : 118,91 Arhi…" at bounding box center [473, 451] width 907 height 48
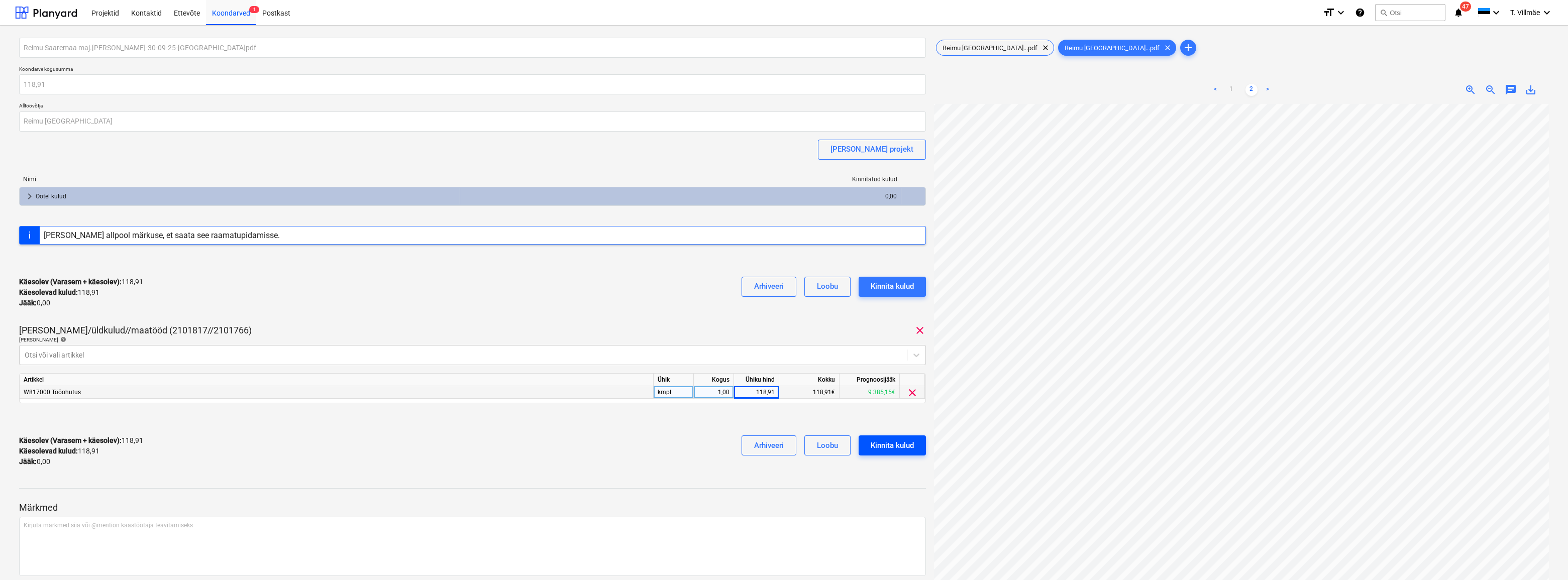
click at [876, 416] on div "Kinnita kulud" at bounding box center [891, 445] width 43 height 13
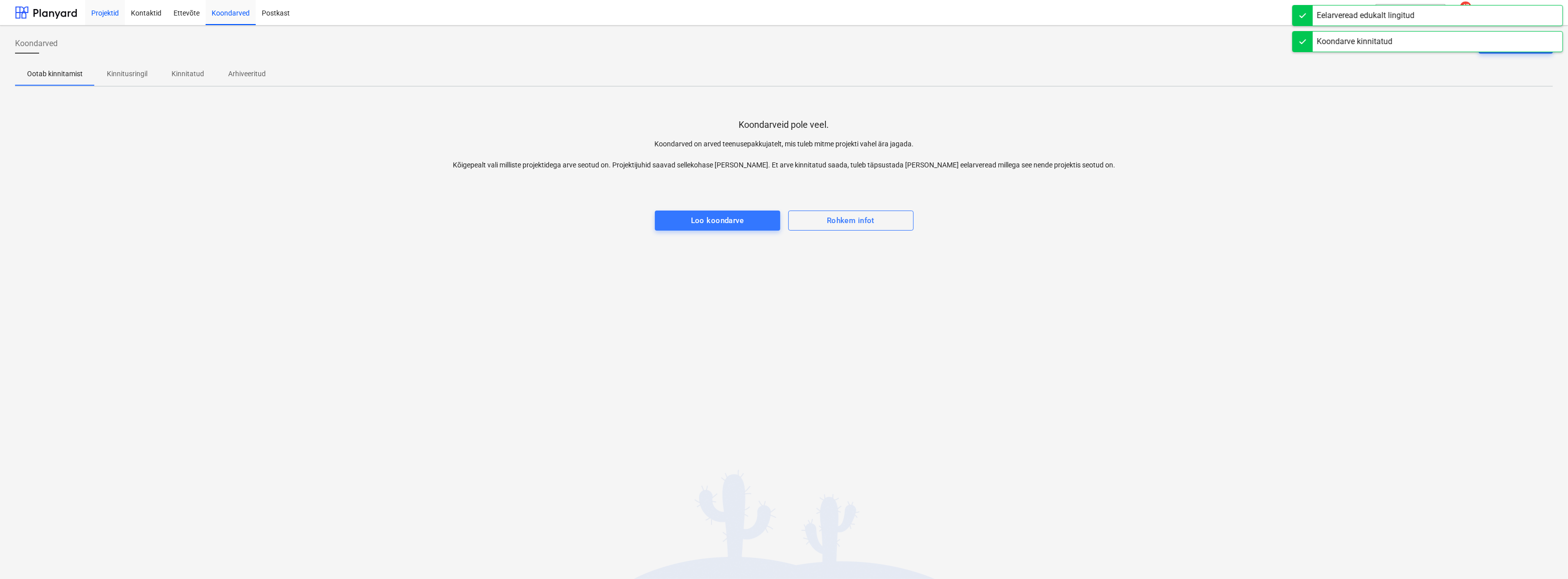
click at [101, 13] on div "Projektid" at bounding box center [105, 12] width 39 height 26
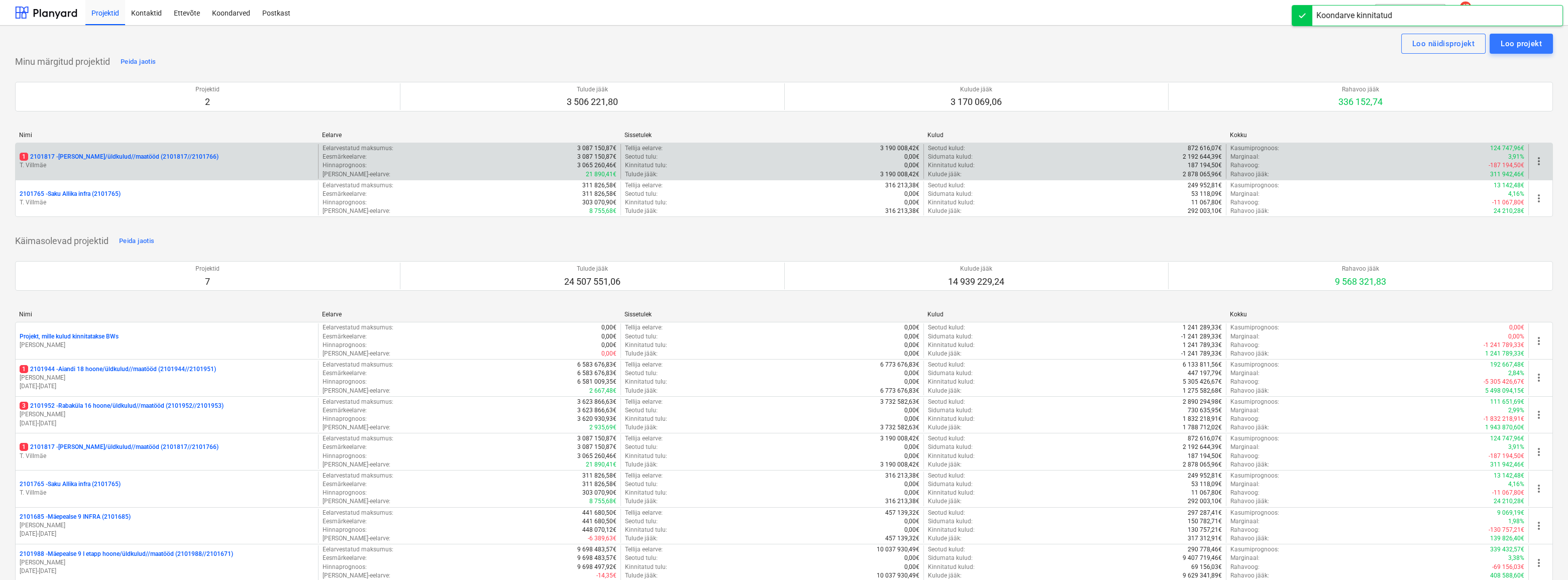
click at [82, 165] on p "T. Villmäe" at bounding box center [167, 164] width 295 height 9
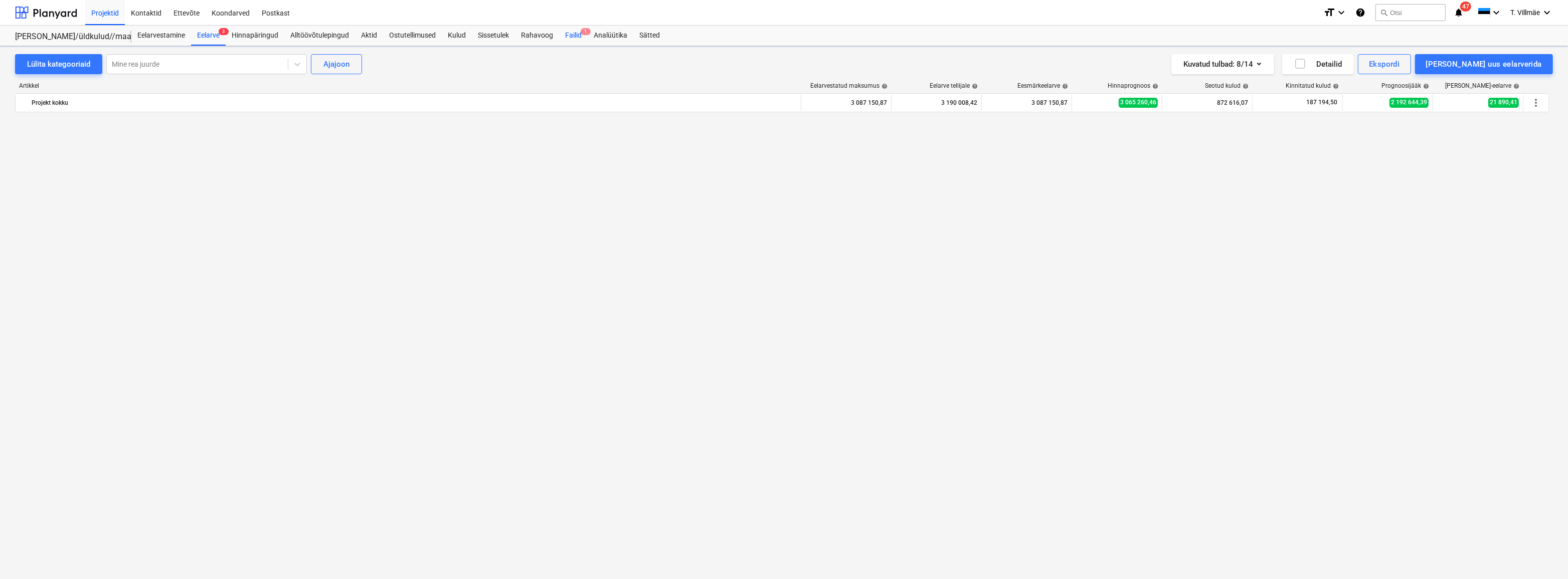
click at [573, 39] on div "Failid 1" at bounding box center [574, 36] width 29 height 20
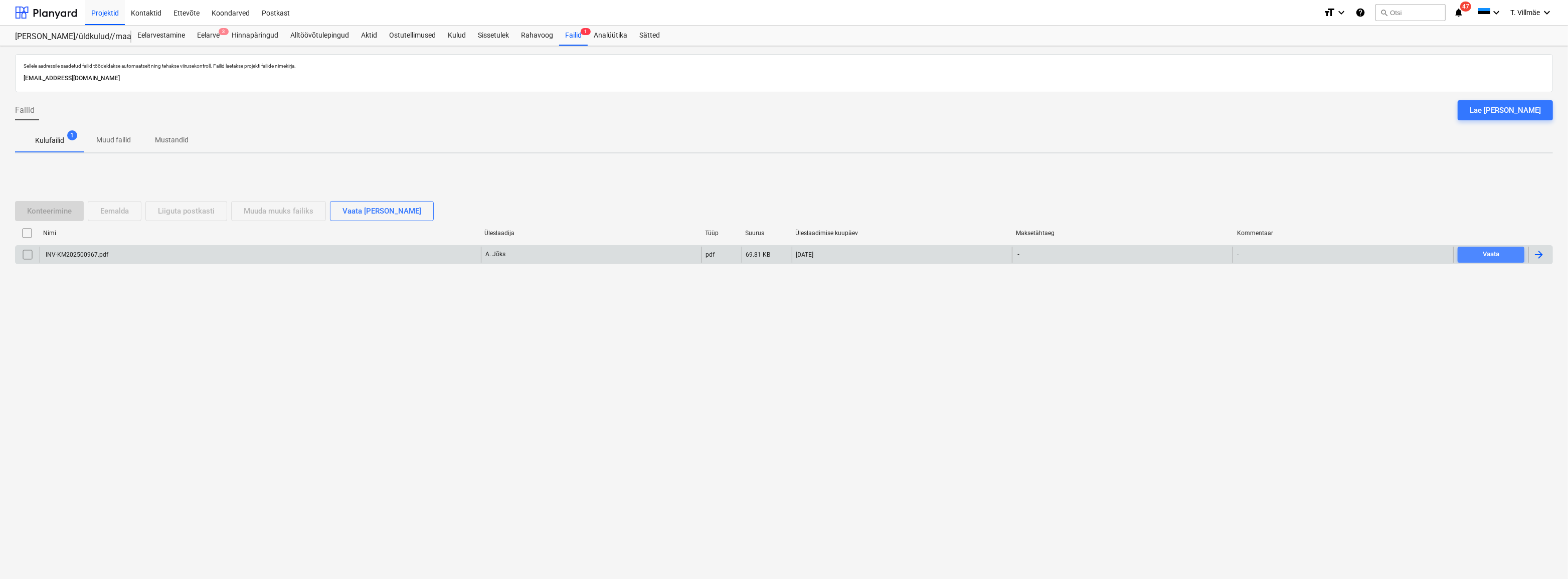
click at [874, 254] on span "Vaata" at bounding box center [1490, 254] width 59 height 12
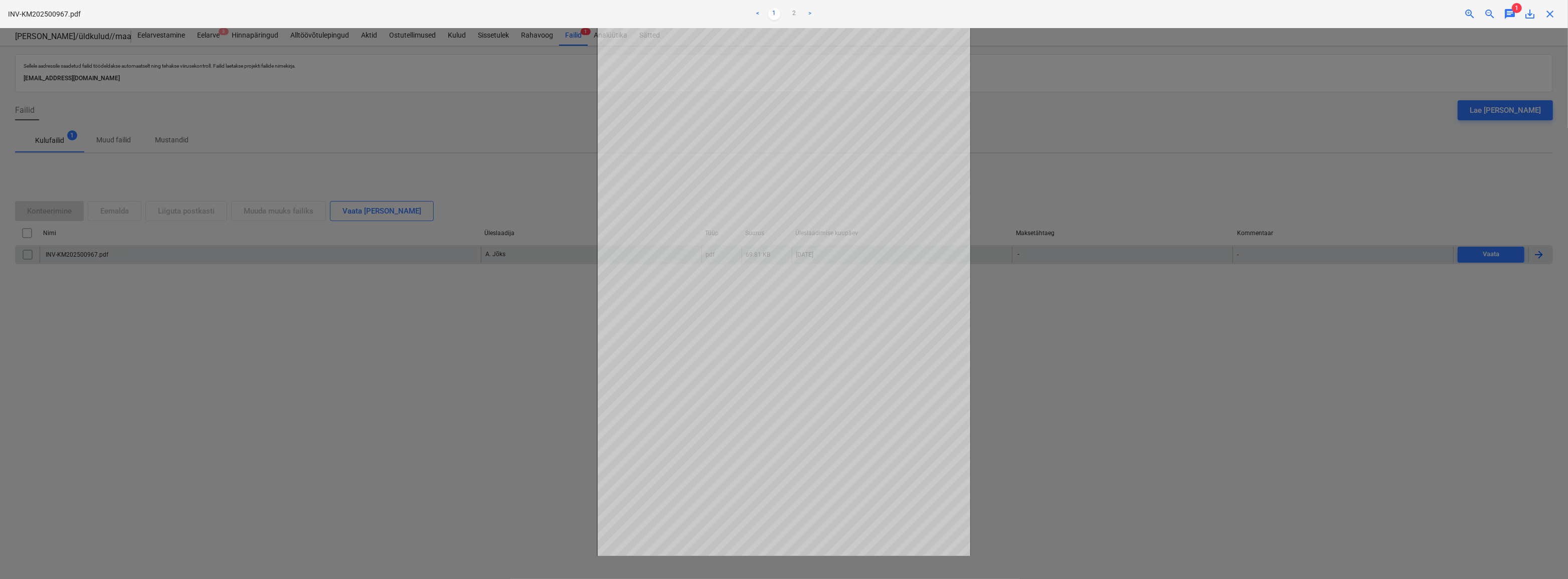
click at [874, 331] on div at bounding box center [784, 302] width 1568 height 550
click at [874, 114] on div at bounding box center [784, 302] width 1568 height 550
click at [755, 13] on link "<" at bounding box center [758, 13] width 12 height 12
click at [759, 12] on link "<" at bounding box center [758, 13] width 12 height 12
click at [874, 17] on div "Märkmete laadimine ebaõnnestus" at bounding box center [1428, 11] width 271 height 21
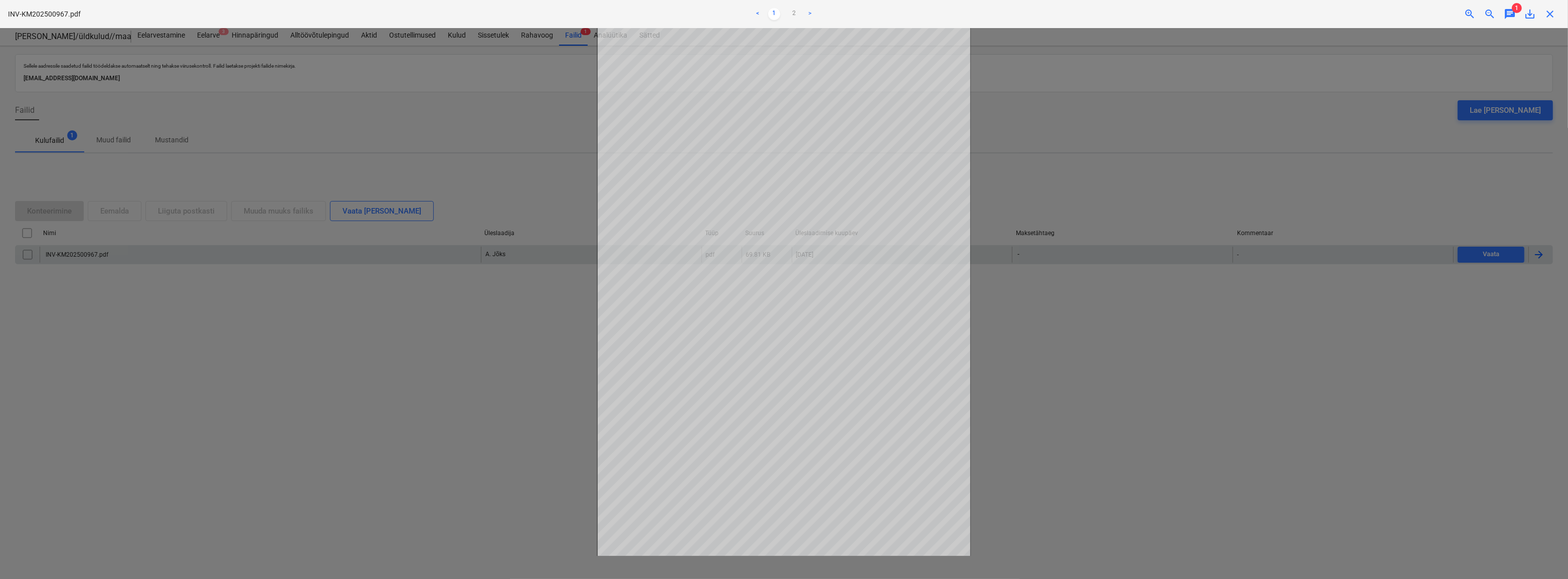
click at [874, 10] on div "Märkmete laadimine ebaõnnestus" at bounding box center [1428, 11] width 271 height 21
click at [874, 14] on div "Märkmete laadimine ebaõnnestus" at bounding box center [1428, 11] width 271 height 21
click at [874, 15] on div "Märkmete laadimine ebaõnnestus" at bounding box center [1428, 11] width 271 height 21
click at [874, 246] on div at bounding box center [784, 302] width 1568 height 550
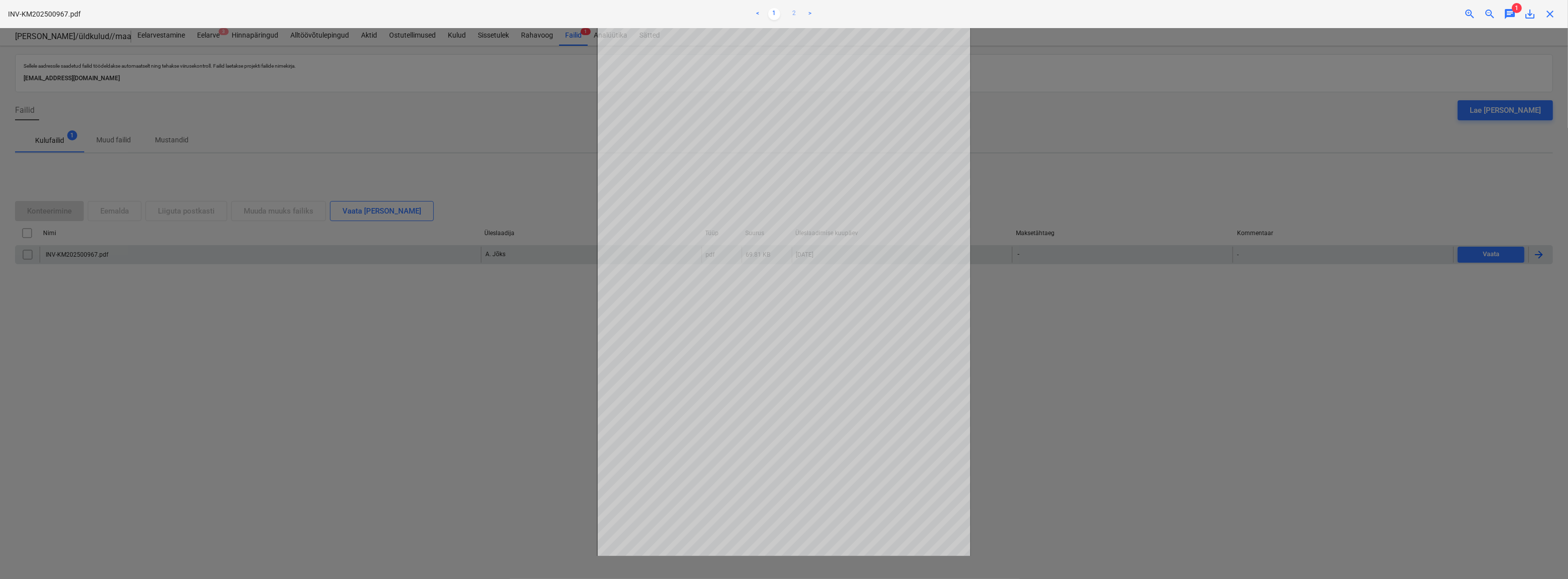
click at [793, 11] on link "2" at bounding box center [794, 13] width 12 height 12
click at [772, 13] on link "1" at bounding box center [773, 13] width 12 height 12
click at [786, 13] on ul "< 1 2 >" at bounding box center [784, 13] width 517 height 12
click at [793, 13] on link "2" at bounding box center [794, 13] width 12 height 12
click at [874, 14] on div "Märkmete laadimine ebaõnnestus" at bounding box center [1428, 11] width 271 height 21
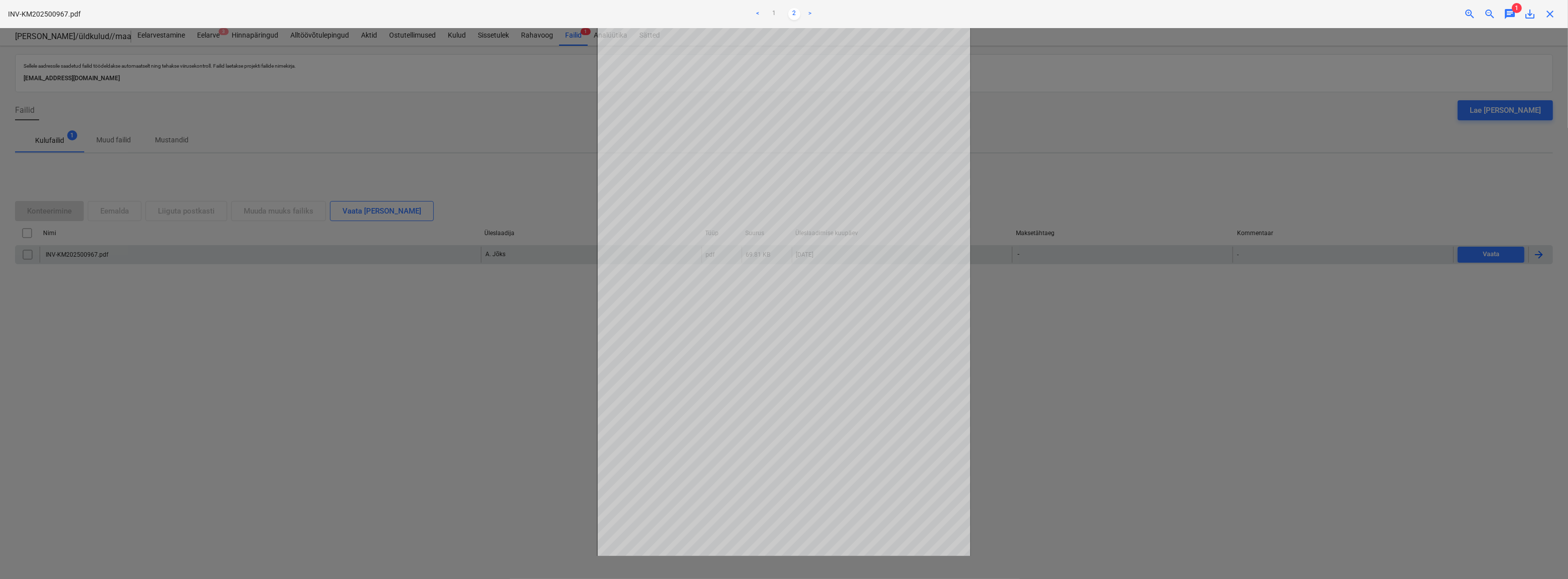
click at [874, 13] on div "Märkmete laadimine ebaõnnestus" at bounding box center [1428, 11] width 271 height 21
drag, startPoint x: 1550, startPoint y: 14, endPoint x: 1543, endPoint y: 12, distance: 7.3
click at [874, 14] on div "Märkmete laadimine ebaõnnestus" at bounding box center [1428, 11] width 271 height 21
click at [75, 12] on p "INV-KM202500967.pdf" at bounding box center [44, 13] width 73 height 11
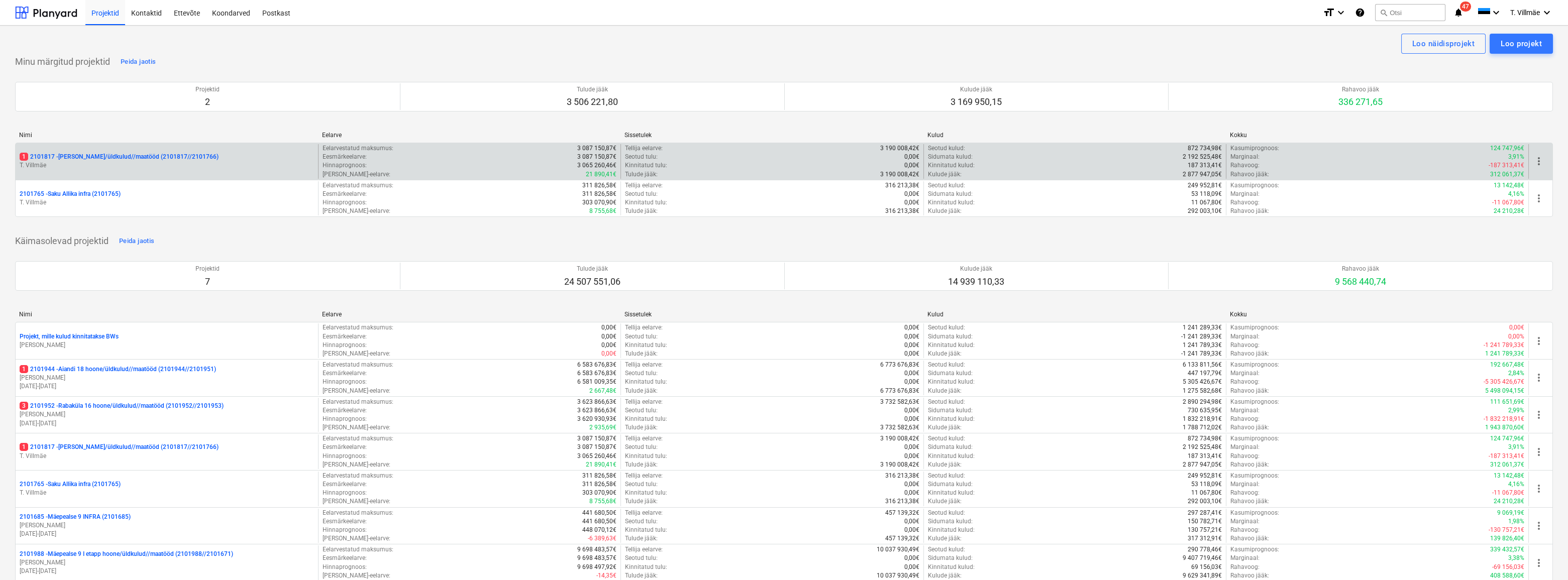
click at [136, 156] on p "1 2101817 - [PERSON_NAME]/üldkulud//maatööd (2101817//2101766)" at bounding box center [118, 157] width 199 height 9
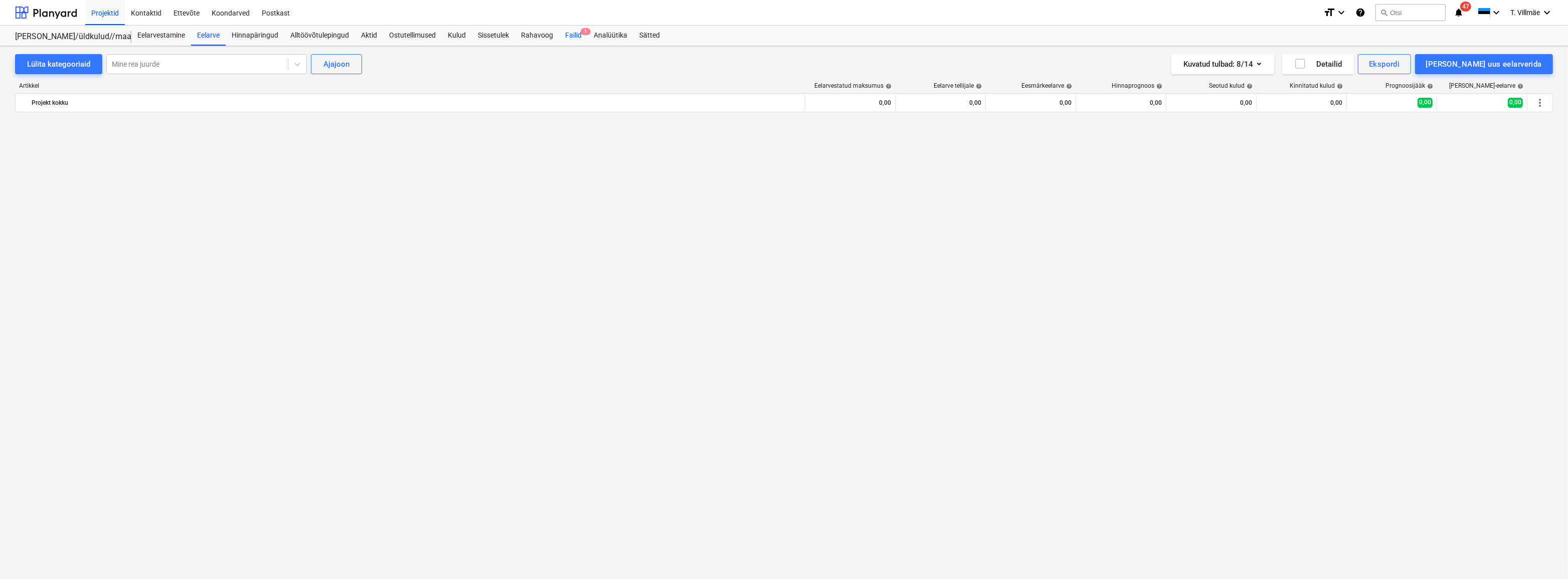
click at [570, 35] on div "Failid 1" at bounding box center [574, 36] width 29 height 20
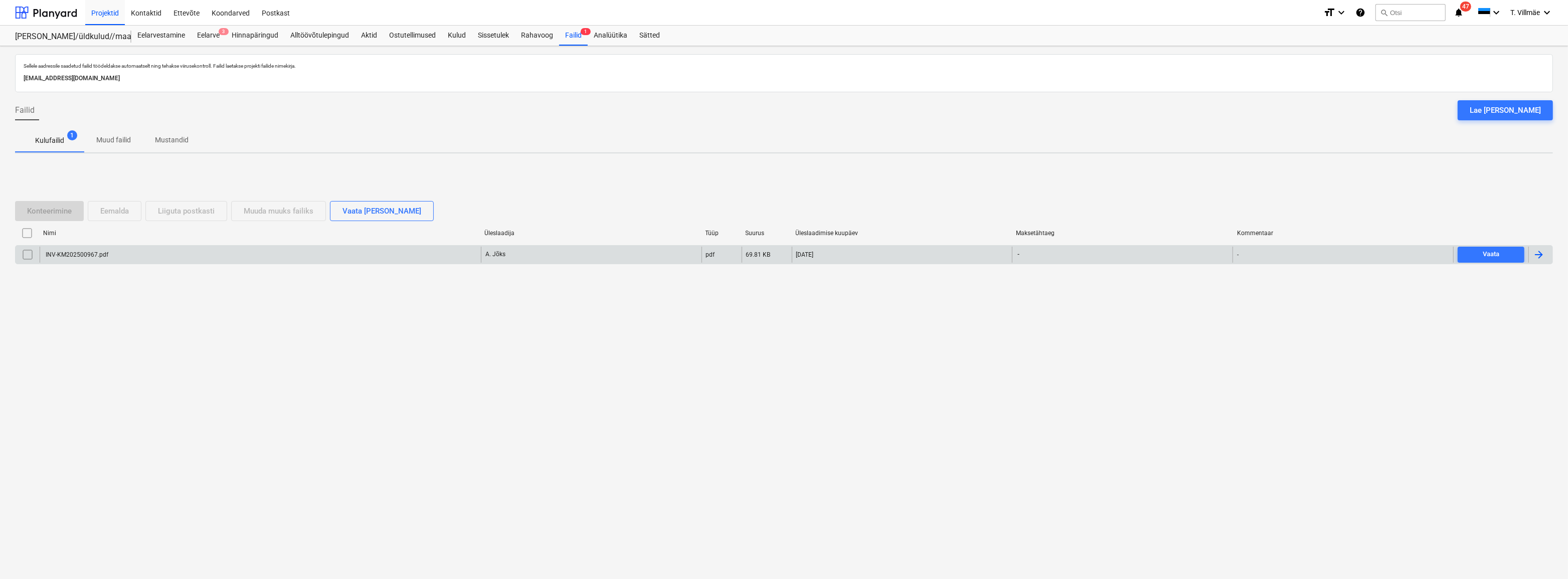
click at [1543, 253] on div at bounding box center [1538, 254] width 12 height 12
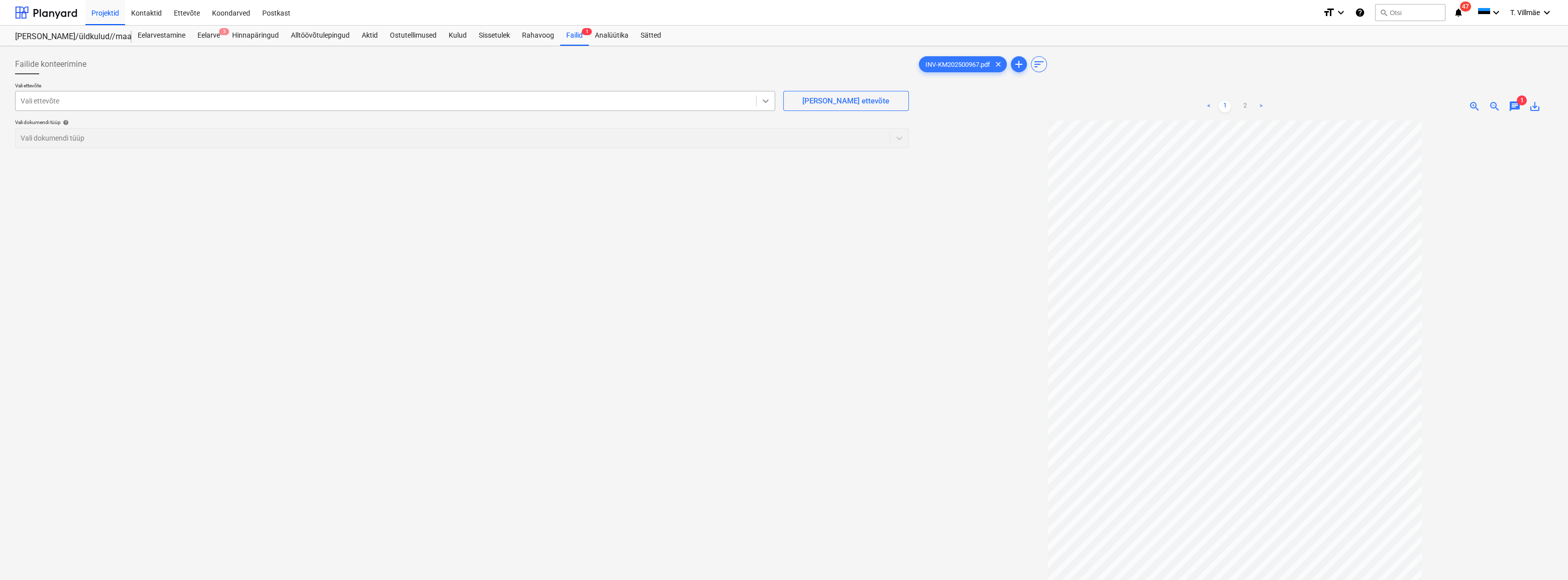
click at [763, 101] on icon at bounding box center [765, 101] width 10 height 10
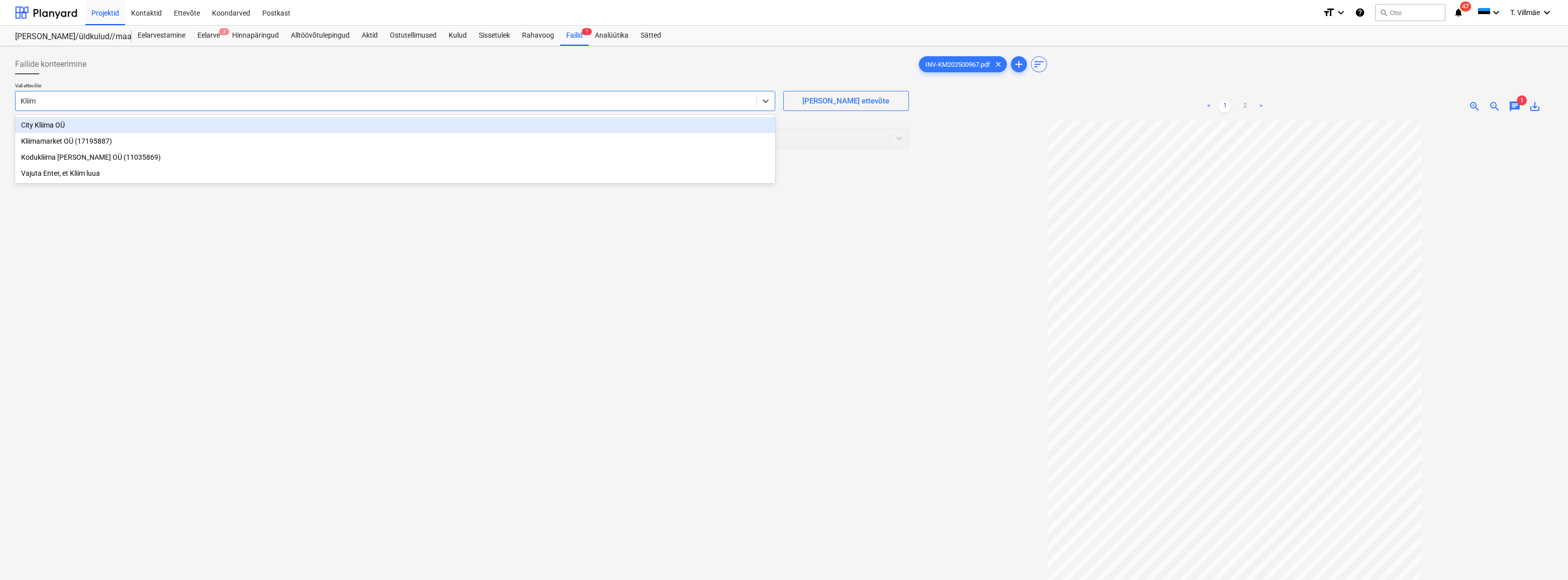
type input "Kliima"
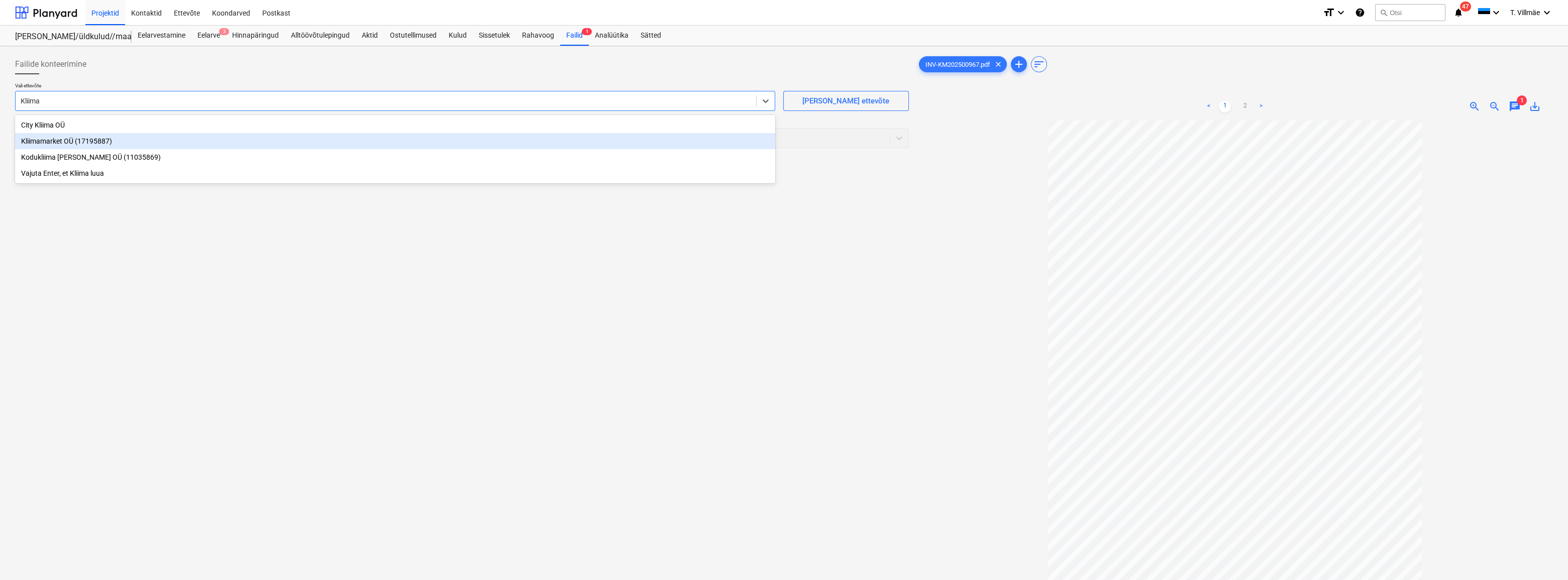
click at [59, 142] on div "Kliimamarket OÜ (17195887)" at bounding box center [395, 140] width 759 height 16
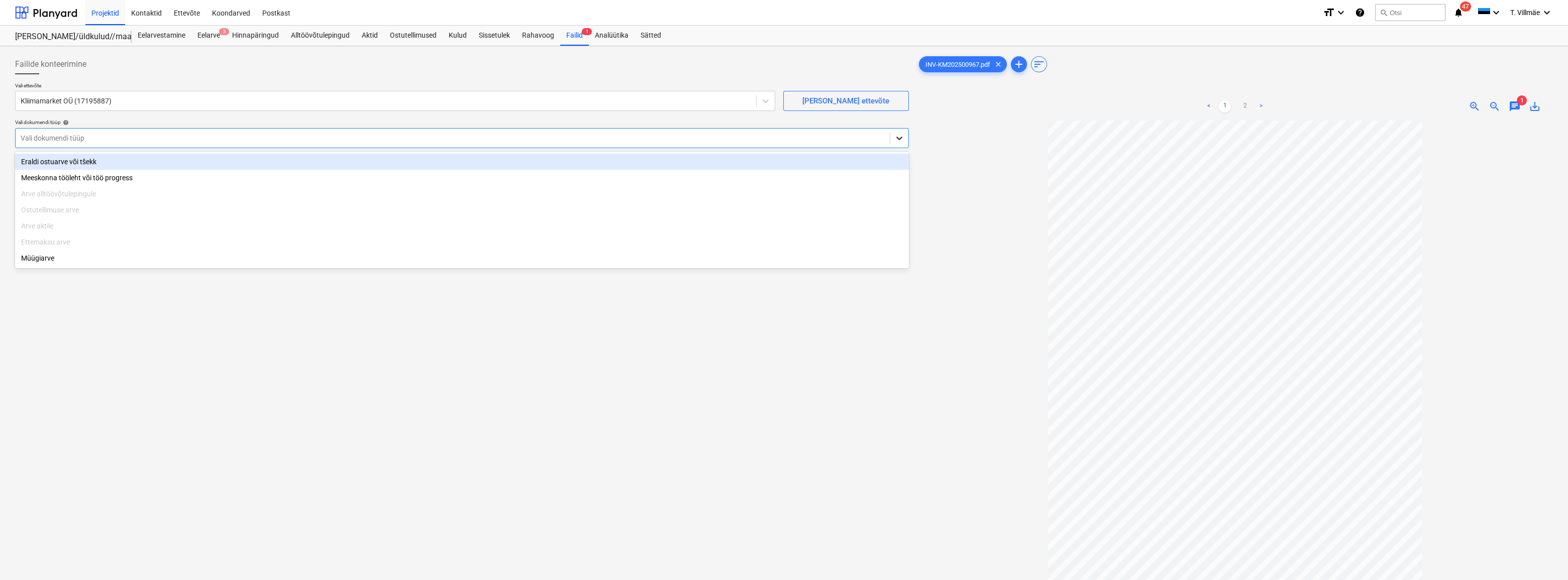
click at [897, 140] on icon at bounding box center [899, 138] width 10 height 10
click at [57, 159] on div "Eraldi ostuarve või tšekk" at bounding box center [462, 162] width 893 height 16
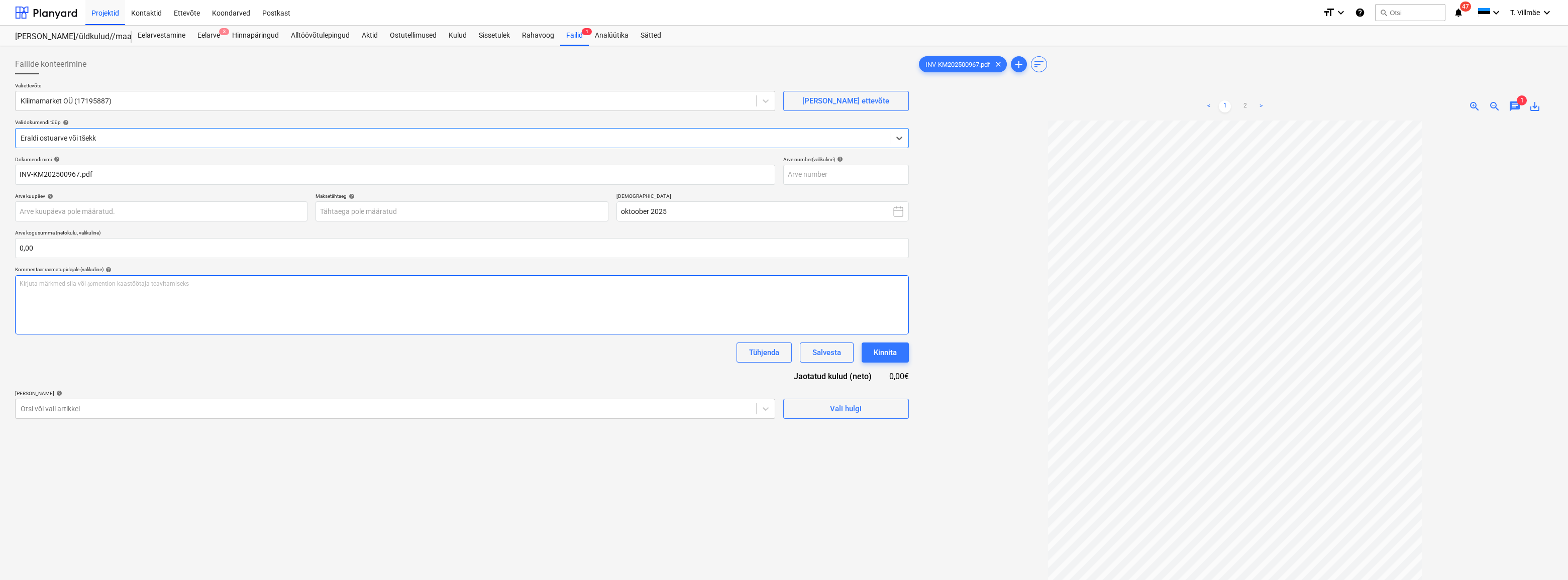
drag, startPoint x: 213, startPoint y: 274, endPoint x: 218, endPoint y: 287, distance: 13.9
click at [215, 283] on div "Kommentaar raamatupidajale (valikuline) help Kirjuta märkmed siia või @mention …" at bounding box center [462, 300] width 893 height 67
click at [178, 209] on body "Projektid Kontaktid Ettevõte Koondarved Postkast format_size keyboard_arrow_dow…" at bounding box center [784, 290] width 1568 height 580
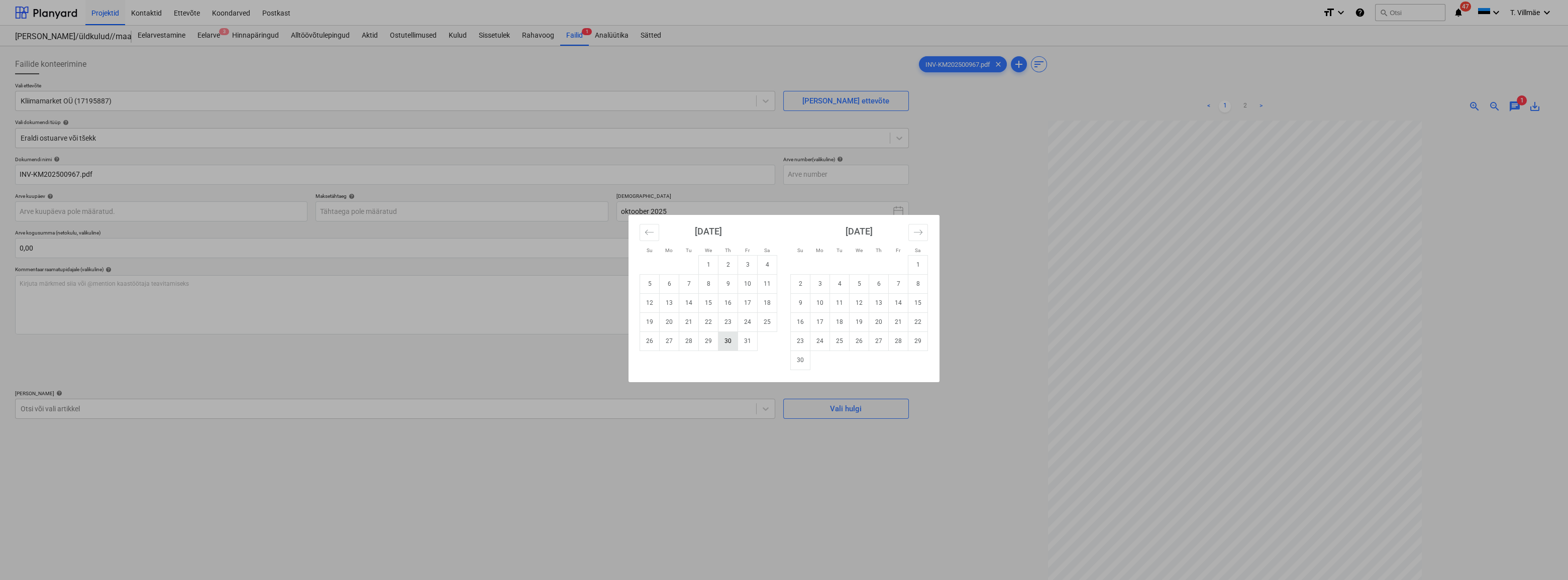
click at [729, 344] on td "30" at bounding box center [728, 340] width 19 height 19
type input "30 Oct 2025"
click at [418, 211] on body "Projektid Kontaktid Ettevõte Koondarved Postkast format_size keyboard_arrow_dow…" at bounding box center [784, 290] width 1568 height 580
click at [649, 284] on td "5" at bounding box center [650, 284] width 19 height 19
type input "05 Oct 2025"
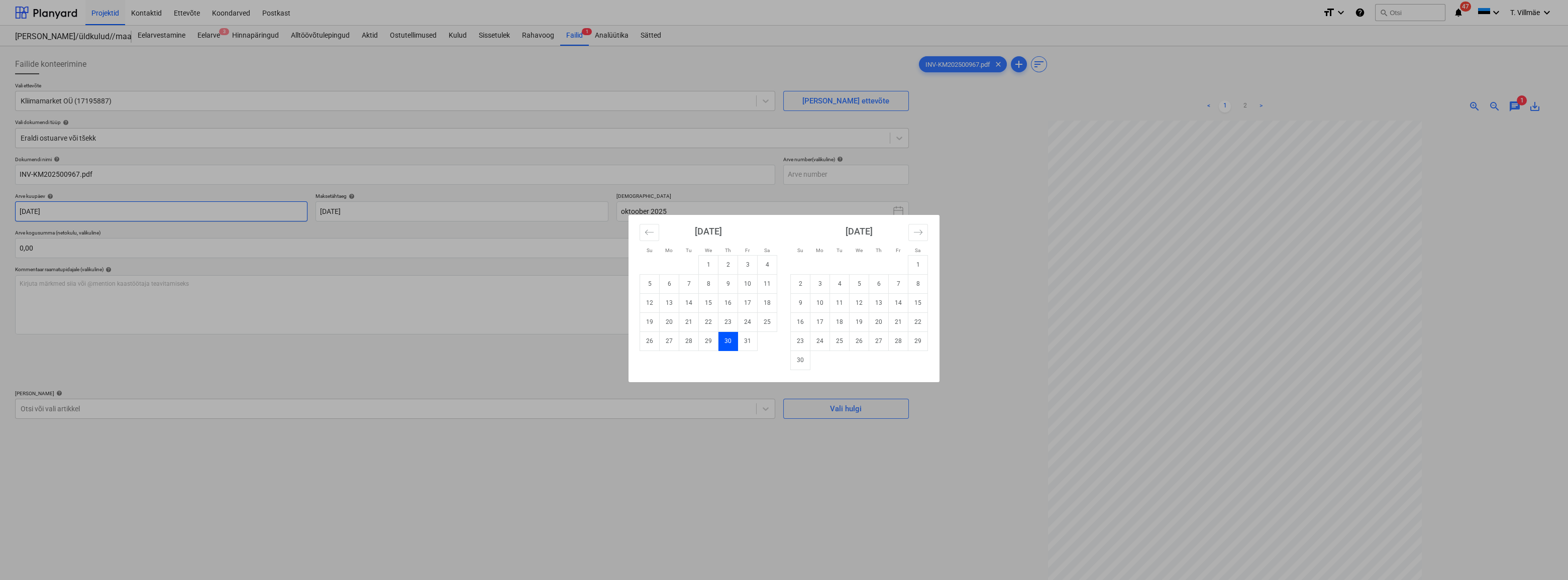
click at [193, 214] on body "Projektid Kontaktid Ettevõte Koondarved Postkast format_size keyboard_arrow_dow…" at bounding box center [784, 290] width 1568 height 580
click at [653, 236] on icon "Move backward to switch to the previous month." at bounding box center [649, 232] width 10 height 10
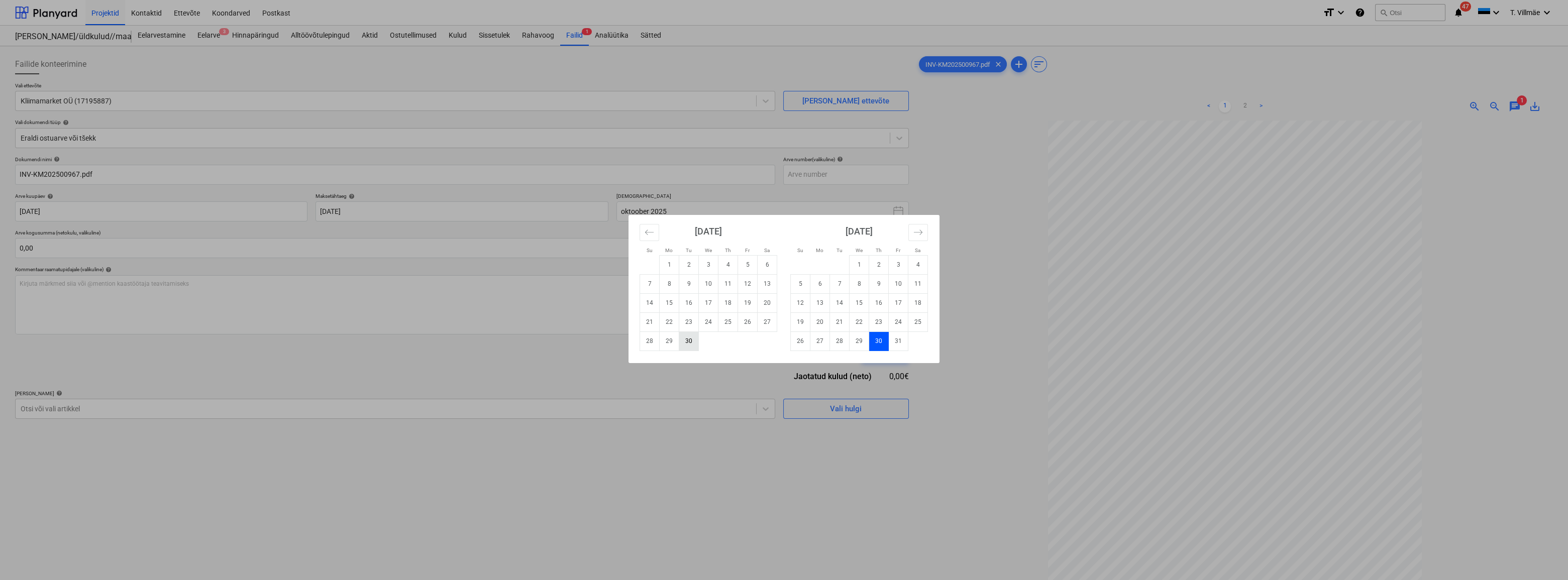
click at [693, 339] on td "30" at bounding box center [688, 340] width 19 height 19
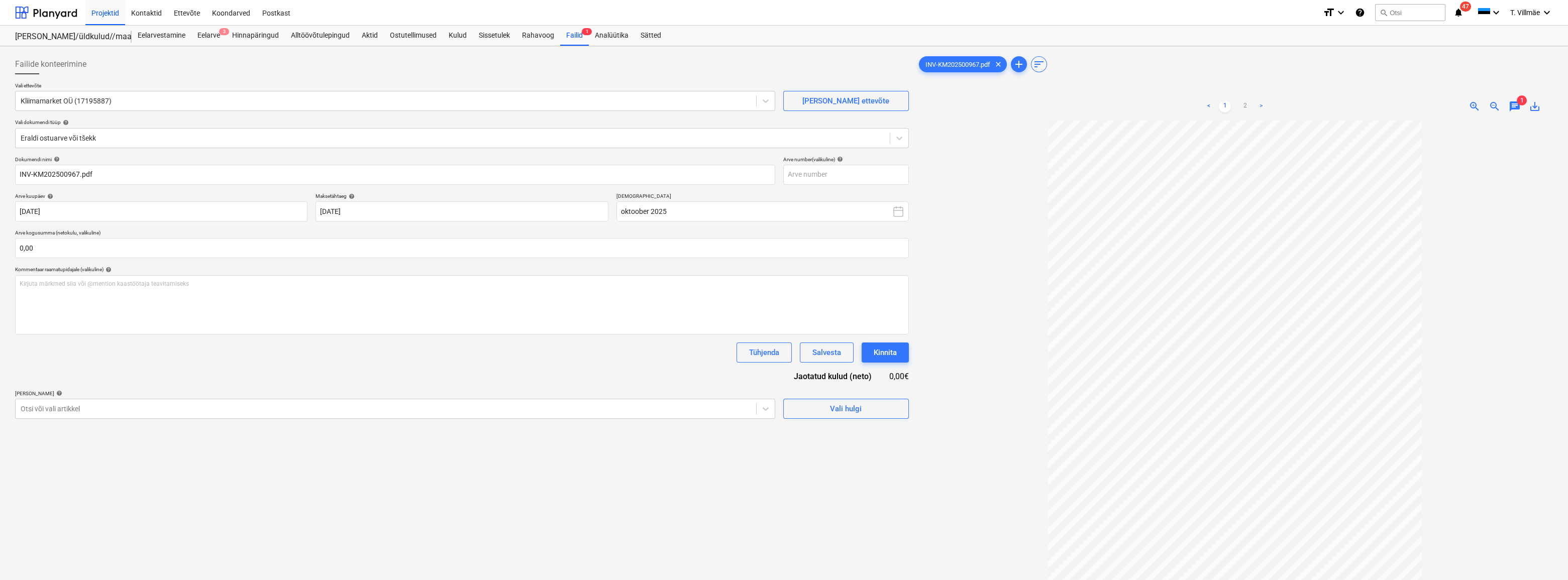
type input "[DATE]"
click at [455, 271] on div "Kommentaar raamatupidajale (valikuline) help" at bounding box center [462, 269] width 893 height 7
click at [529, 251] on input "text" at bounding box center [462, 247] width 893 height 20
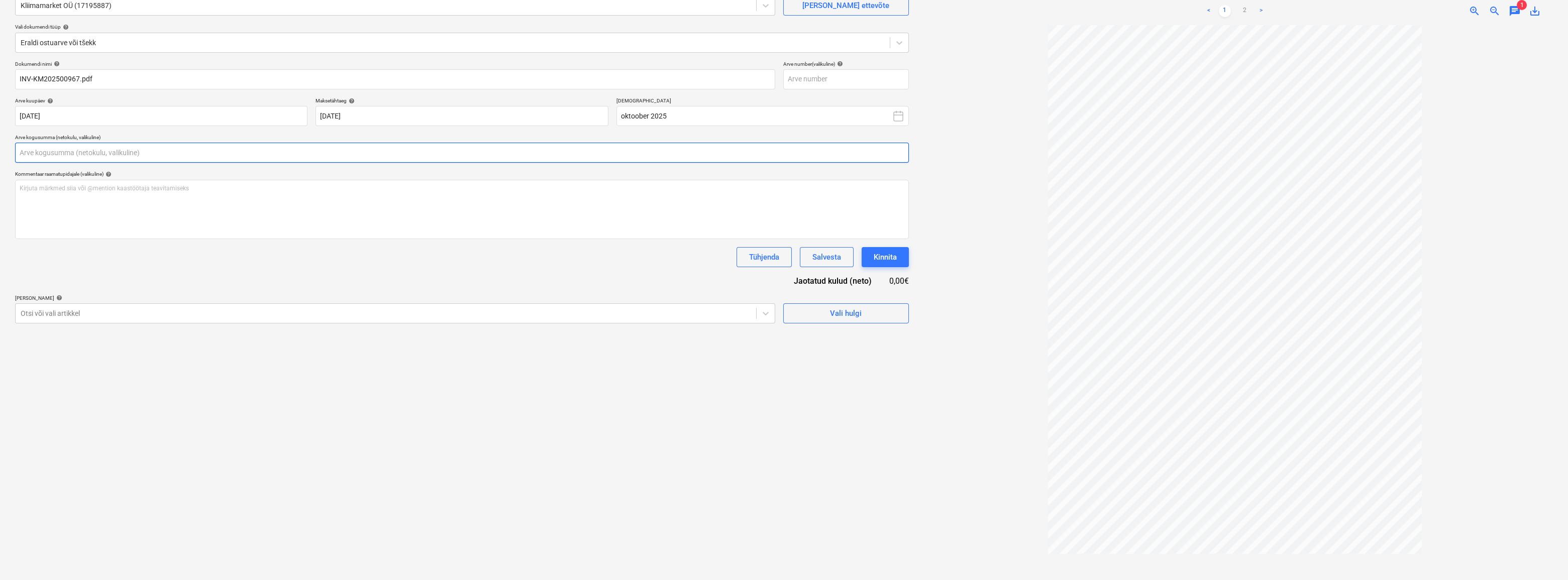
scroll to position [100, 0]
type input "0,00"
click at [1245, 8] on link "2" at bounding box center [1245, 6] width 13 height 13
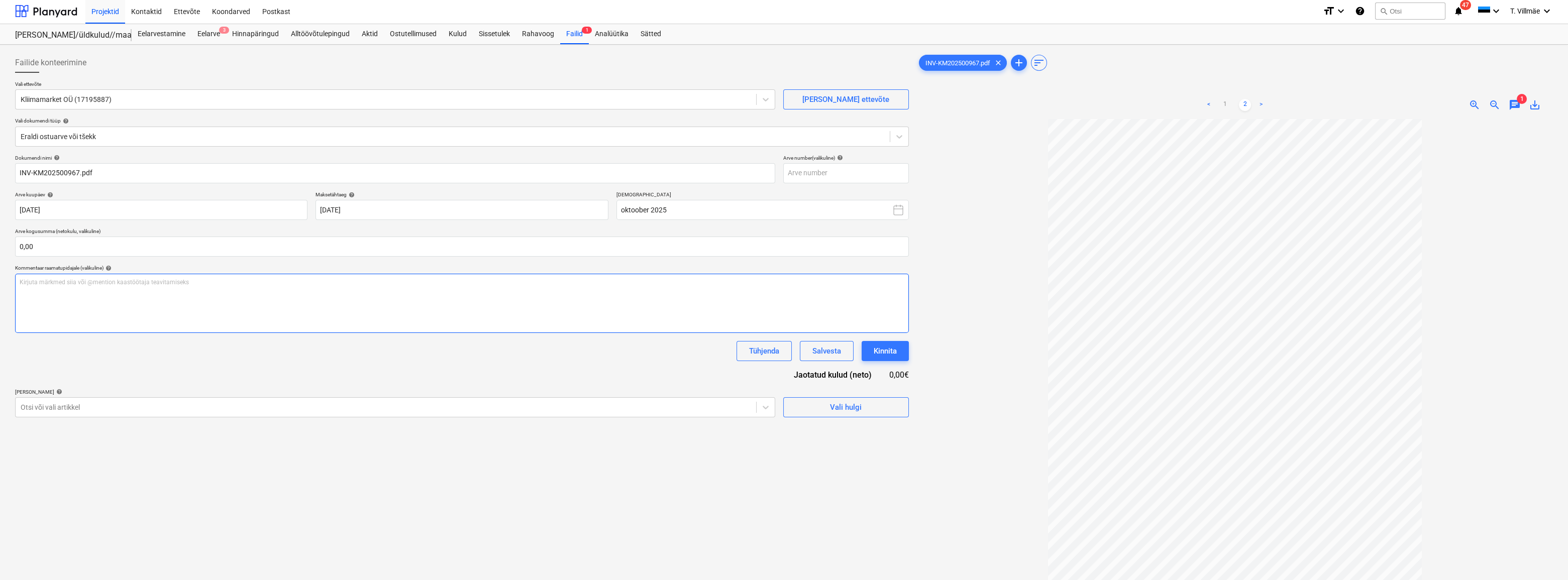
scroll to position [0, 0]
click at [48, 247] on input "text" at bounding box center [462, 247] width 893 height 20
type input "0,00"
click at [1225, 107] on link "1" at bounding box center [1224, 106] width 13 height 13
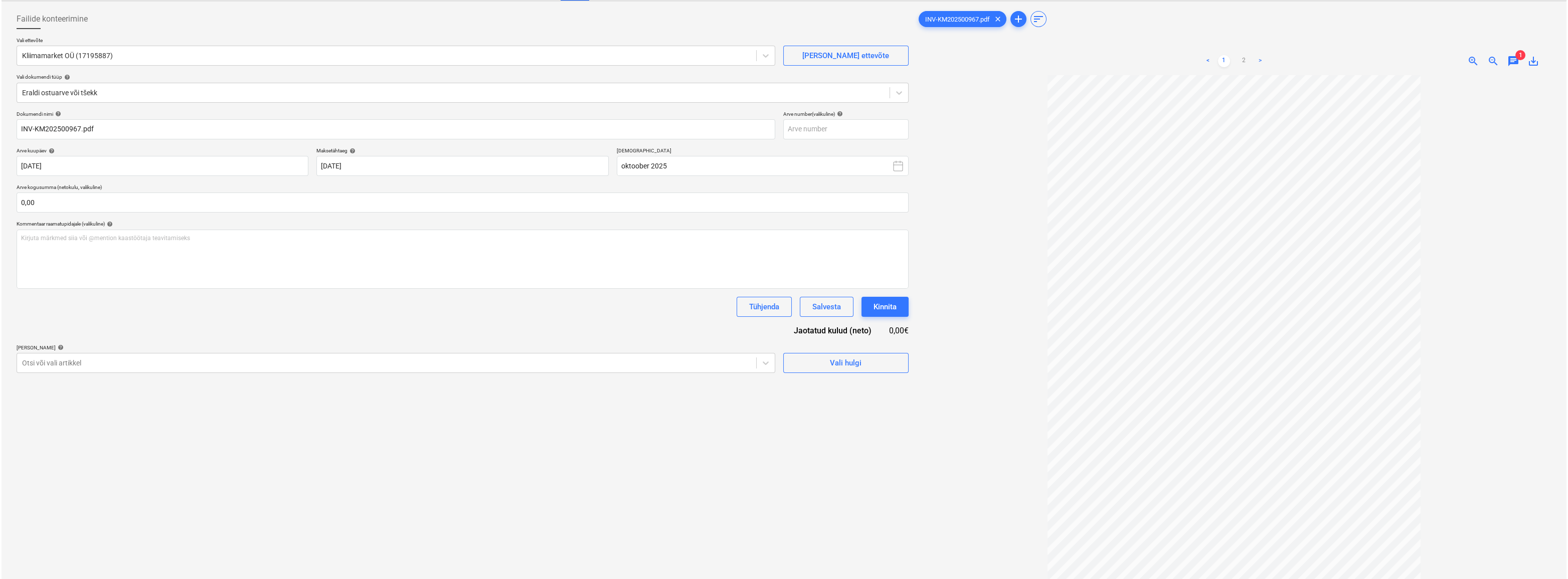
scroll to position [90, 0]
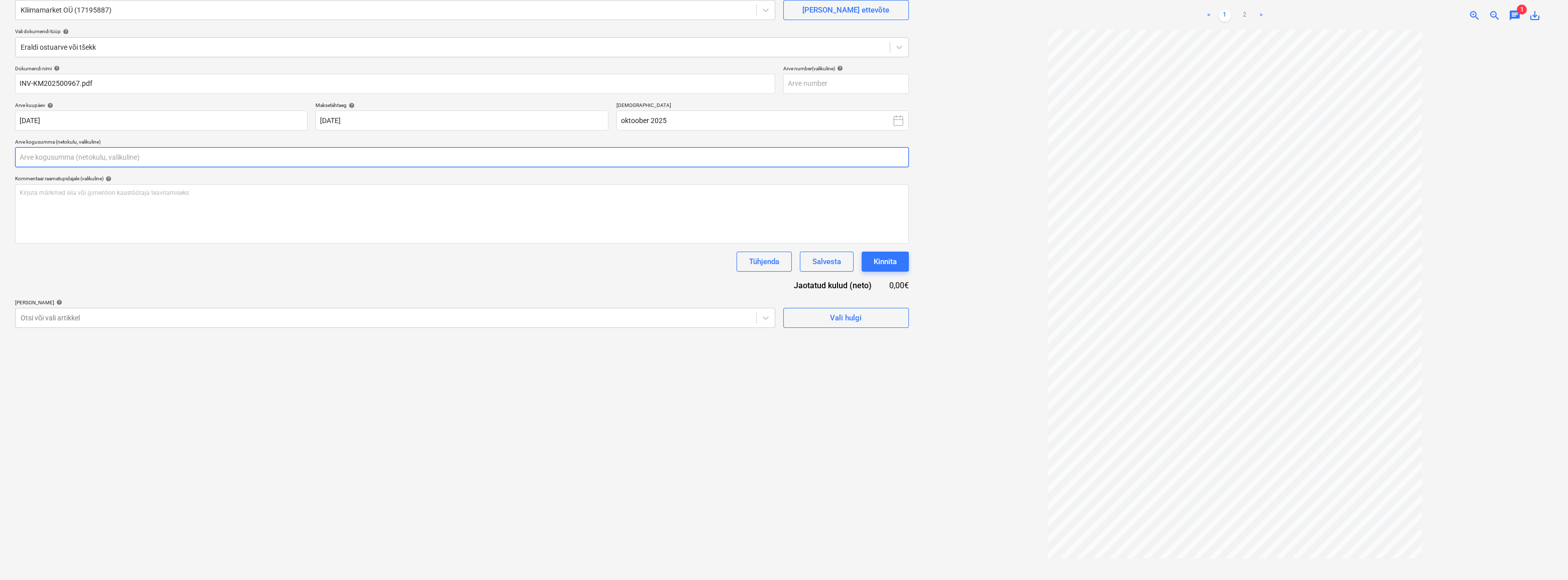
click at [45, 161] on input "text" at bounding box center [462, 157] width 893 height 20
type input "1 191,77"
click at [108, 301] on div "Dokumendi nimi help INV-KM202500967.pdf Arve number (valikuline) help Arve kuup…" at bounding box center [462, 209] width 893 height 288
click at [813, 340] on span "Vali hulgi" at bounding box center [846, 343] width 100 height 13
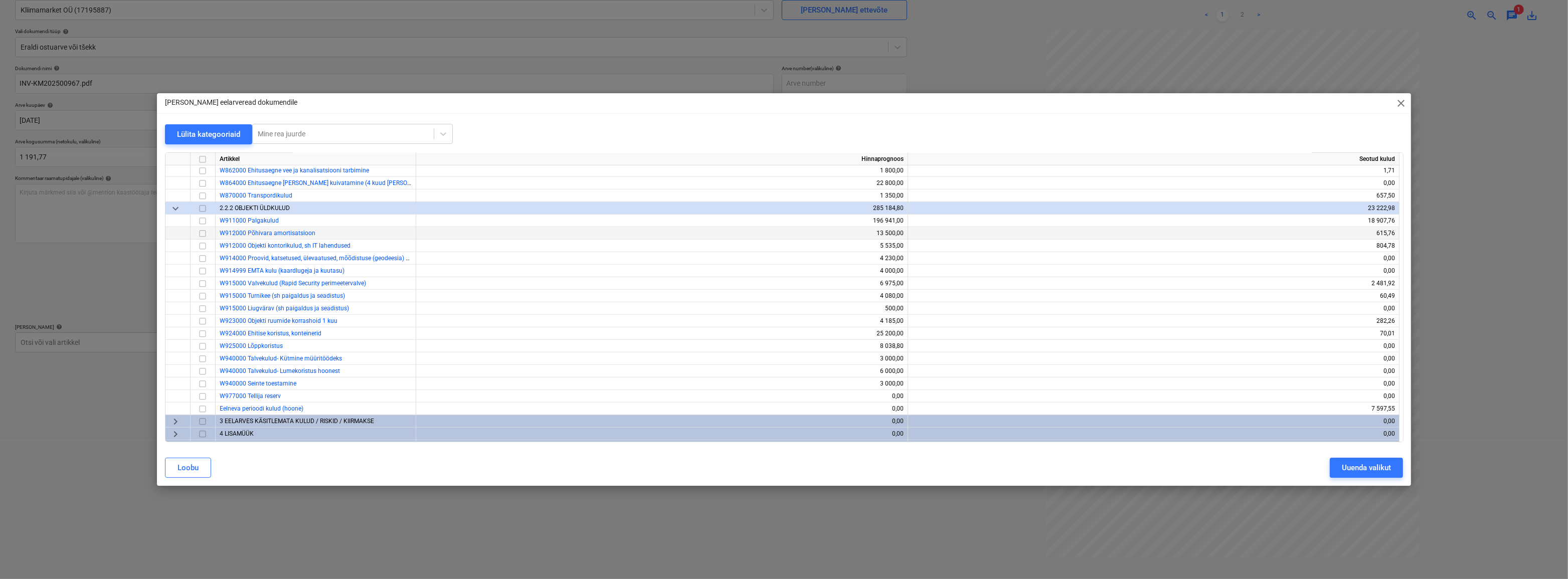
scroll to position [1139, 0]
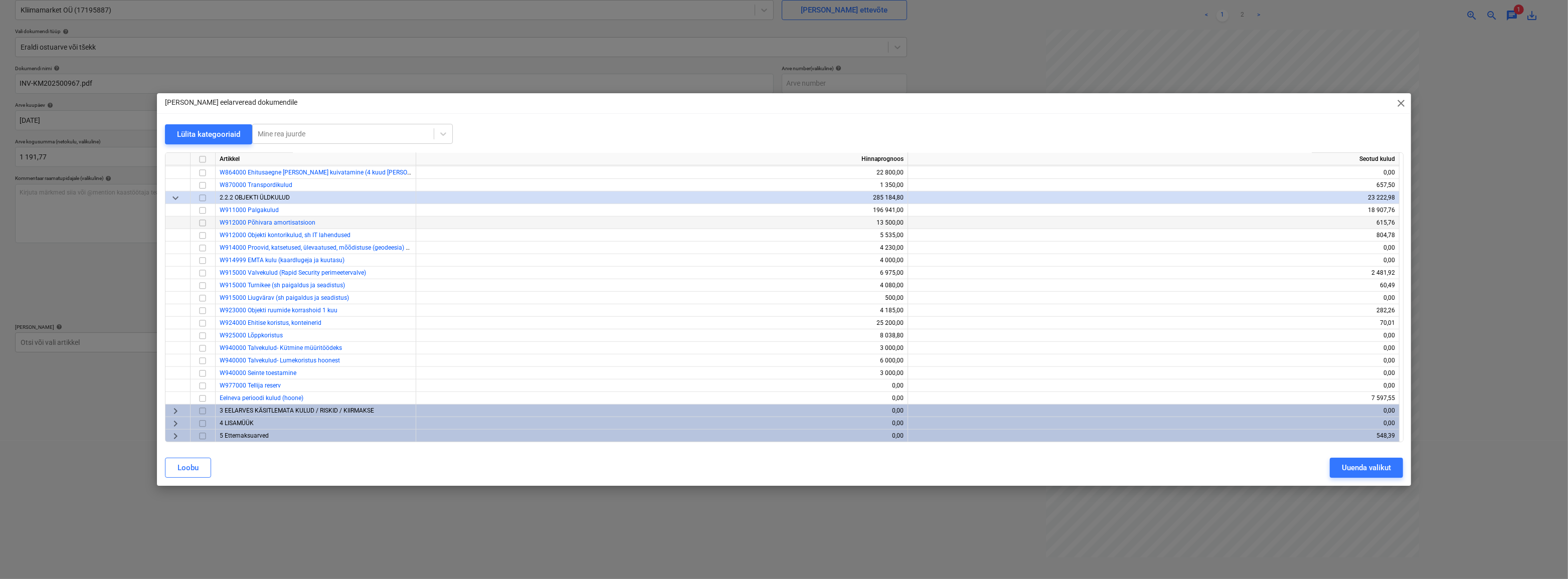
click at [247, 223] on span "W912000 Põhivara amortisatsioon" at bounding box center [268, 222] width 96 height 7
click at [204, 223] on input "checkbox" at bounding box center [203, 222] width 12 height 12
click at [176, 440] on span "keyboard_arrow_right" at bounding box center [175, 435] width 12 height 12
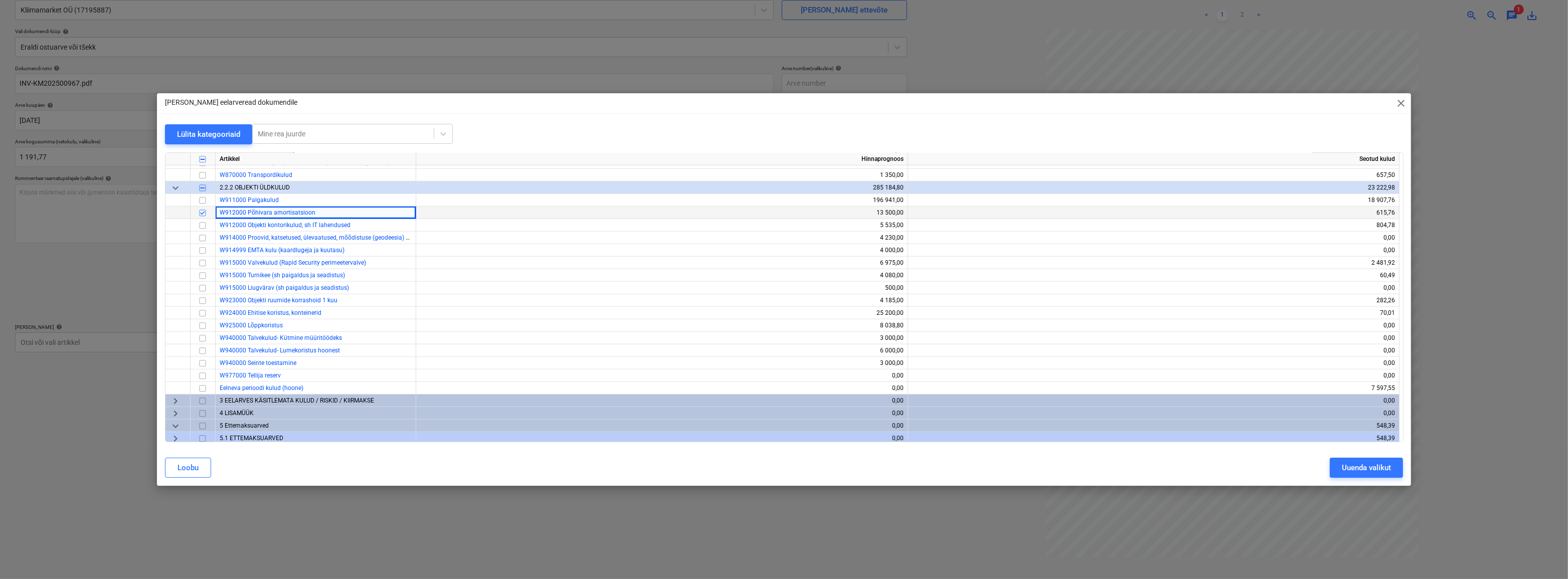
scroll to position [1152, 0]
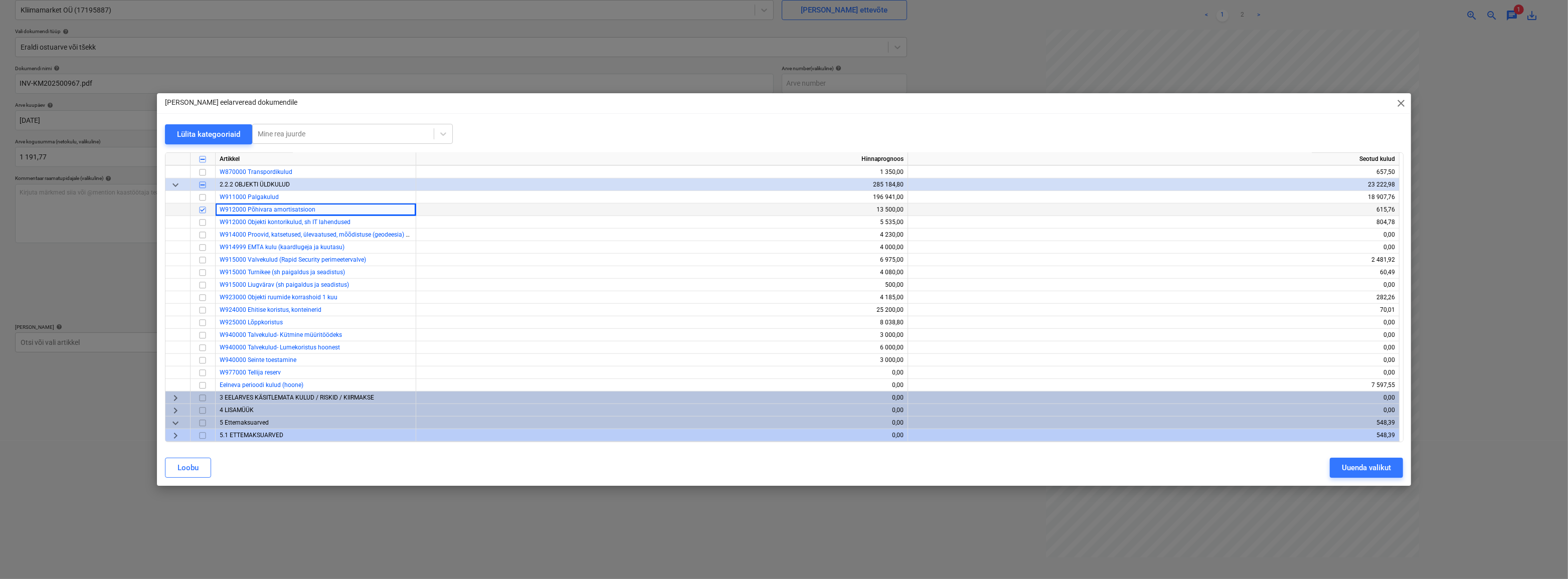
click at [175, 435] on span "keyboard_arrow_right" at bounding box center [175, 435] width 12 height 12
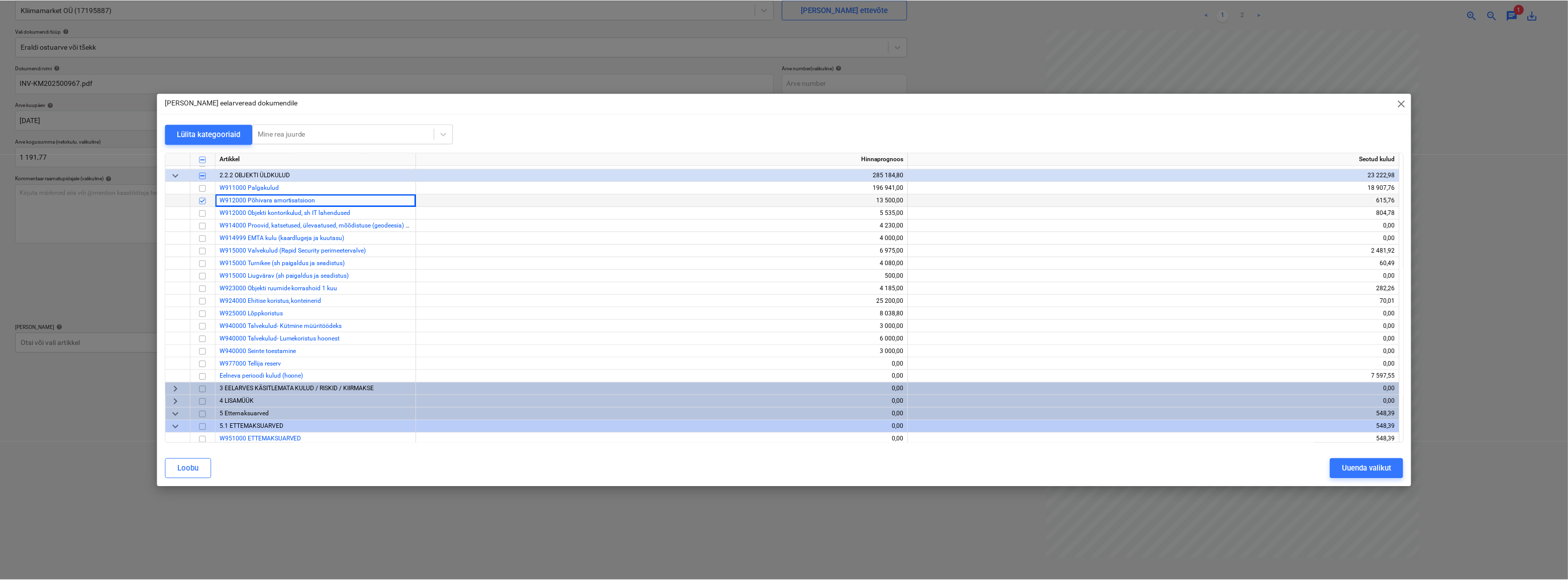
scroll to position [1166, 0]
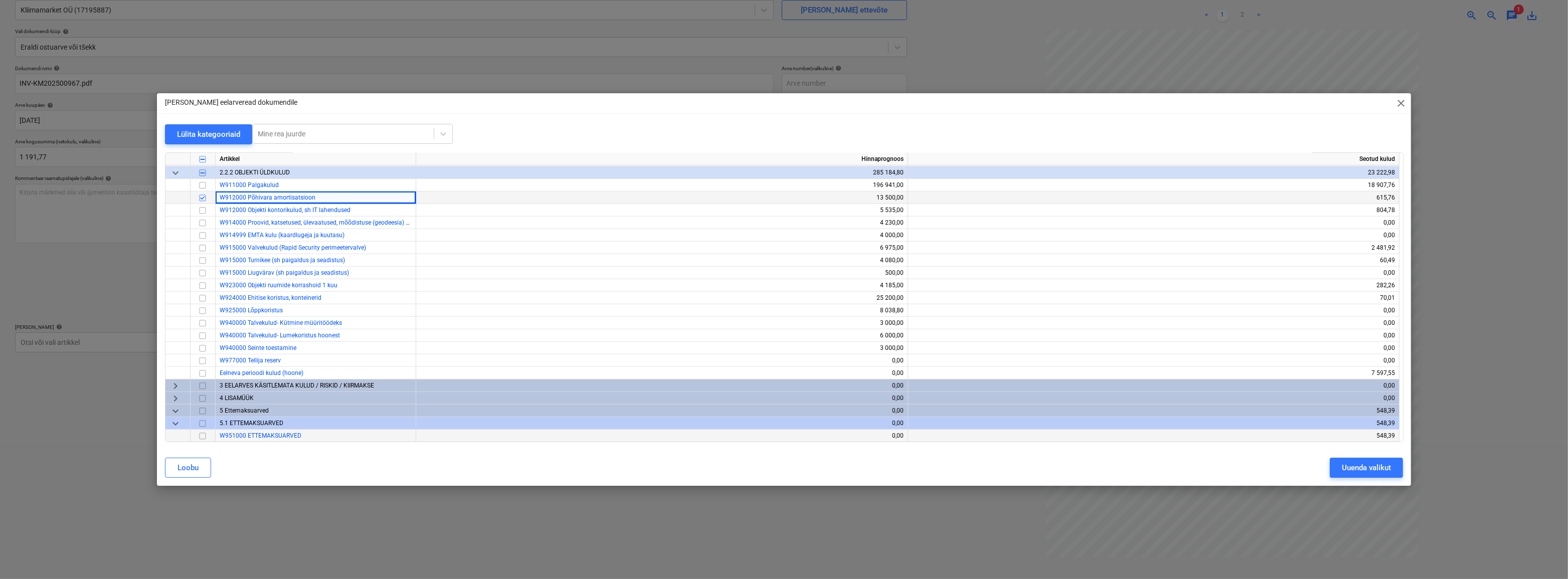
click at [201, 436] on input "checkbox" at bounding box center [203, 435] width 12 height 12
click at [1350, 468] on div "Uuenda valikut" at bounding box center [1365, 468] width 49 height 13
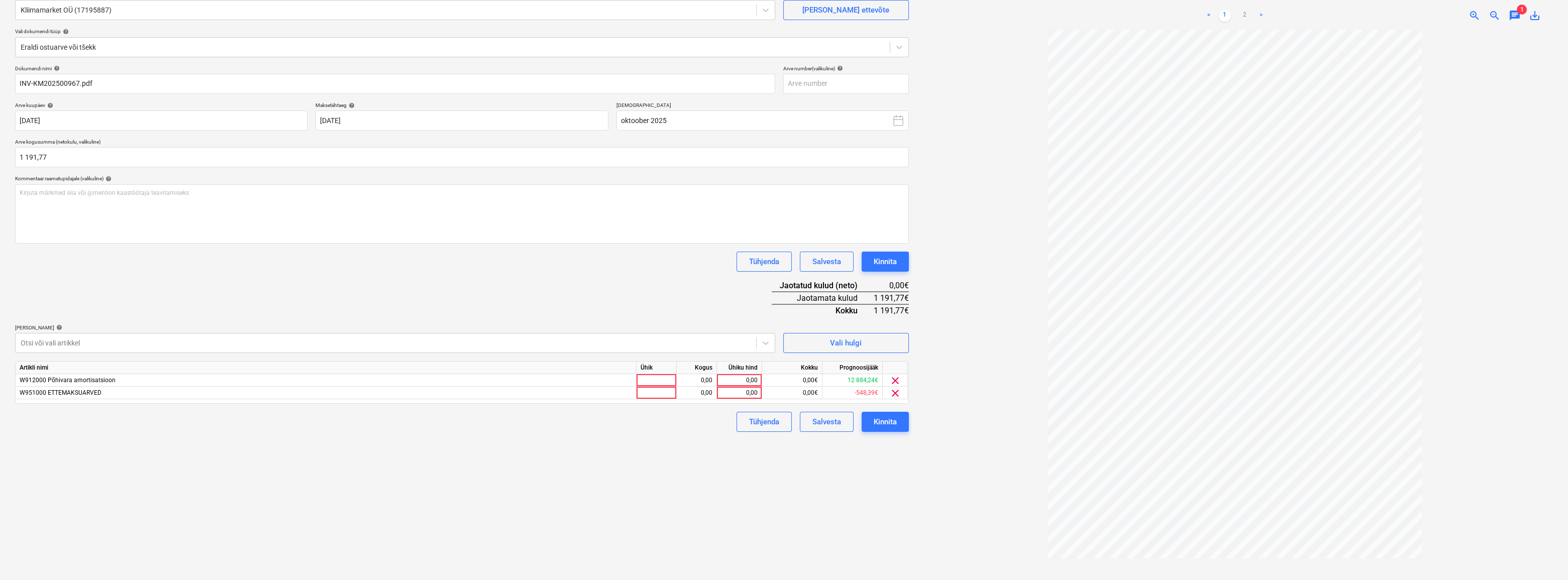
click at [768, 492] on div "Failide konteerimine Vali ettevõte Kliimamarket OÜ (17195887) Lisa uus ettevõte…" at bounding box center [461, 272] width 902 height 626
click at [657, 376] on div at bounding box center [656, 380] width 40 height 13
type input "kmpl"
click at [717, 381] on div "0,00" at bounding box center [739, 380] width 45 height 13
click at [708, 382] on div "0,00" at bounding box center [696, 380] width 32 height 13
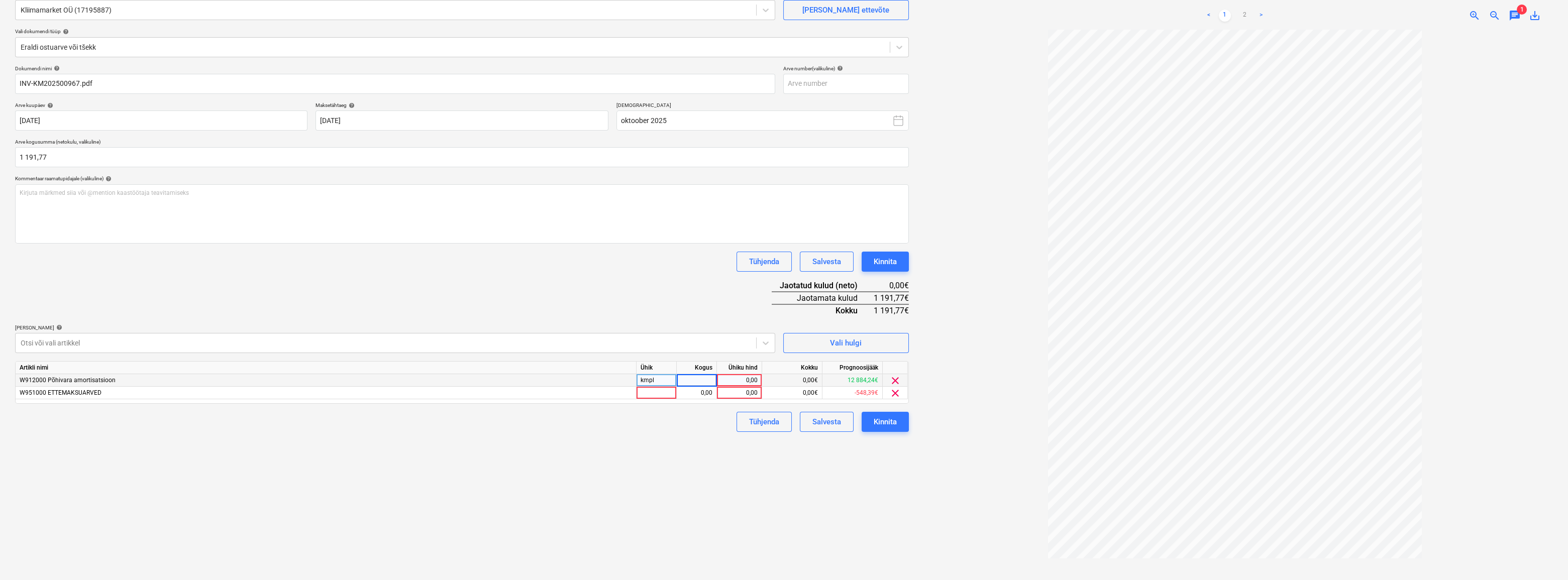
type input "1"
click at [734, 383] on div "0,00" at bounding box center [739, 380] width 37 height 13
type input "1191,77"
click at [648, 391] on div at bounding box center [656, 392] width 40 height 13
type input "kmpl"
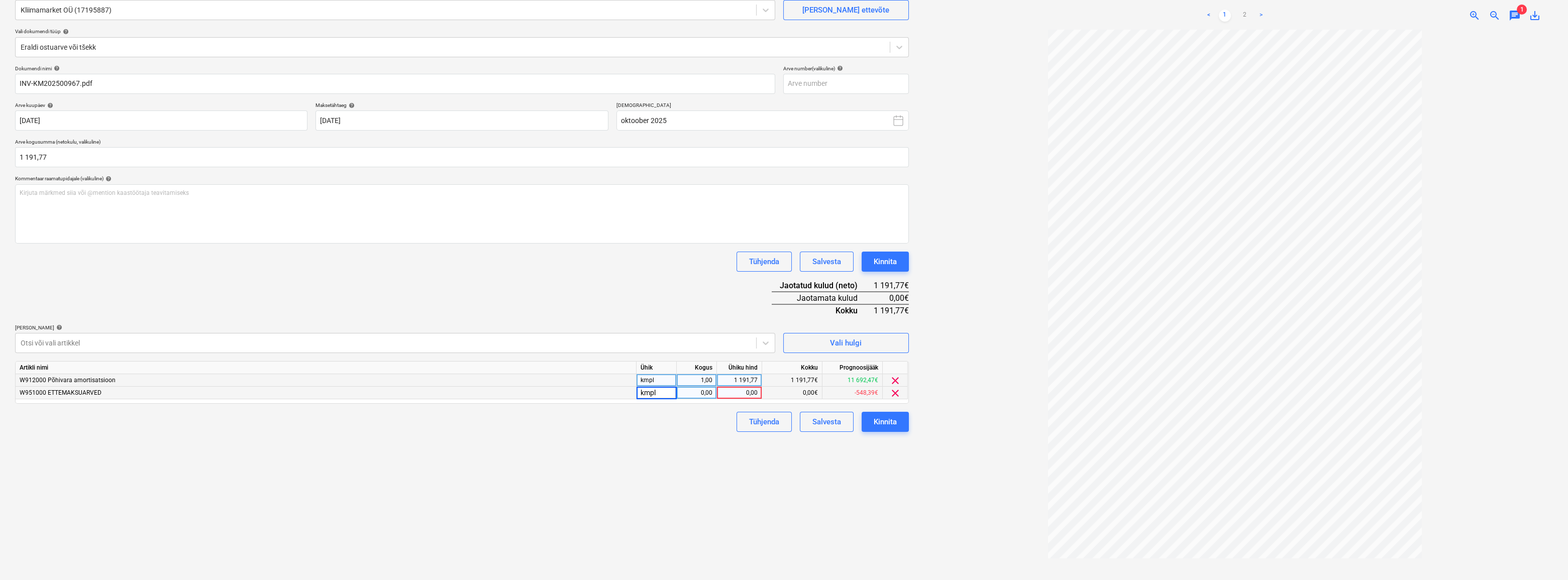
click at [698, 395] on div "0,00" at bounding box center [696, 392] width 32 height 13
type input "1"
click at [733, 392] on div "0,00" at bounding box center [739, 392] width 37 height 13
type input "-548,39"
click at [649, 464] on div "Failide konteerimine Vali ettevõte Kliimamarket OÜ (17195887) Lisa uus ettevõte…" at bounding box center [461, 272] width 902 height 626
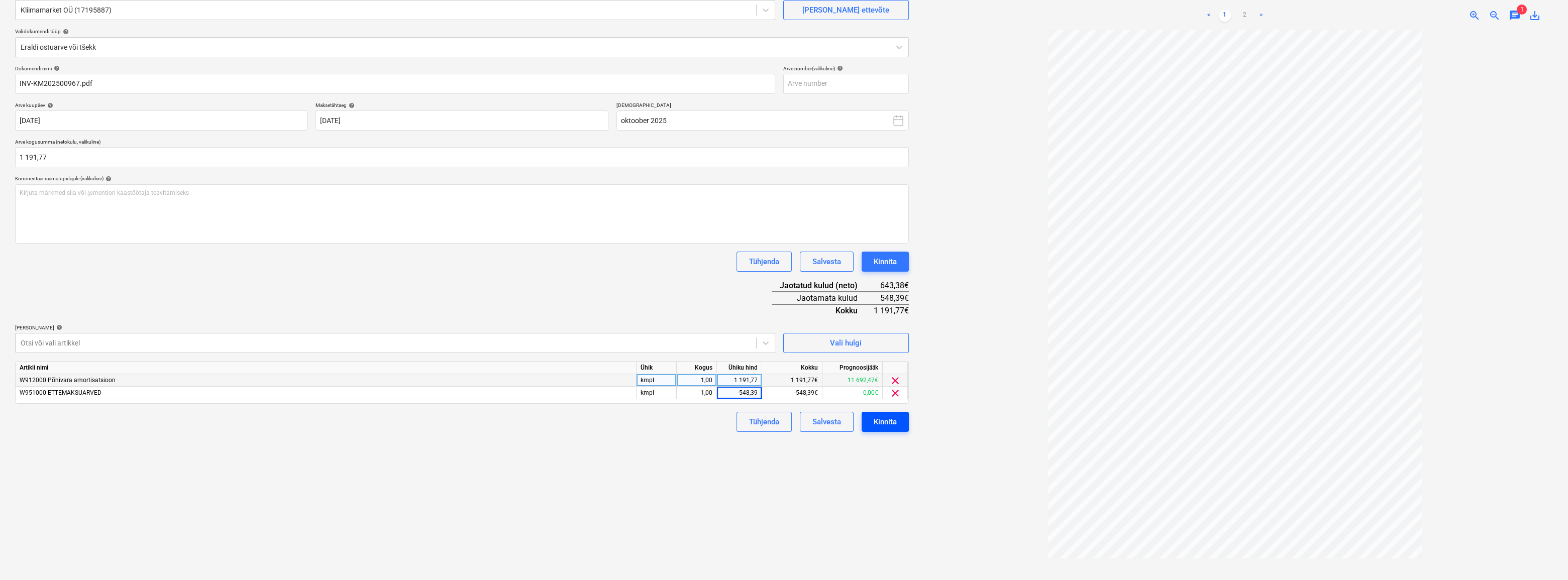
click at [880, 420] on div "Kinnita" at bounding box center [885, 422] width 23 height 13
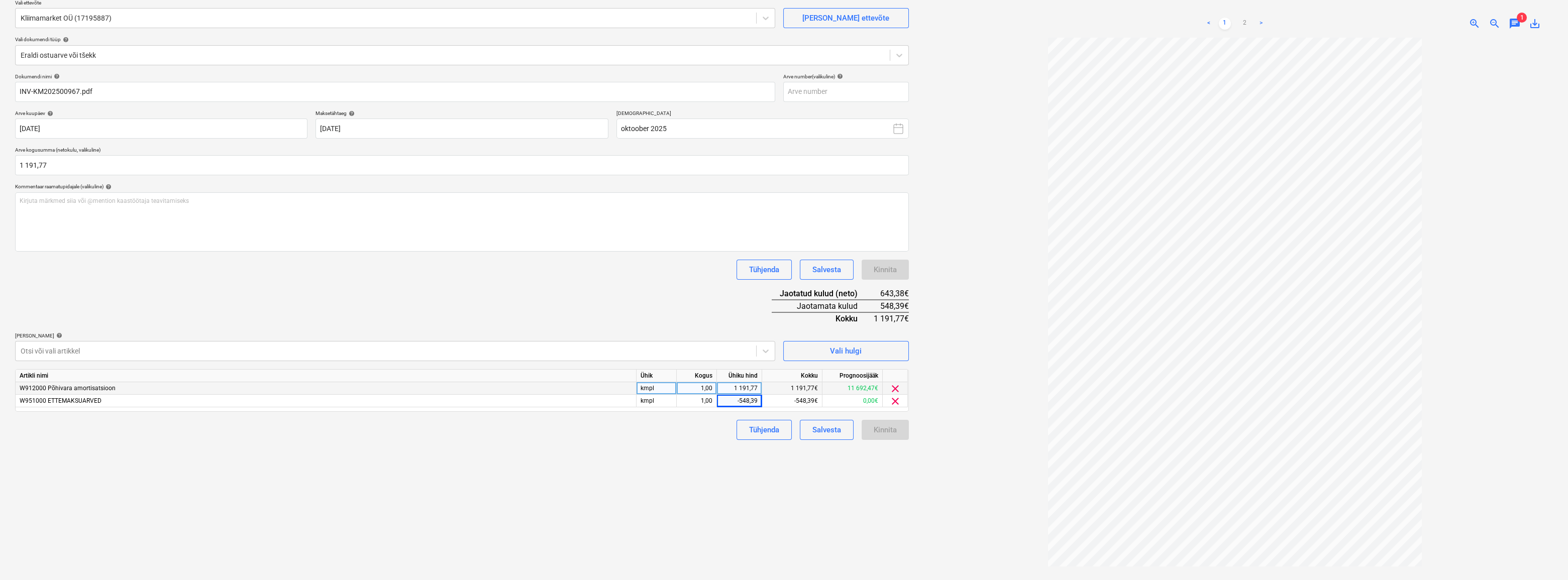
scroll to position [100, 0]
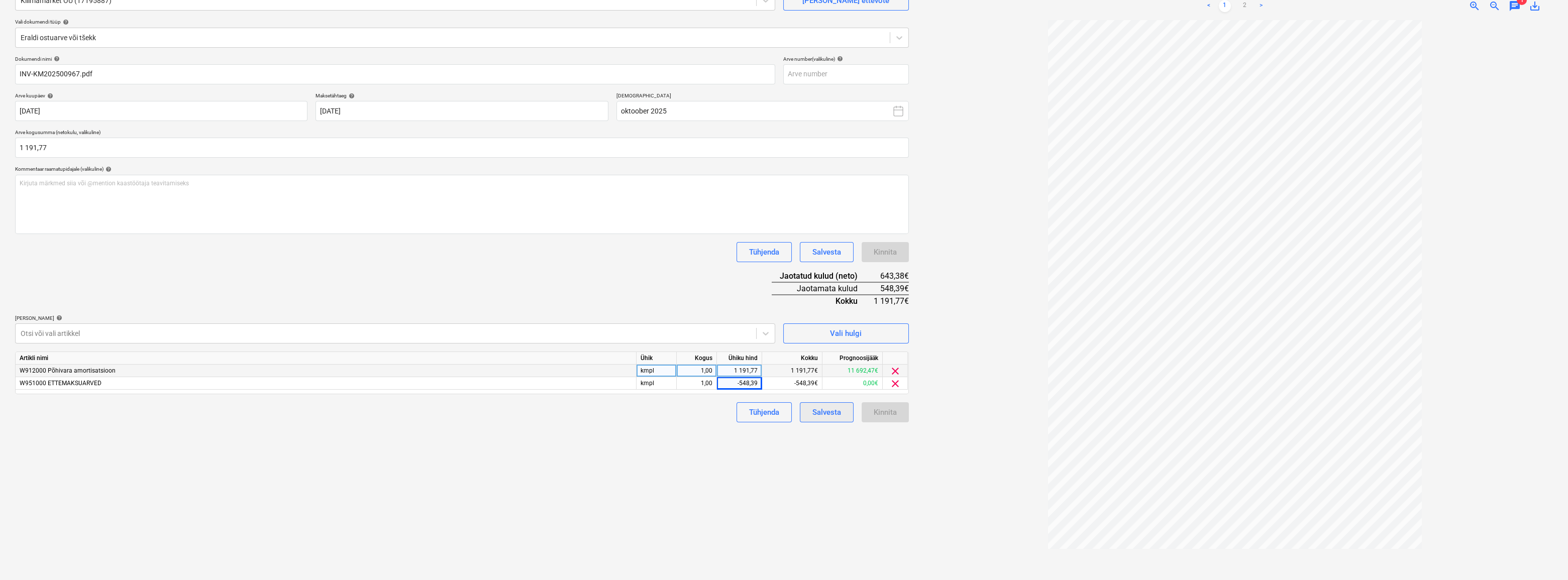
click at [838, 416] on div "Salvesta" at bounding box center [827, 413] width 29 height 13
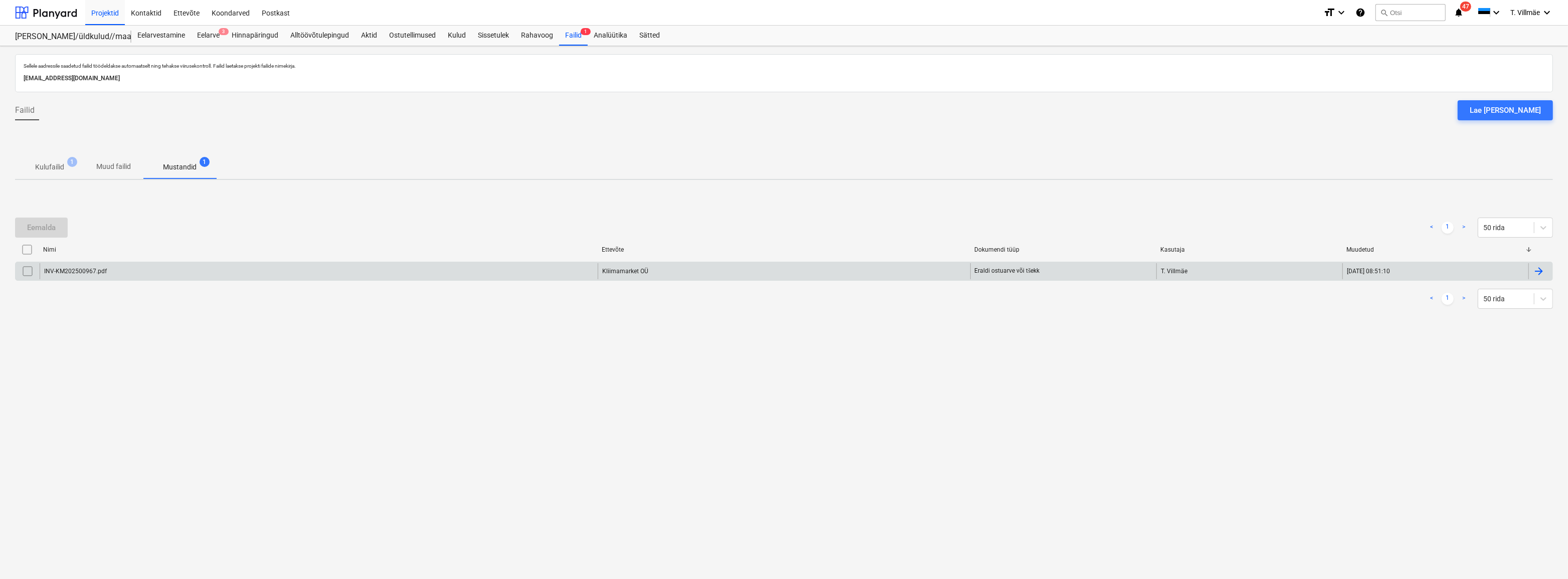
click at [1537, 274] on div at bounding box center [1538, 271] width 12 height 12
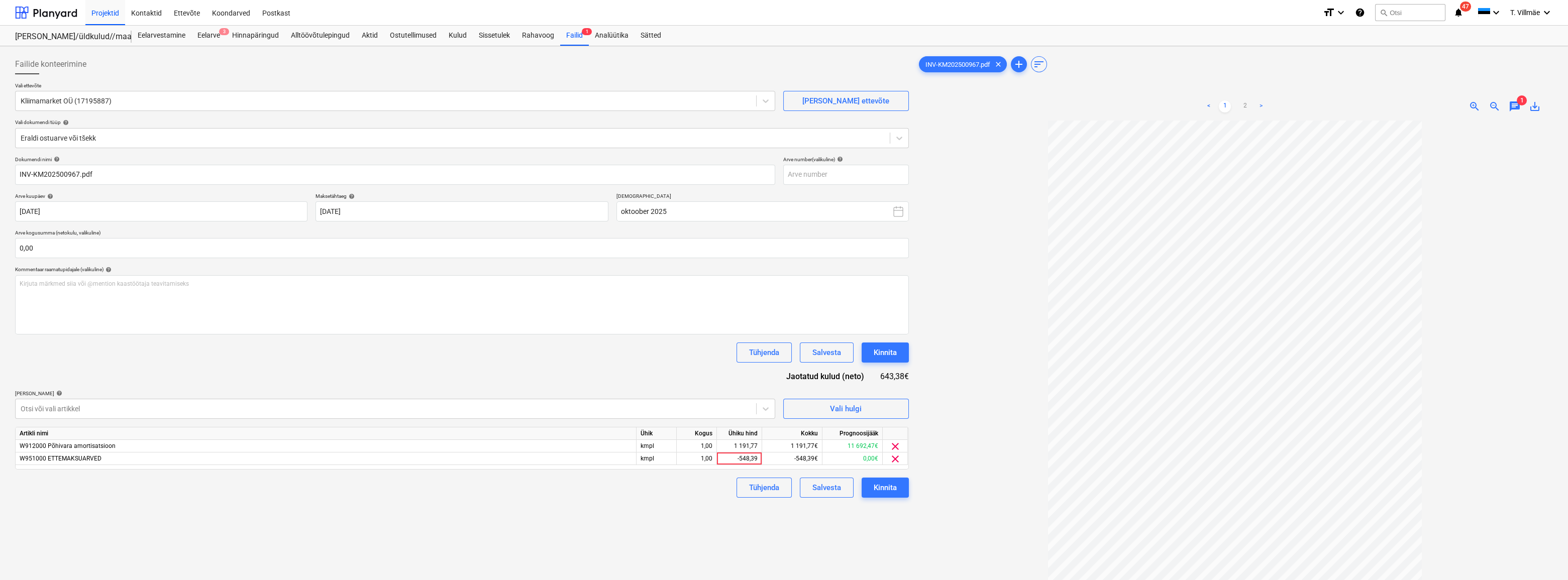
click at [918, 517] on div at bounding box center [1234, 395] width 636 height 551
click at [899, 491] on button "Kinnita" at bounding box center [885, 487] width 47 height 20
click at [702, 459] on div "1,00" at bounding box center [696, 458] width 32 height 13
click at [711, 459] on input "1" at bounding box center [696, 458] width 39 height 13
click at [708, 463] on input "1" at bounding box center [696, 458] width 39 height 13
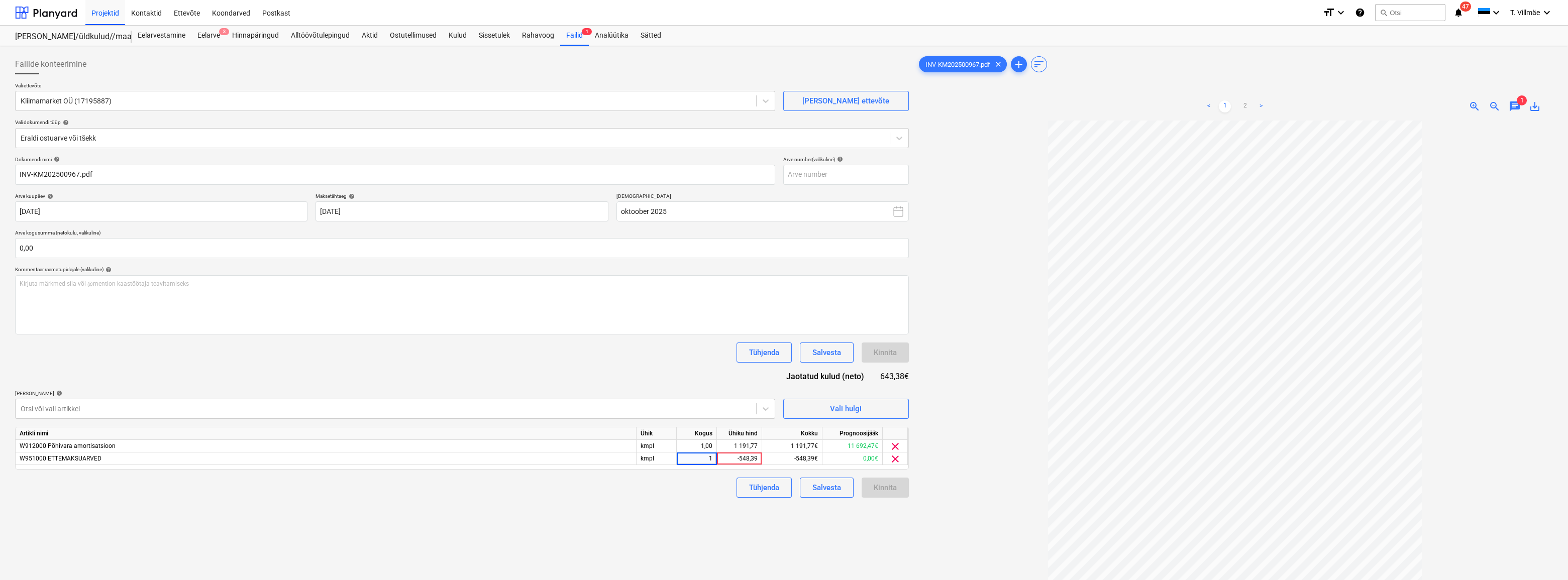
type input "-1"
click at [698, 506] on div "Failide konteerimine Vali ettevõte Kliimamarket OÜ (17195887) Lisa uus ettevõte…" at bounding box center [461, 363] width 902 height 626
click at [739, 459] on div "-548,39" at bounding box center [739, 458] width 37 height 13
click at [739, 461] on input "-548,39" at bounding box center [739, 458] width 44 height 13
type input "548,39"
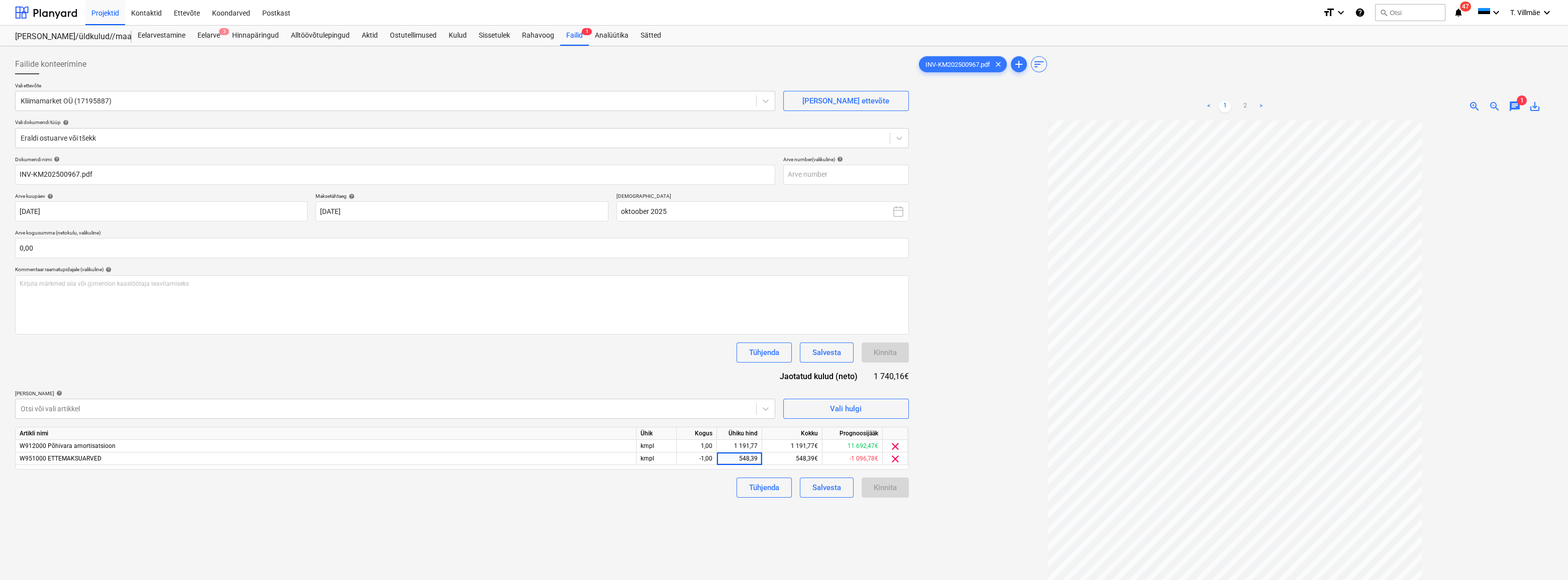
click at [704, 506] on div "Failide konteerimine Vali ettevõte Kliimamarket OÜ (17195887) Lisa uus ettevõte…" at bounding box center [461, 363] width 902 height 626
click at [894, 487] on div "Kinnita" at bounding box center [885, 488] width 23 height 13
